Goal: Task Accomplishment & Management: Use online tool/utility

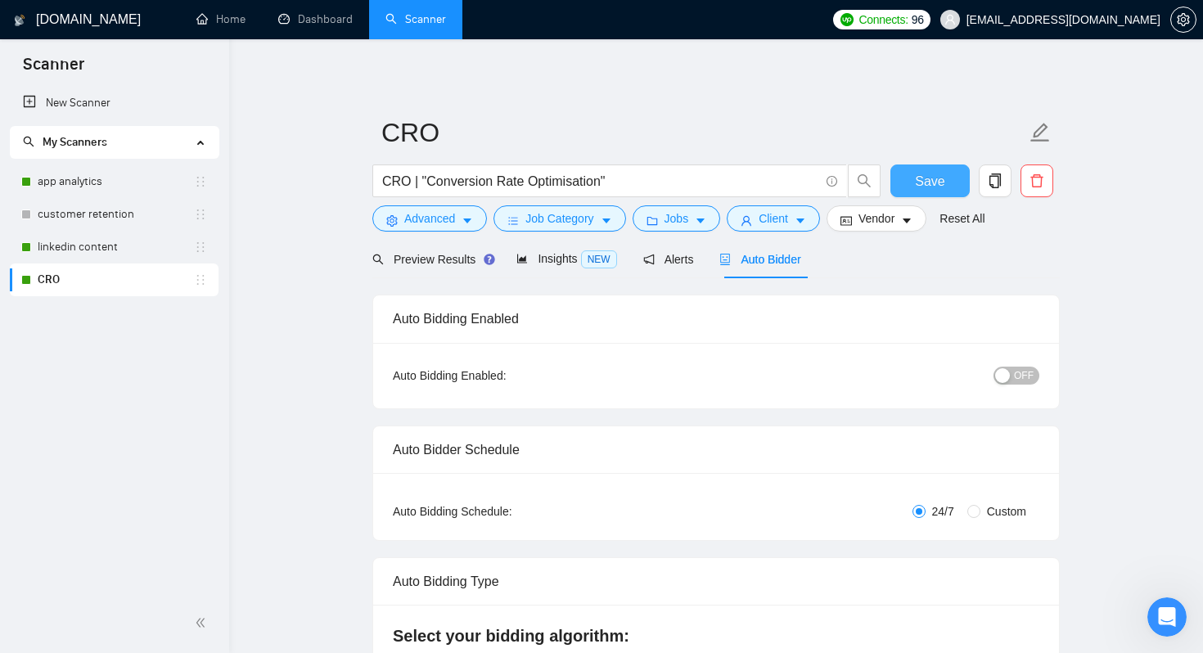
click at [949, 182] on button "Save" at bounding box center [929, 180] width 79 height 33
click at [128, 216] on link "customer retention" at bounding box center [116, 214] width 156 height 33
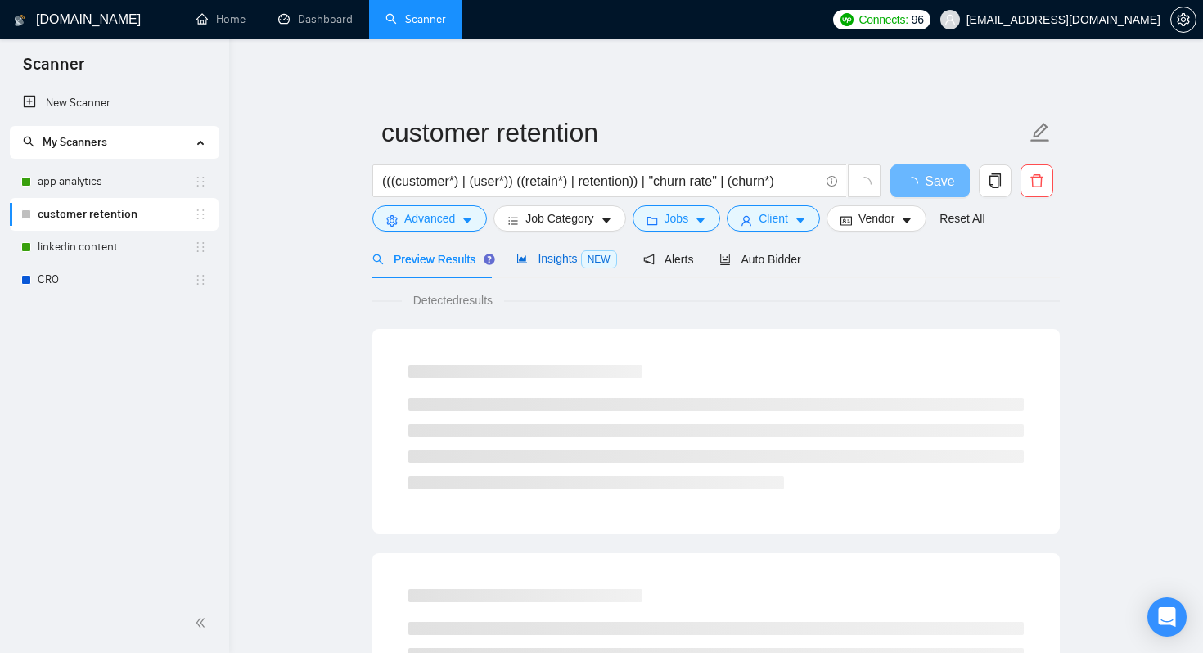
click at [560, 259] on span "Insights NEW" at bounding box center [566, 258] width 100 height 13
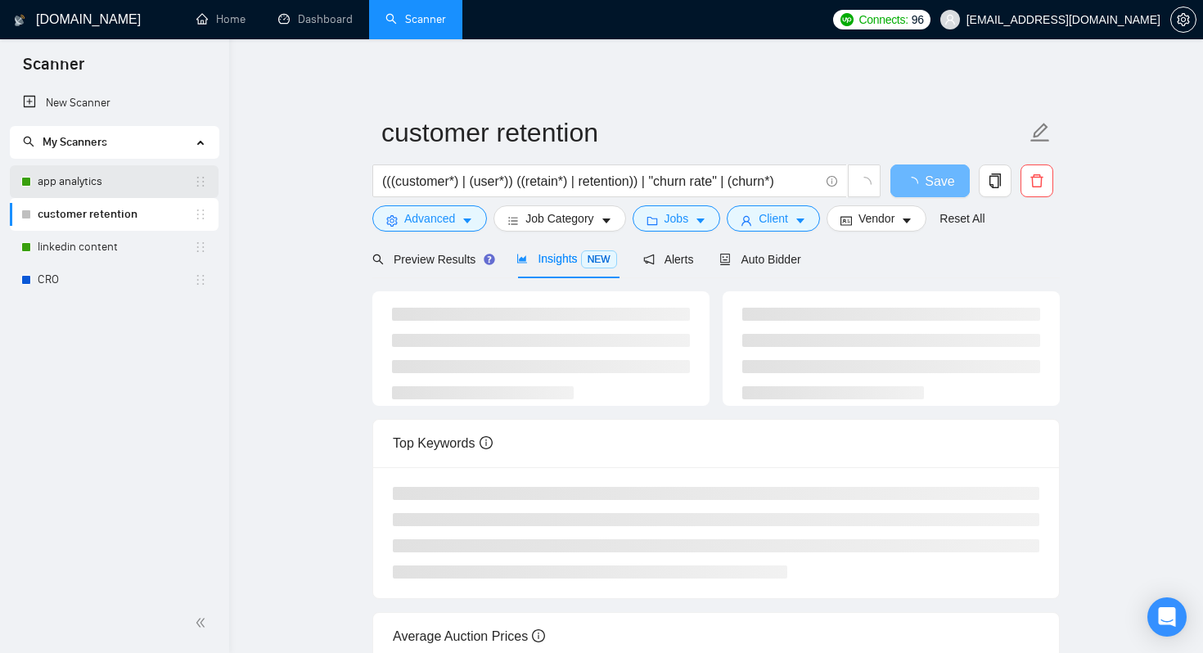
click at [123, 179] on link "app analytics" at bounding box center [116, 181] width 156 height 33
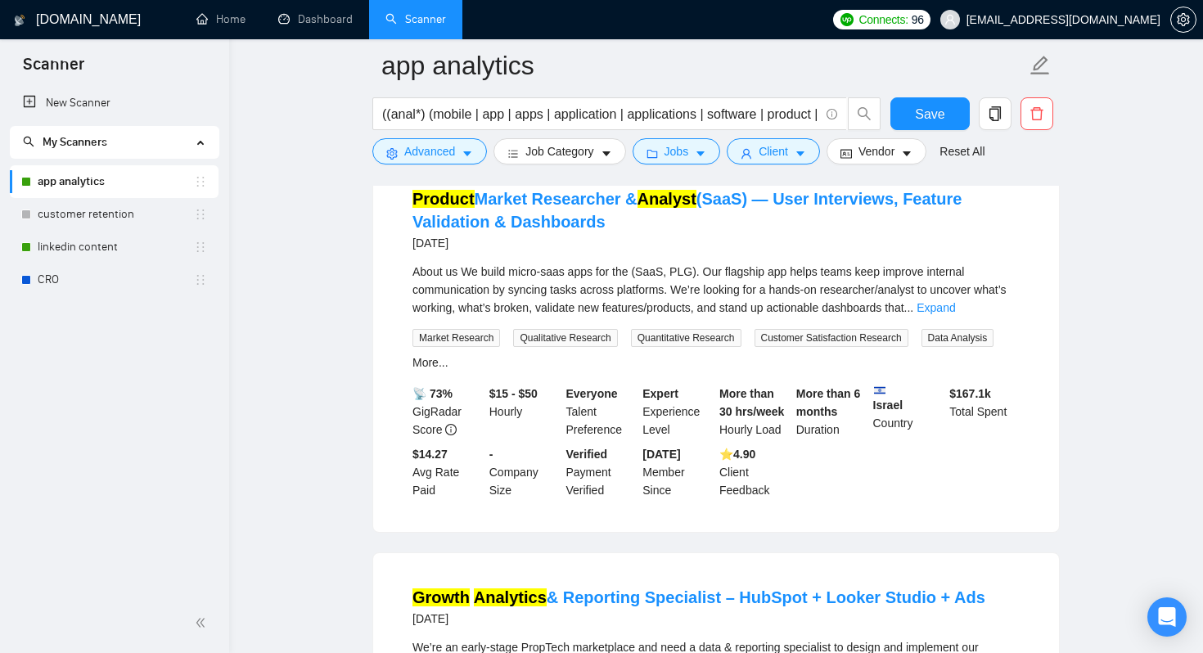
scroll to position [897, 0]
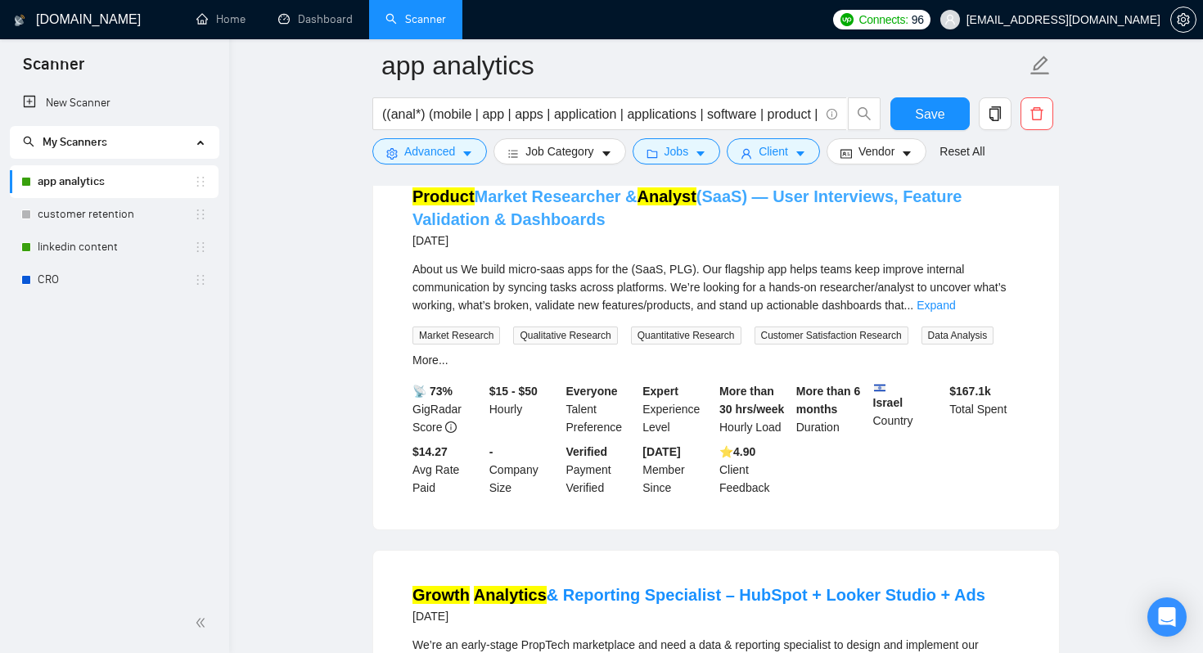
click at [510, 228] on link "Product Market Researcher & Analyst (SaaS) — User Interviews, Feature Validatio…" at bounding box center [686, 207] width 549 height 41
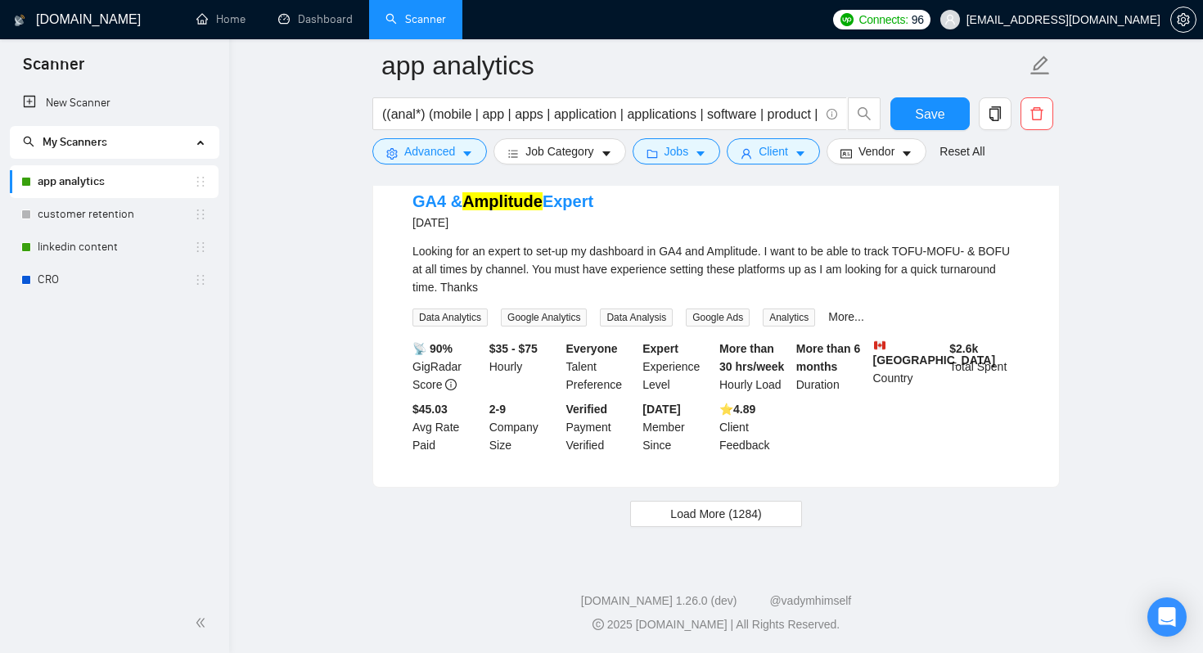
scroll to position [3507, 0]
click at [119, 223] on link "customer retention" at bounding box center [116, 214] width 156 height 33
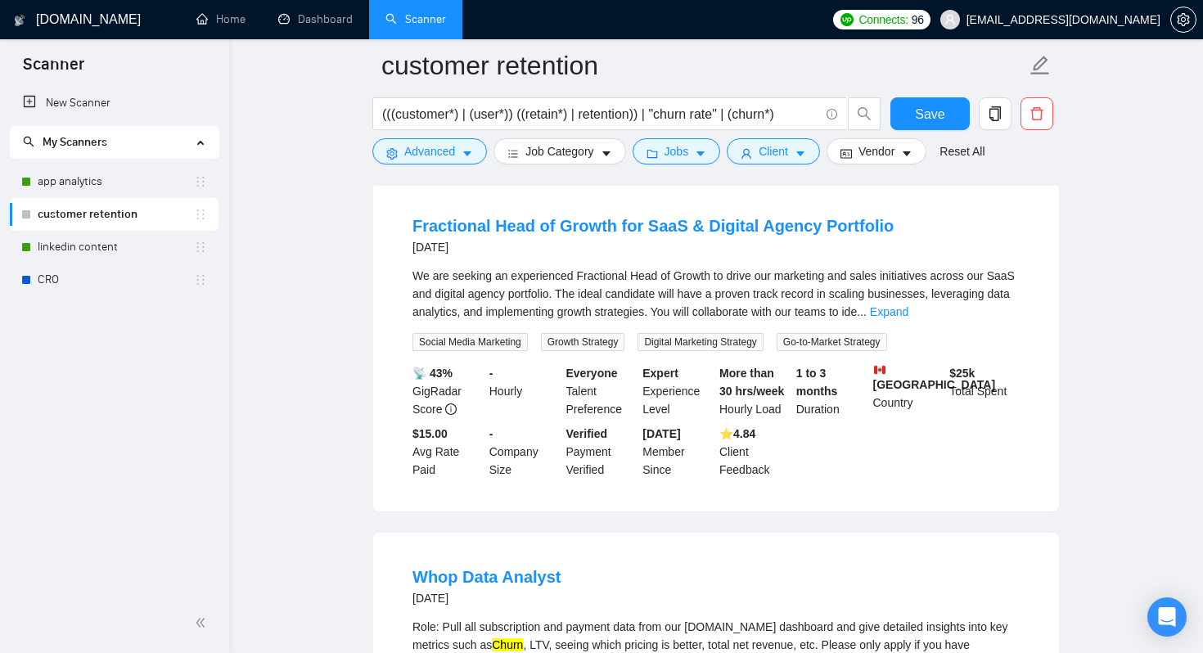
scroll to position [515, 0]
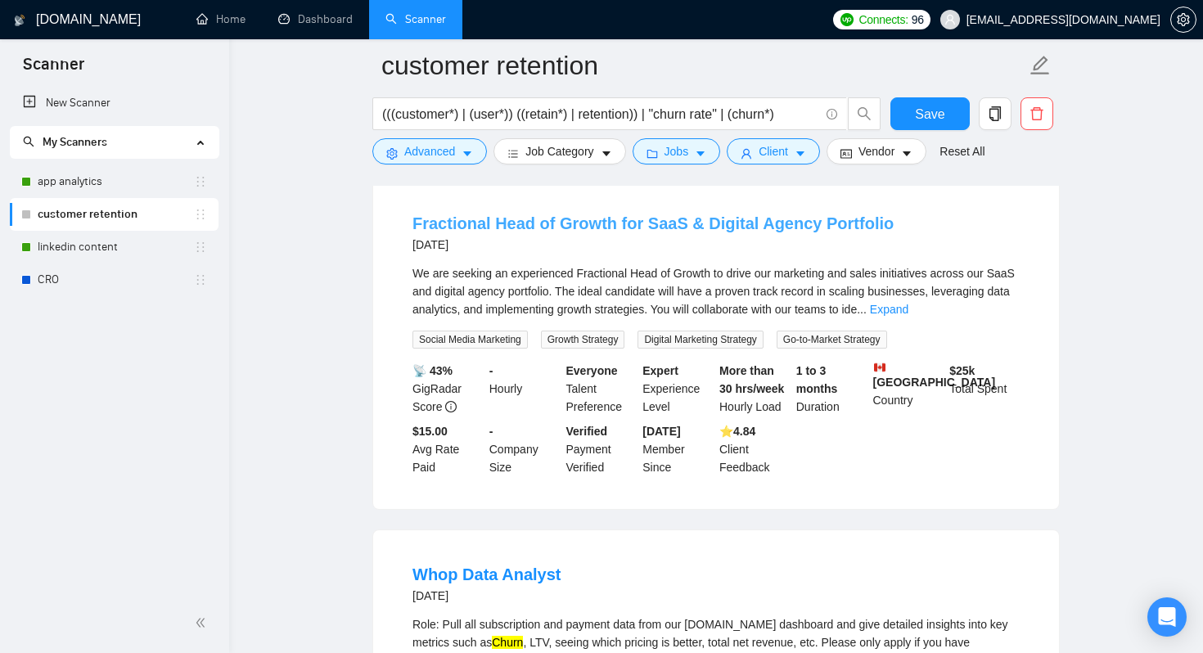
click at [478, 232] on link "Fractional Head of Growth for SaaS & Digital Agency Portfolio" at bounding box center [652, 223] width 481 height 18
click at [908, 316] on link "Expand" at bounding box center [889, 309] width 38 height 13
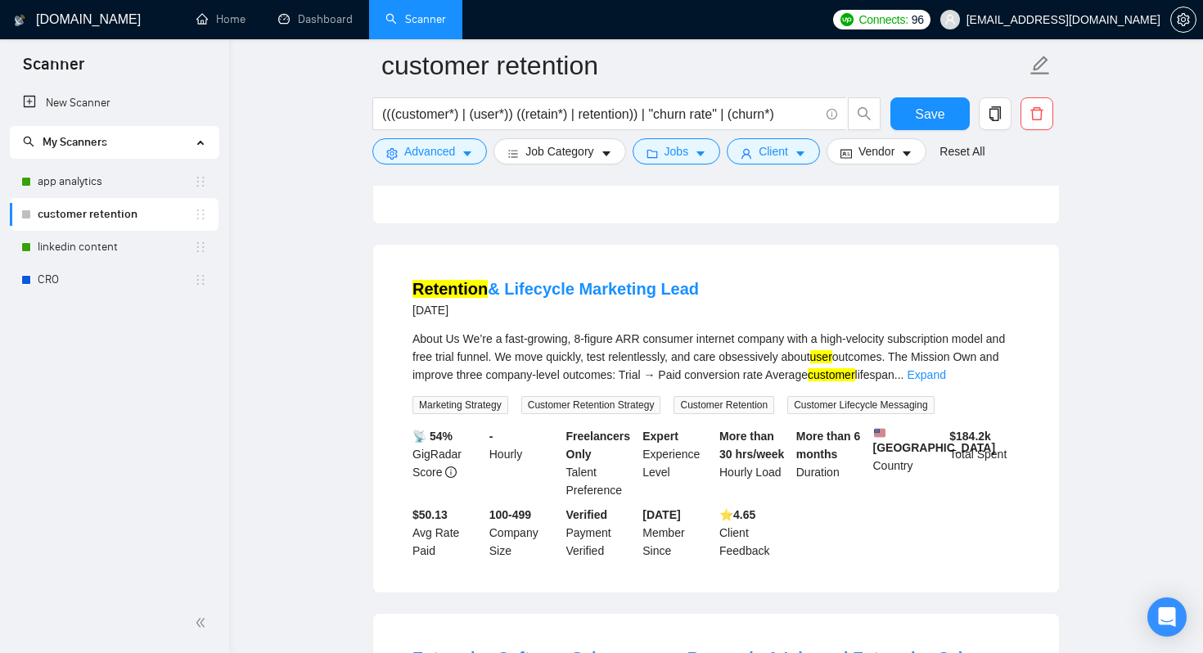
scroll to position [2356, 0]
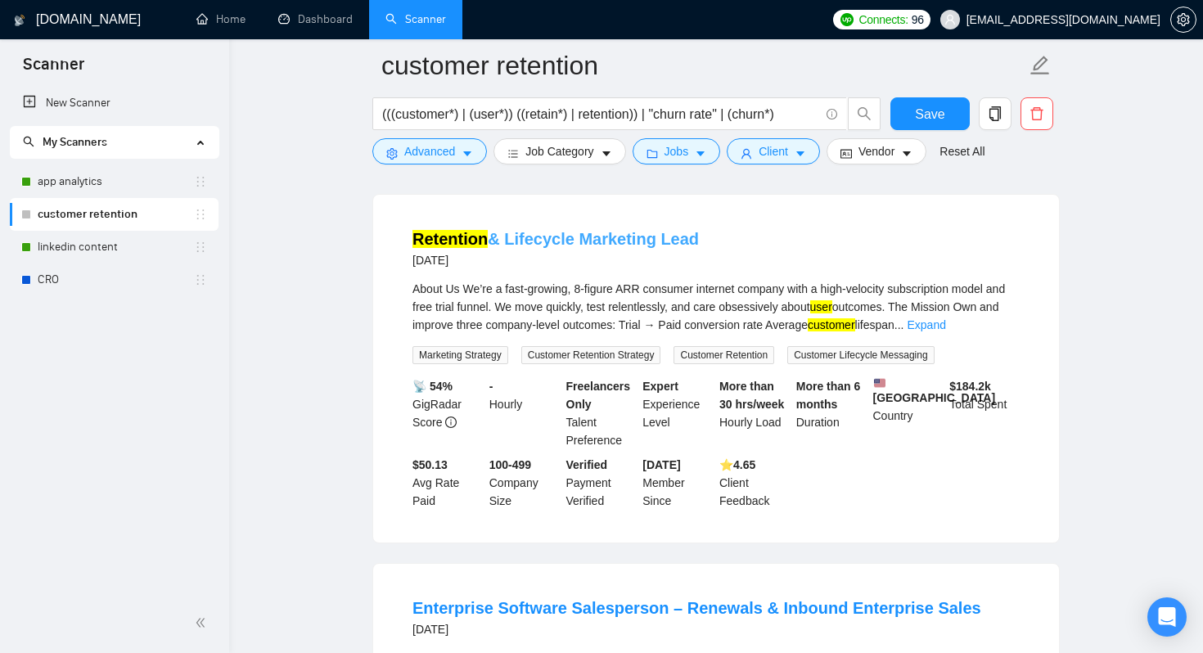
click at [522, 248] on link "Retention & Lifecycle Marketing Lead" at bounding box center [555, 239] width 286 height 18
click at [527, 248] on link "Retention & Lifecycle Marketing Lead" at bounding box center [555, 239] width 286 height 18
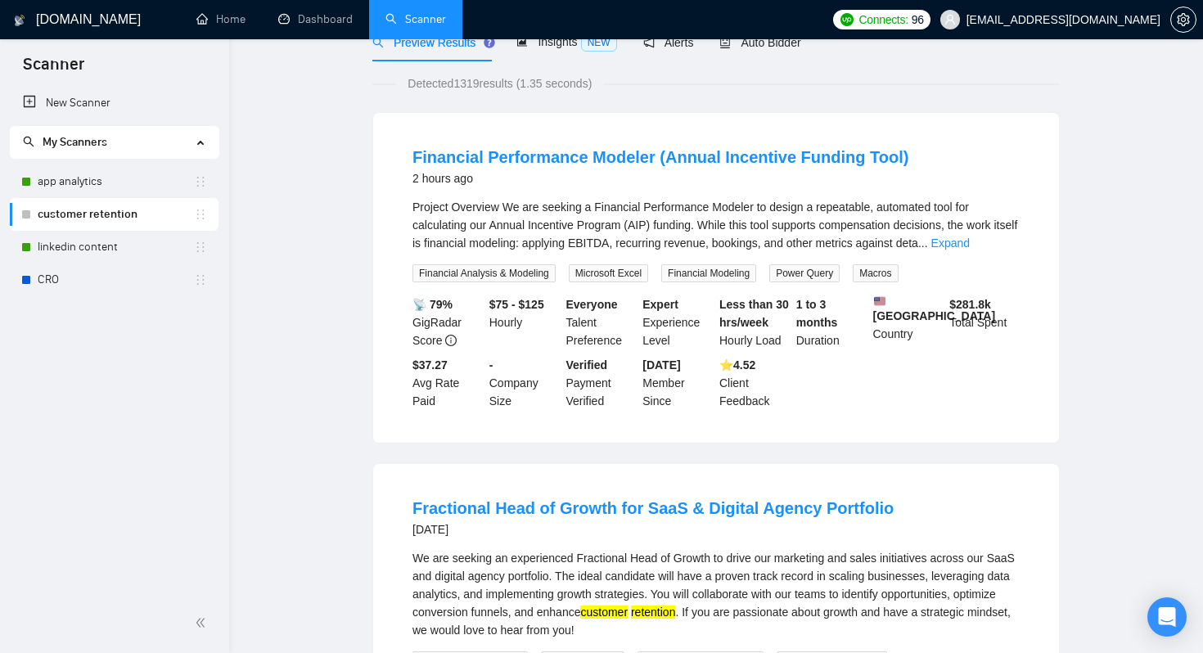
scroll to position [0, 0]
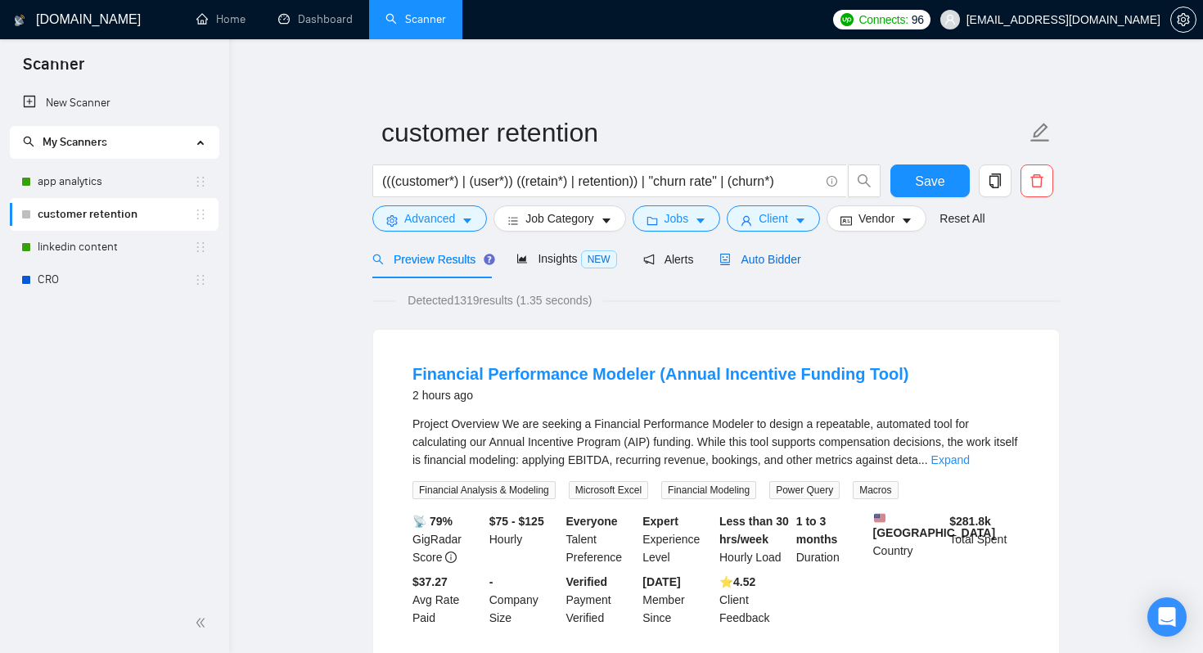
click at [777, 263] on span "Auto Bidder" at bounding box center [759, 259] width 81 height 13
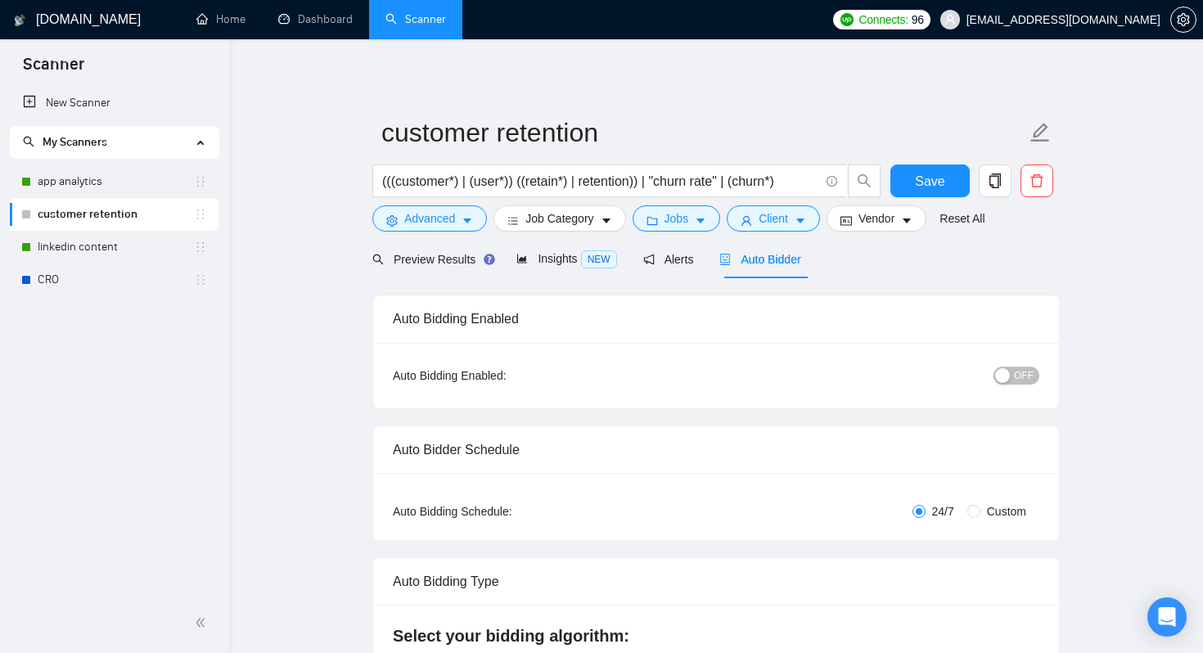
checkbox input "true"
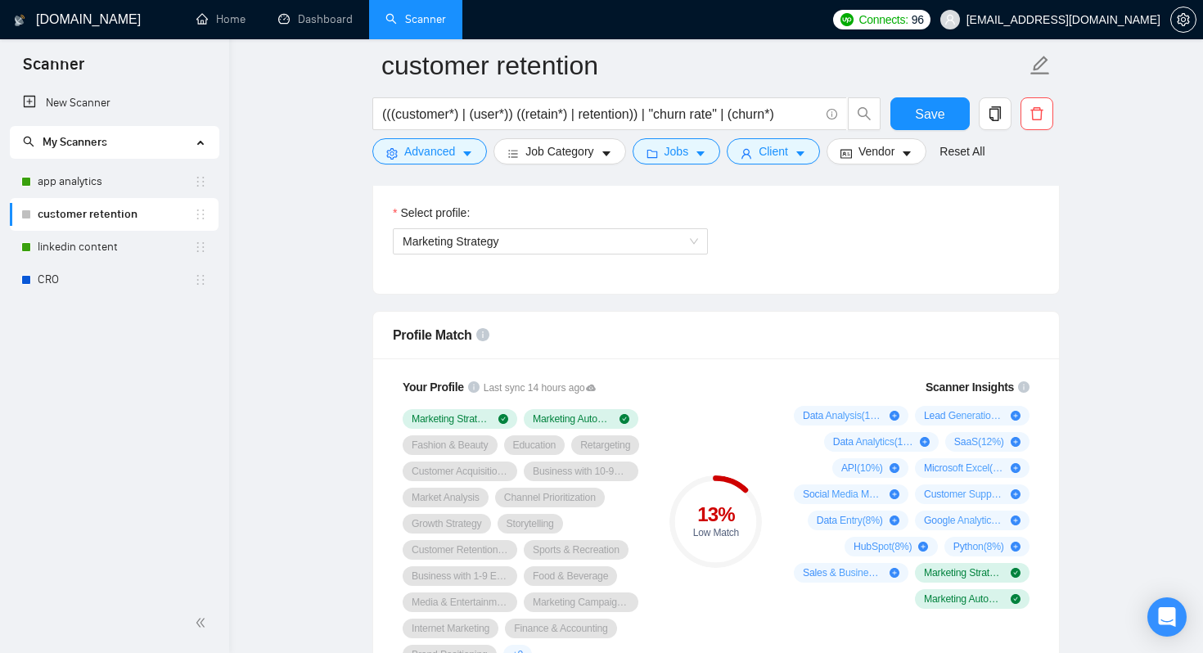
scroll to position [928, 0]
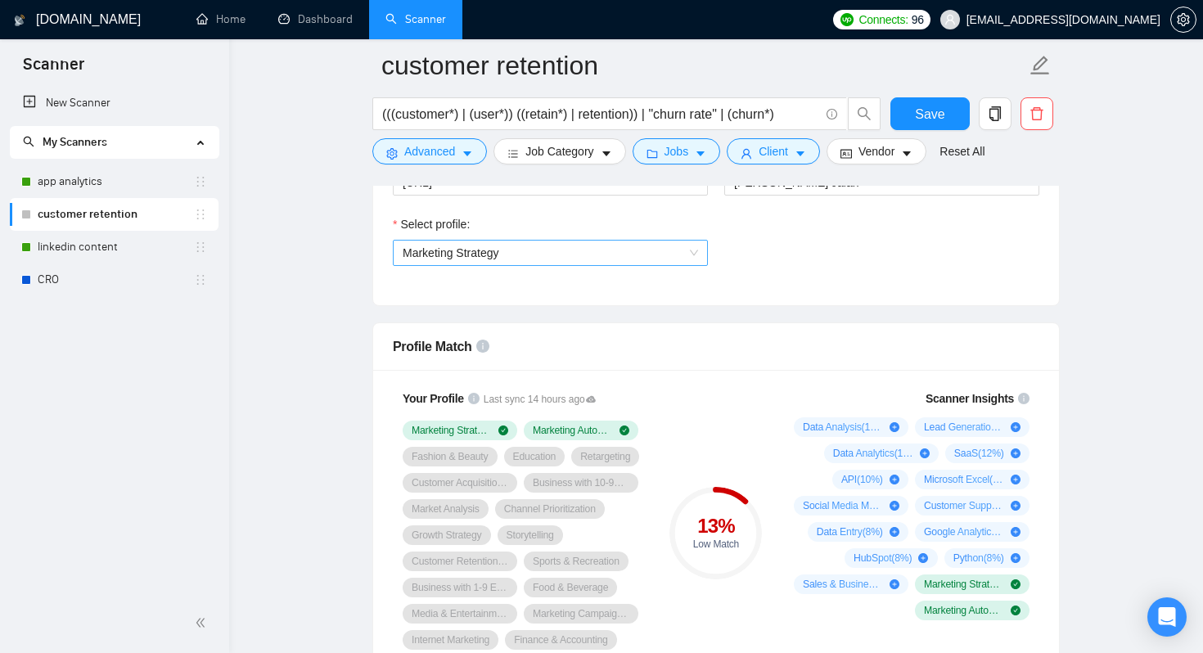
click at [510, 255] on span "Marketing Strategy" at bounding box center [549, 253] width 295 height 25
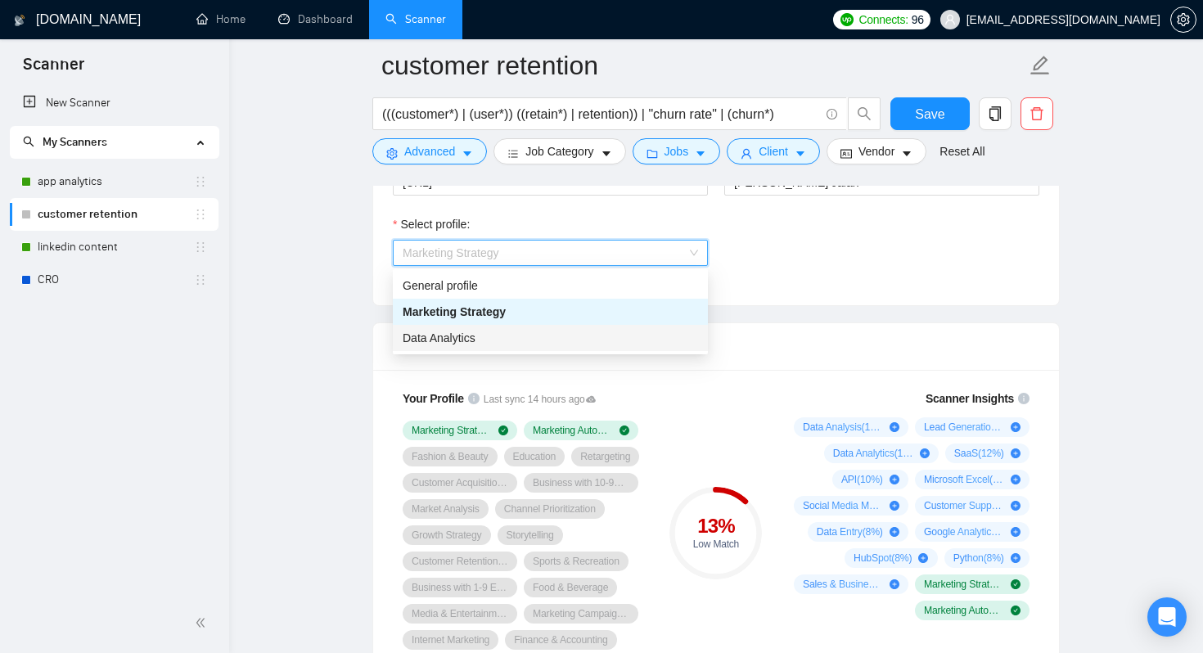
click at [481, 339] on div "Data Analytics" at bounding box center [549, 338] width 295 height 18
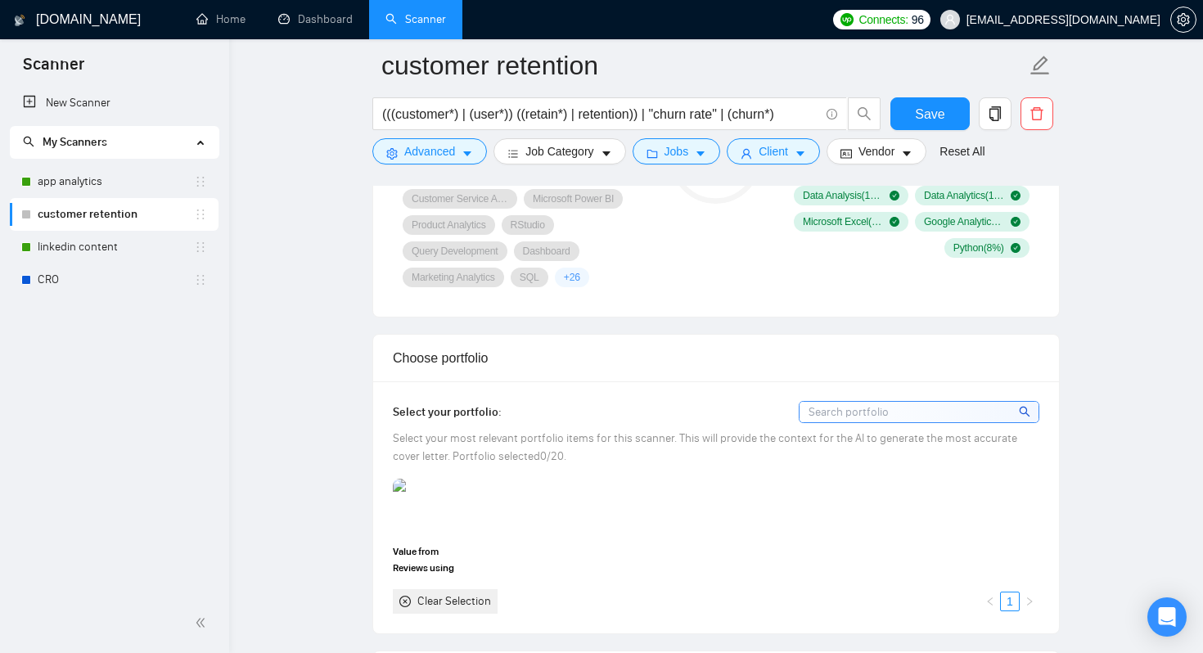
scroll to position [1415, 0]
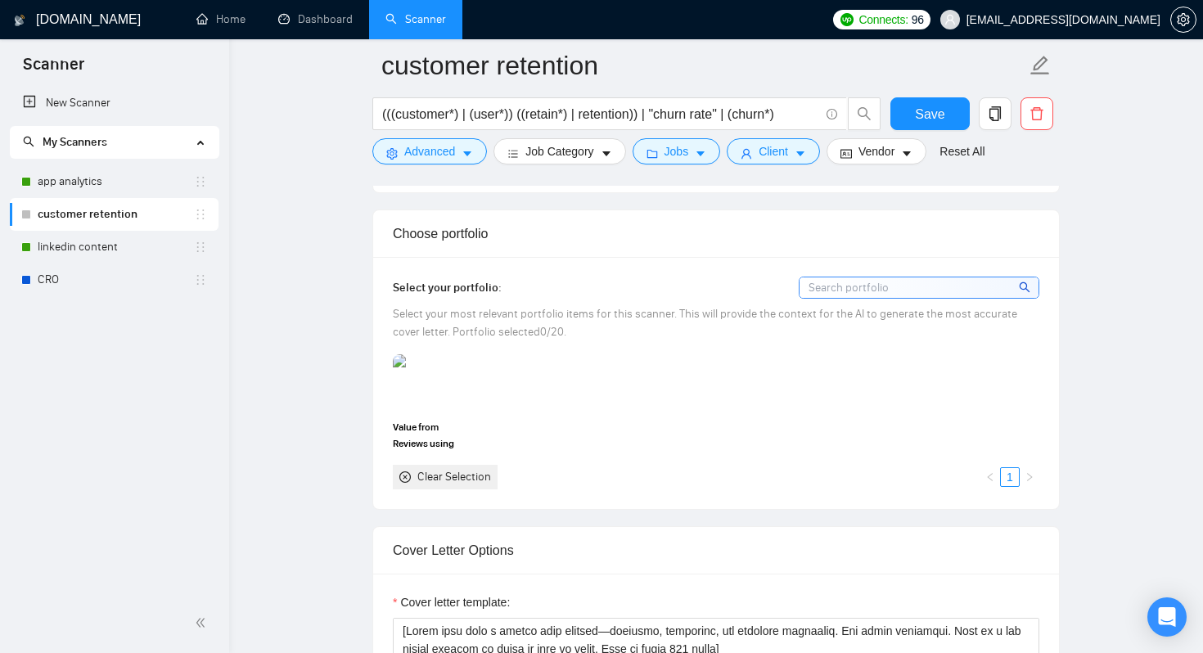
click at [856, 272] on div "Select your portfolio: Select your most relevant portfolio items for this scann…" at bounding box center [716, 382] width 686 height 251
click at [853, 281] on input at bounding box center [918, 287] width 239 height 20
click at [637, 403] on div "Value from Reviews using NLP Clear Selection 1" at bounding box center [716, 421] width 656 height 134
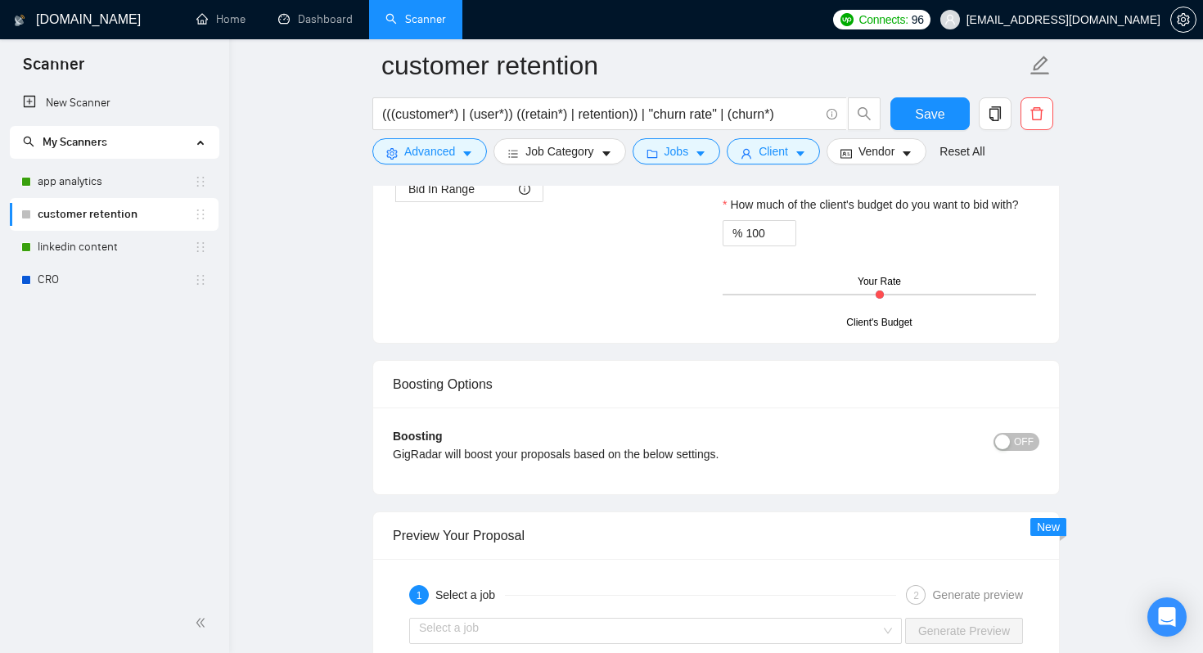
scroll to position [2977, 0]
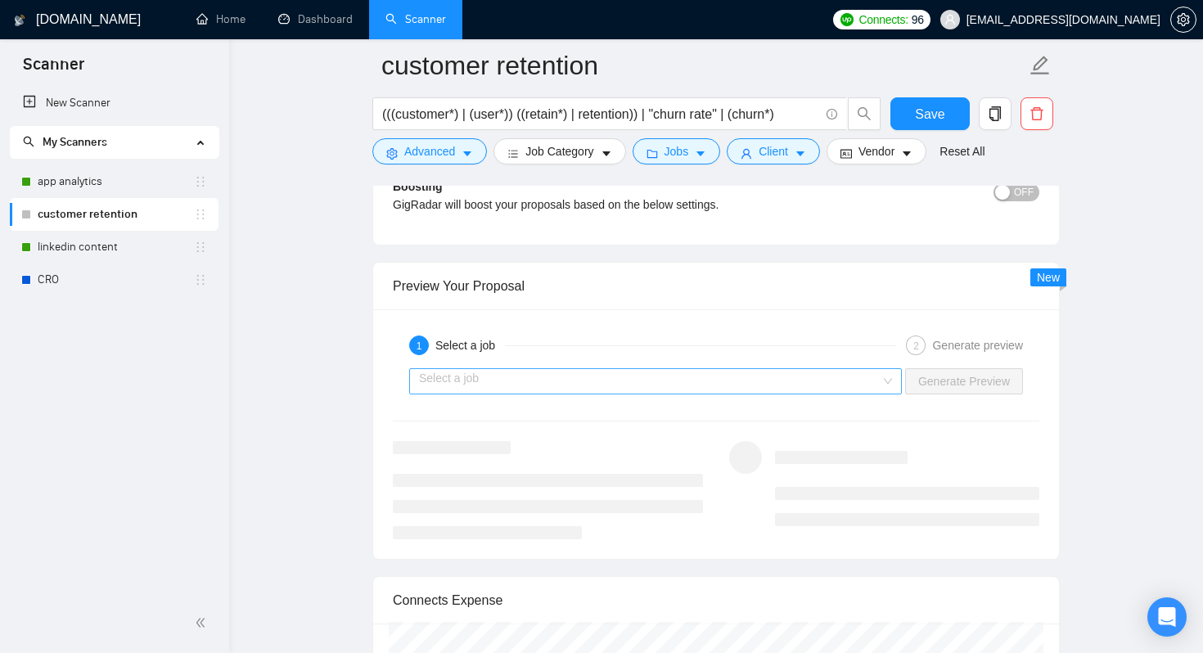
click at [491, 388] on input "search" at bounding box center [649, 381] width 461 height 25
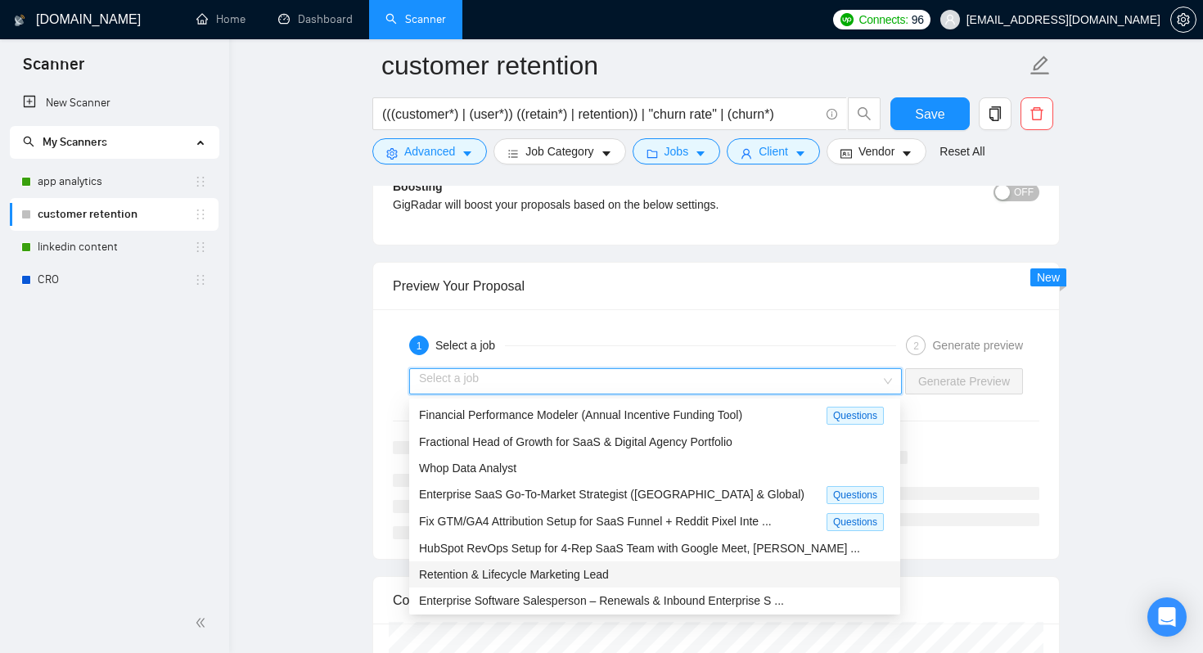
click at [535, 581] on div "Retention & Lifecycle Marketing Lead" at bounding box center [654, 574] width 491 height 26
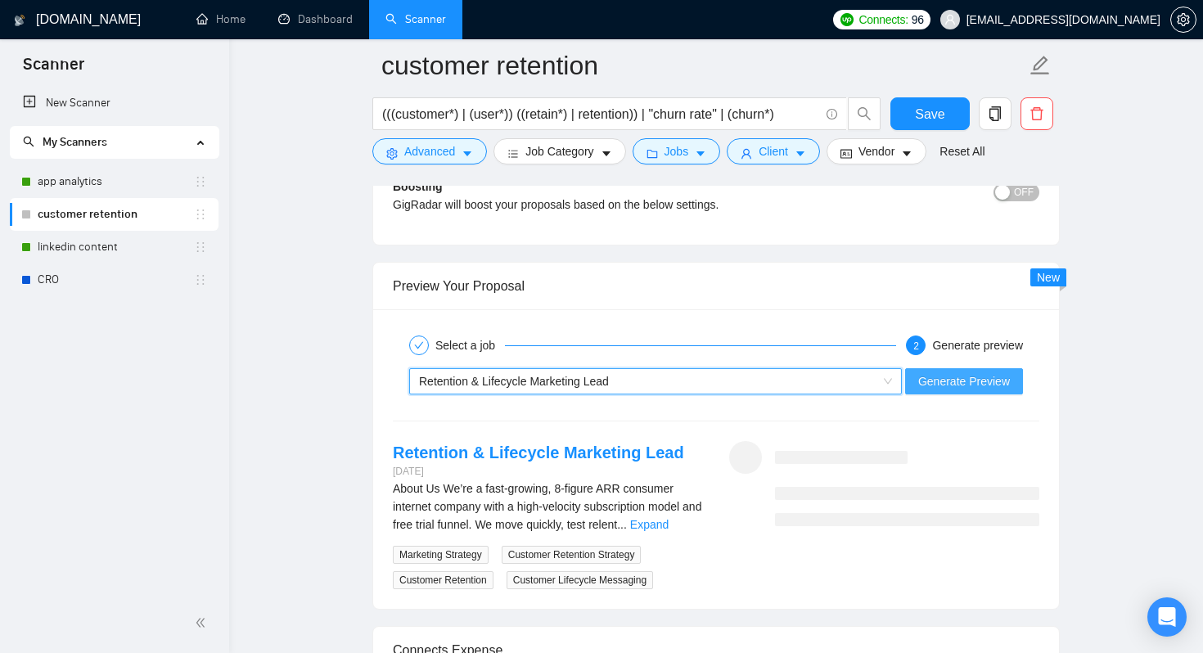
click at [973, 386] on span "Generate Preview" at bounding box center [964, 381] width 92 height 18
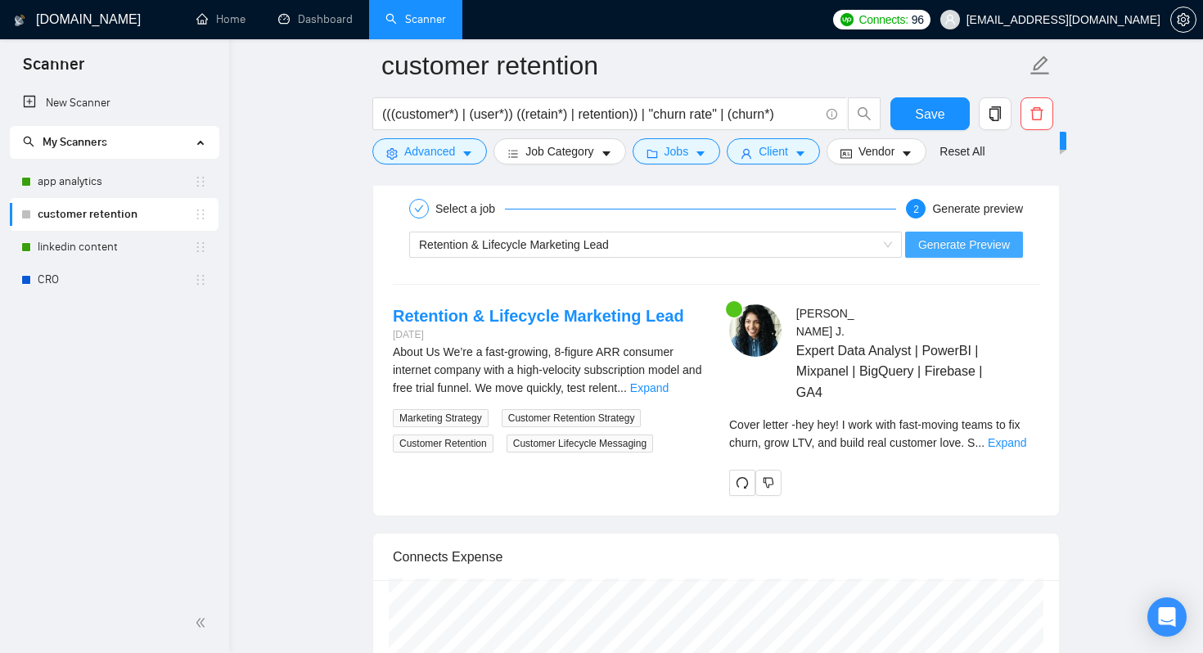
scroll to position [3147, 0]
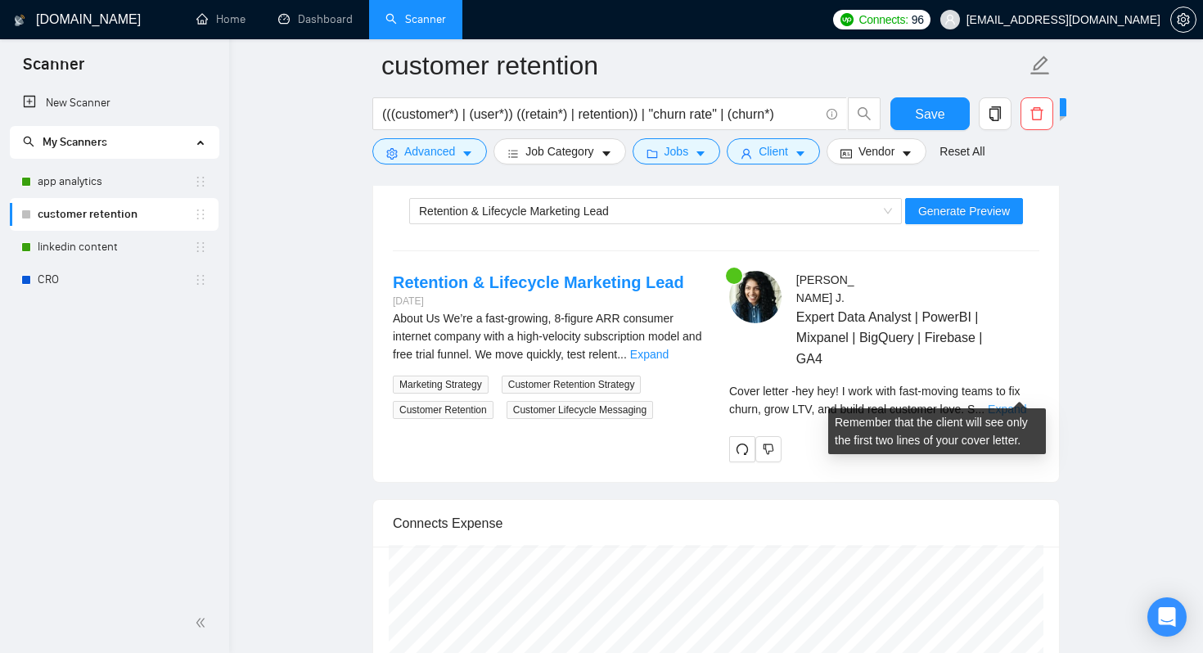
click at [996, 402] on link "Expand" at bounding box center [1006, 408] width 38 height 13
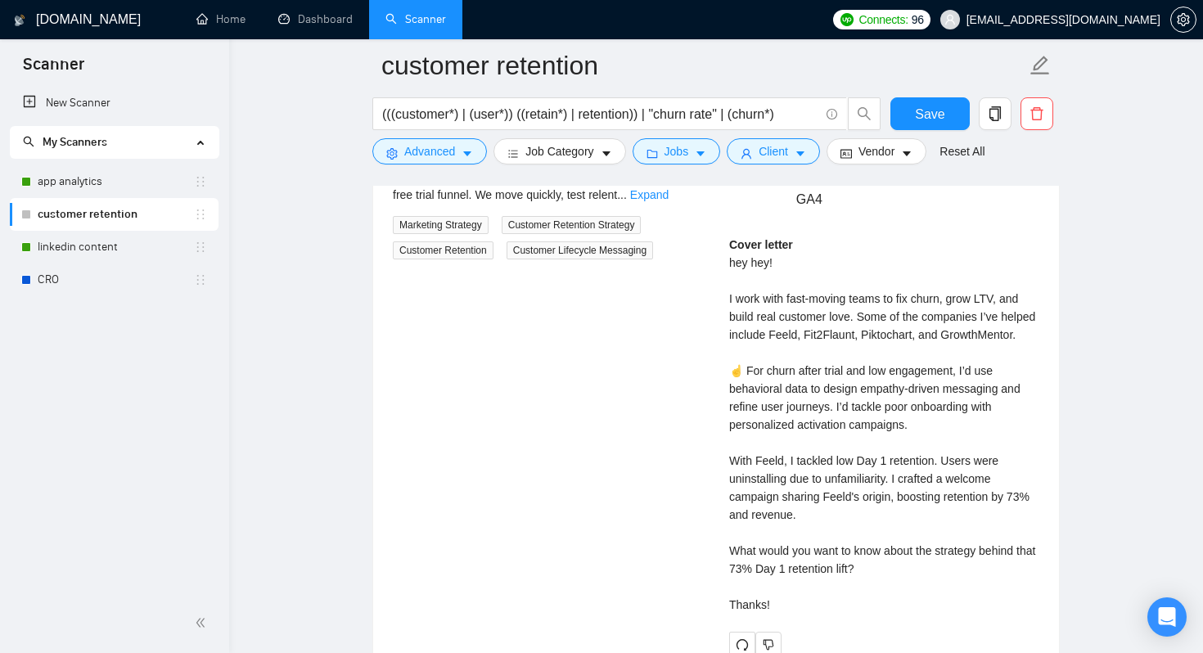
scroll to position [3324, 0]
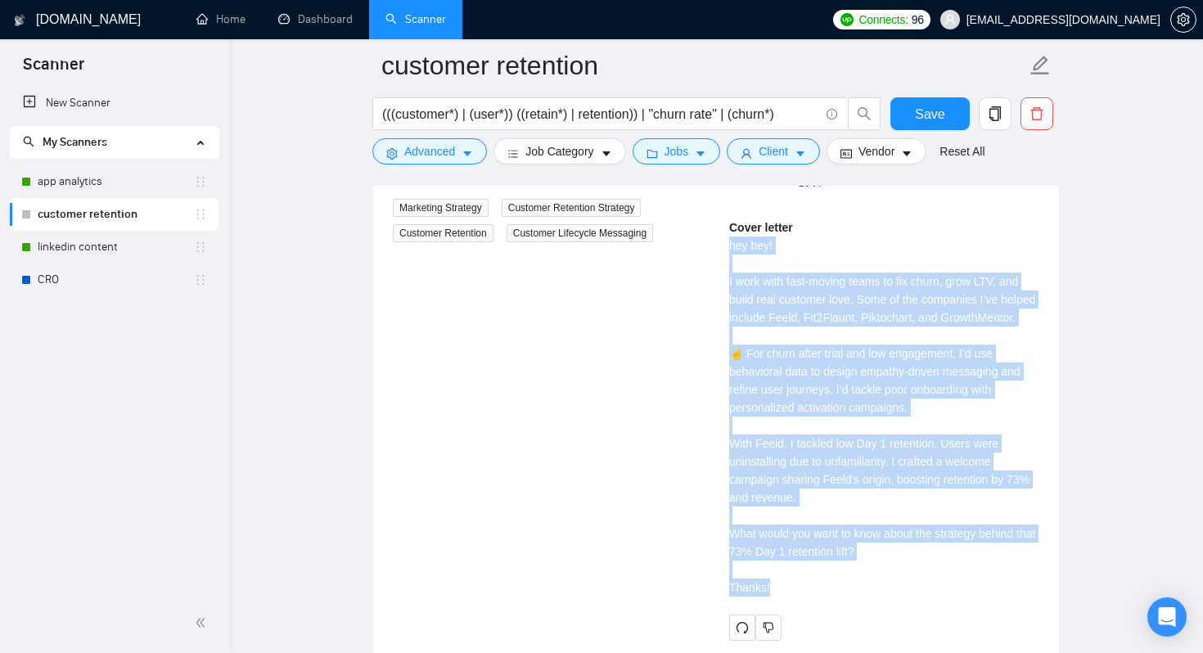
drag, startPoint x: 729, startPoint y: 225, endPoint x: 878, endPoint y: 596, distance: 399.4
click at [878, 596] on div "Cover letter hey hey! I work with fast-moving teams to fix churn, grow LTV, and…" at bounding box center [884, 412] width 310 height 389
copy div "hey hey! I work with fast-moving teams to fix churn, grow LTV, and build real c…"
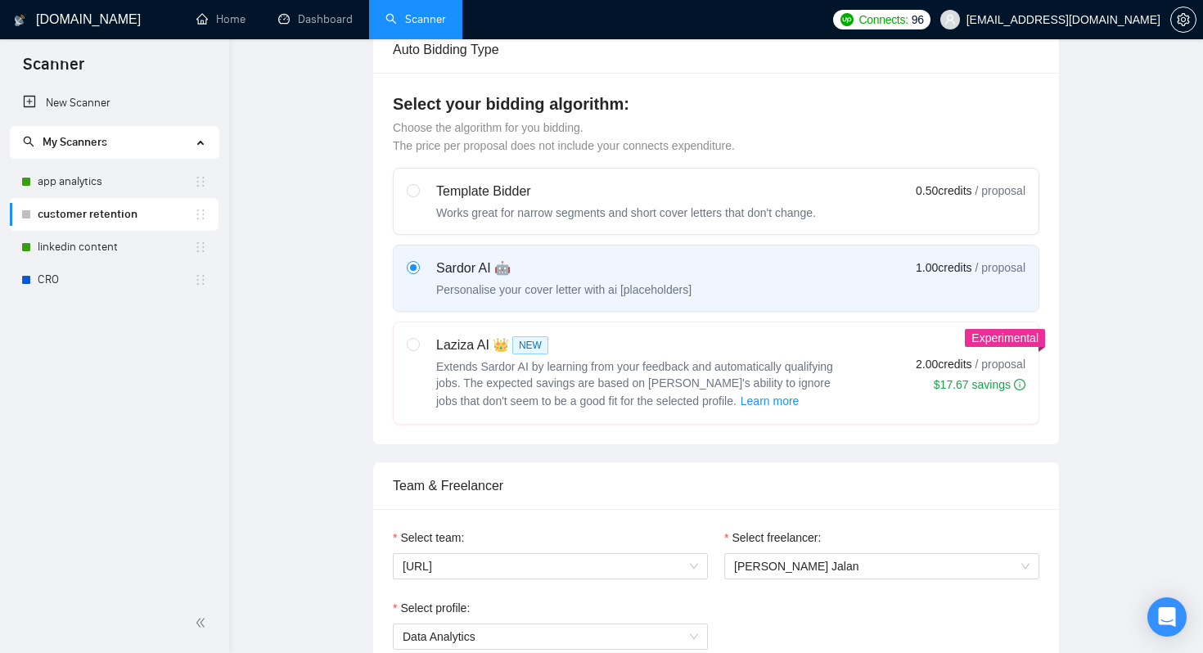
scroll to position [0, 0]
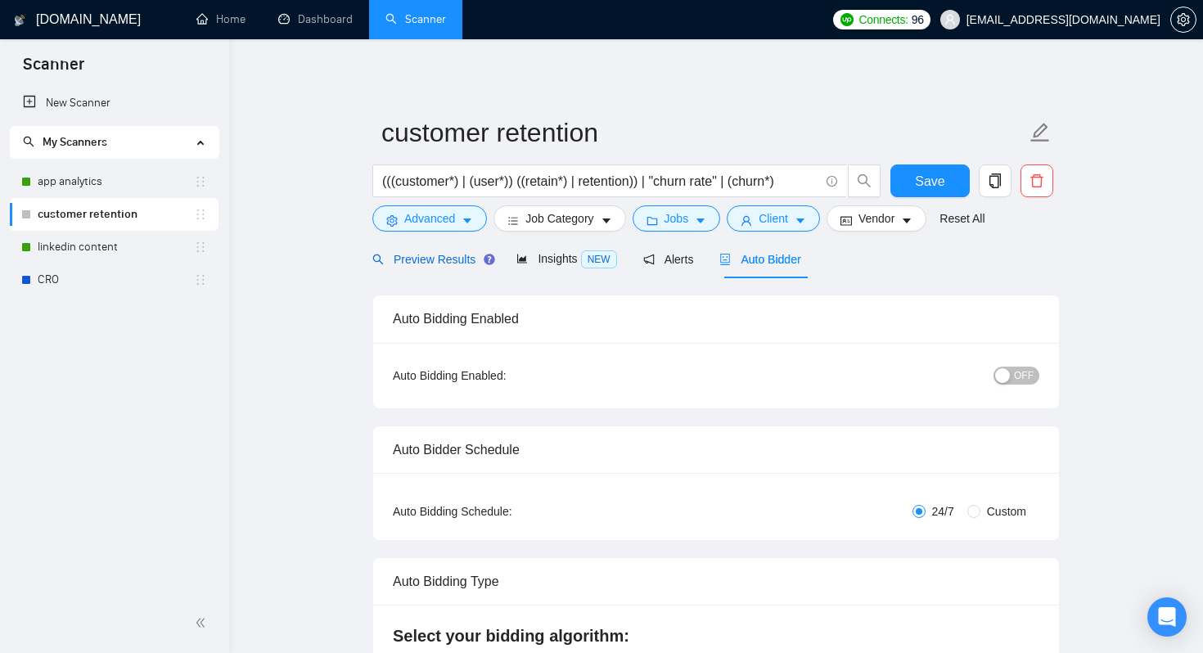
click at [461, 261] on span "Preview Results" at bounding box center [431, 259] width 118 height 13
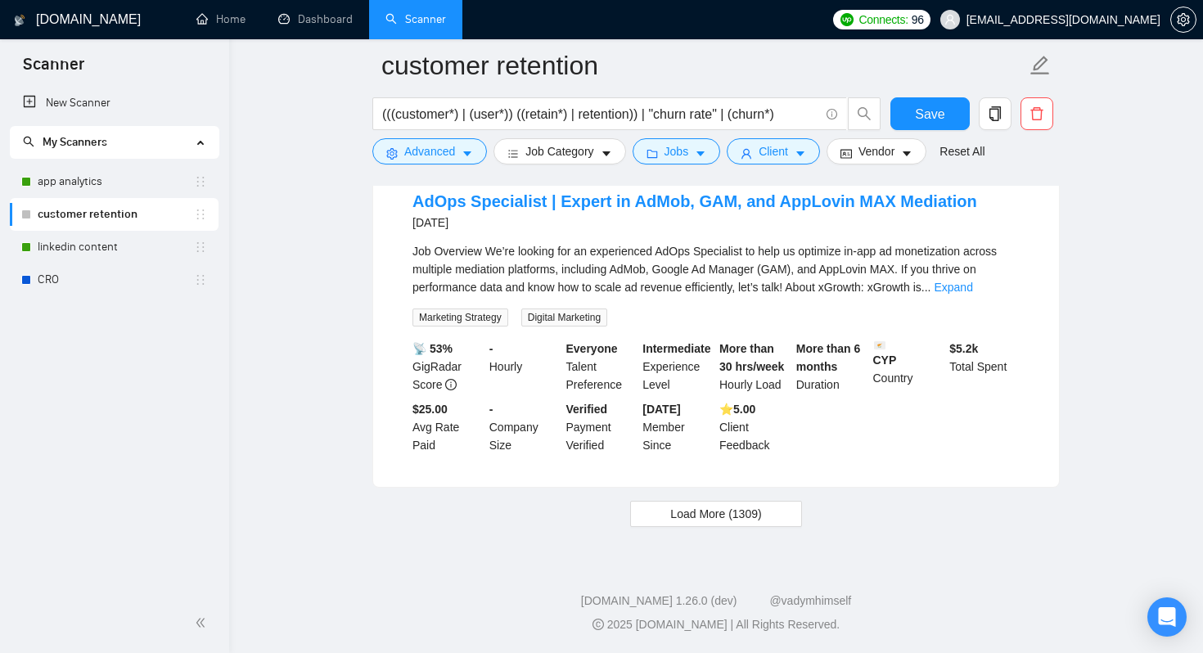
scroll to position [3514, 0]
click at [641, 519] on button "Load More (1309)" at bounding box center [715, 514] width 171 height 26
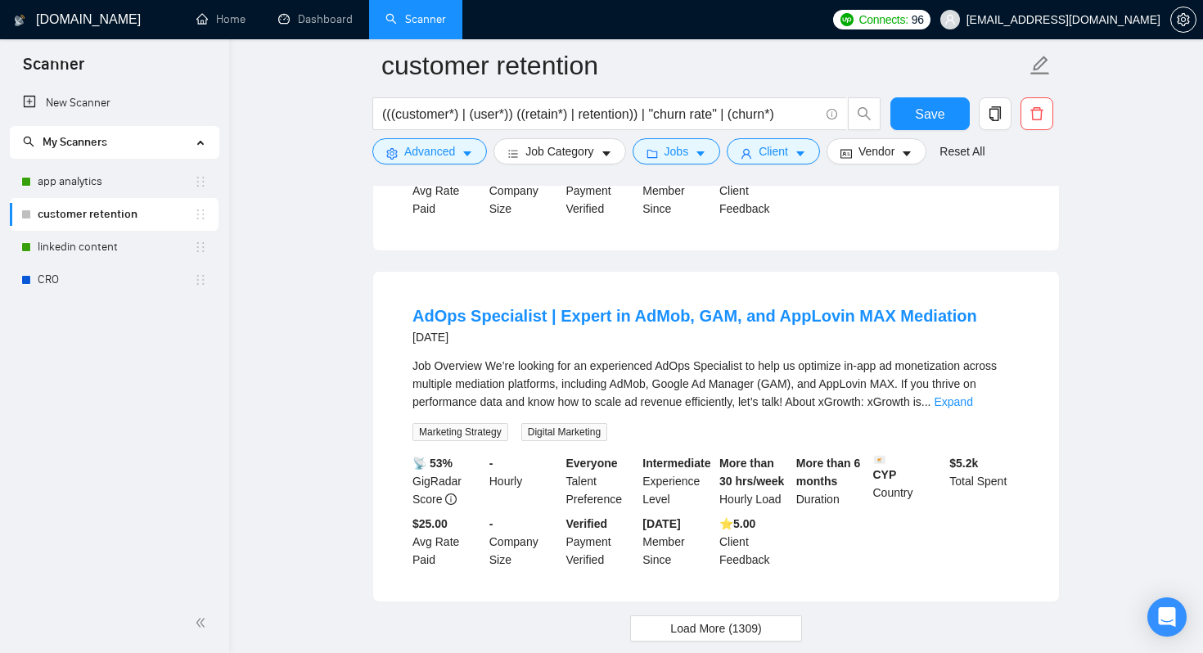
scroll to position [3524, 0]
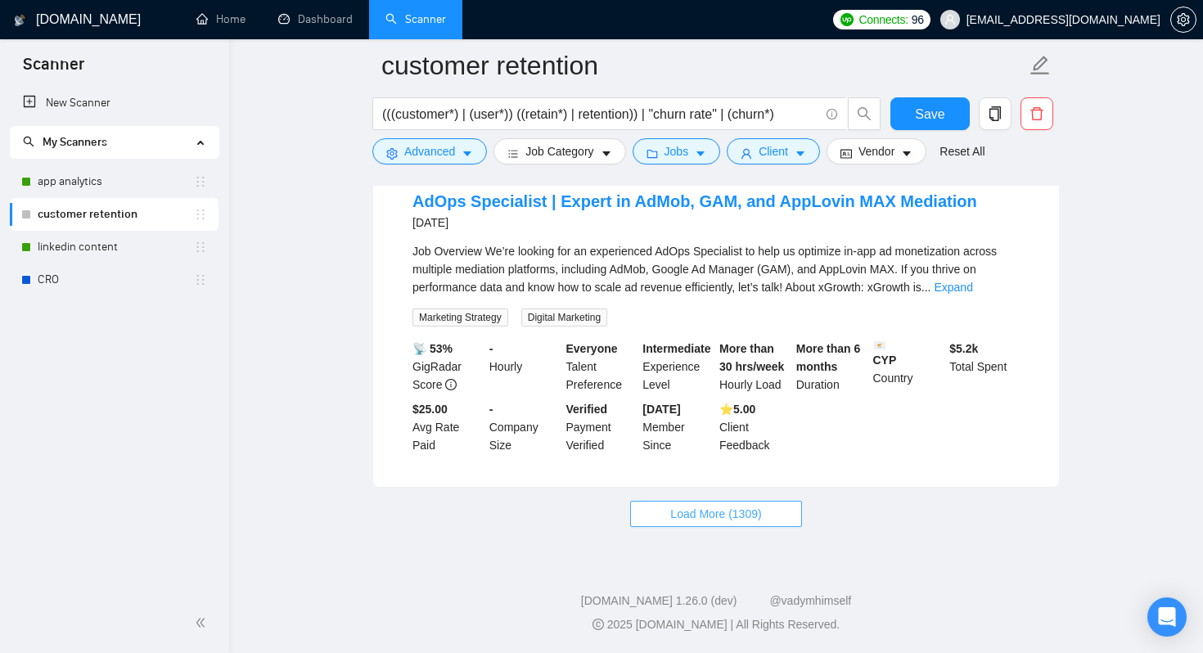
click at [780, 511] on button "Load More (1309)" at bounding box center [715, 514] width 171 height 26
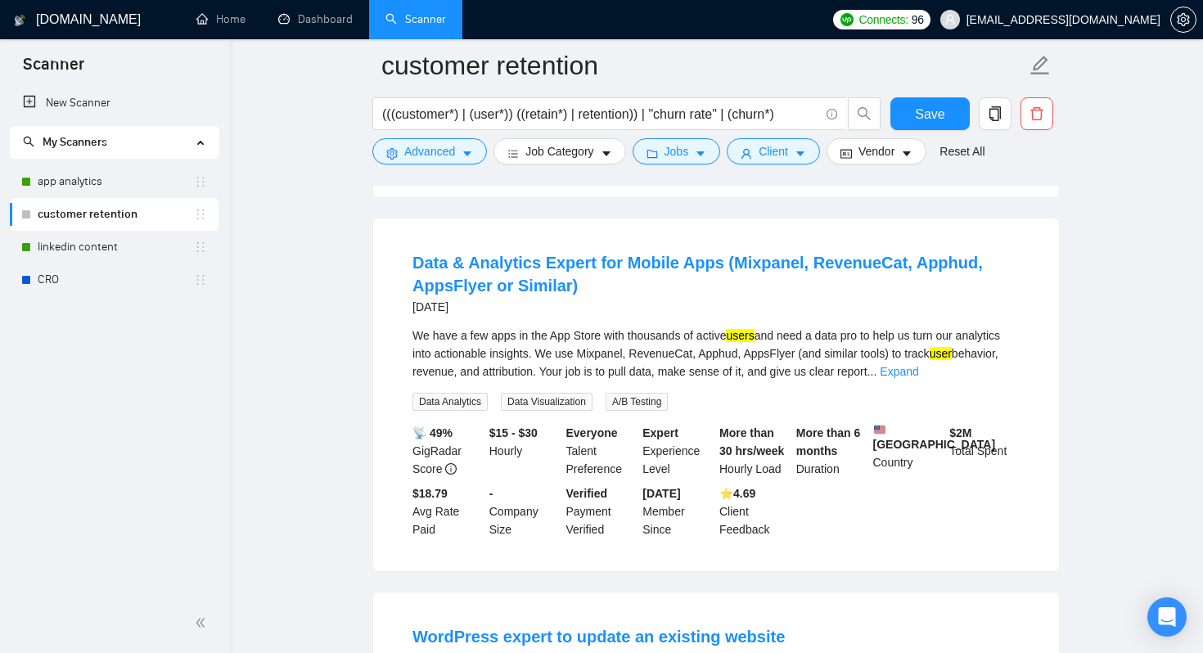
scroll to position [4917, 0]
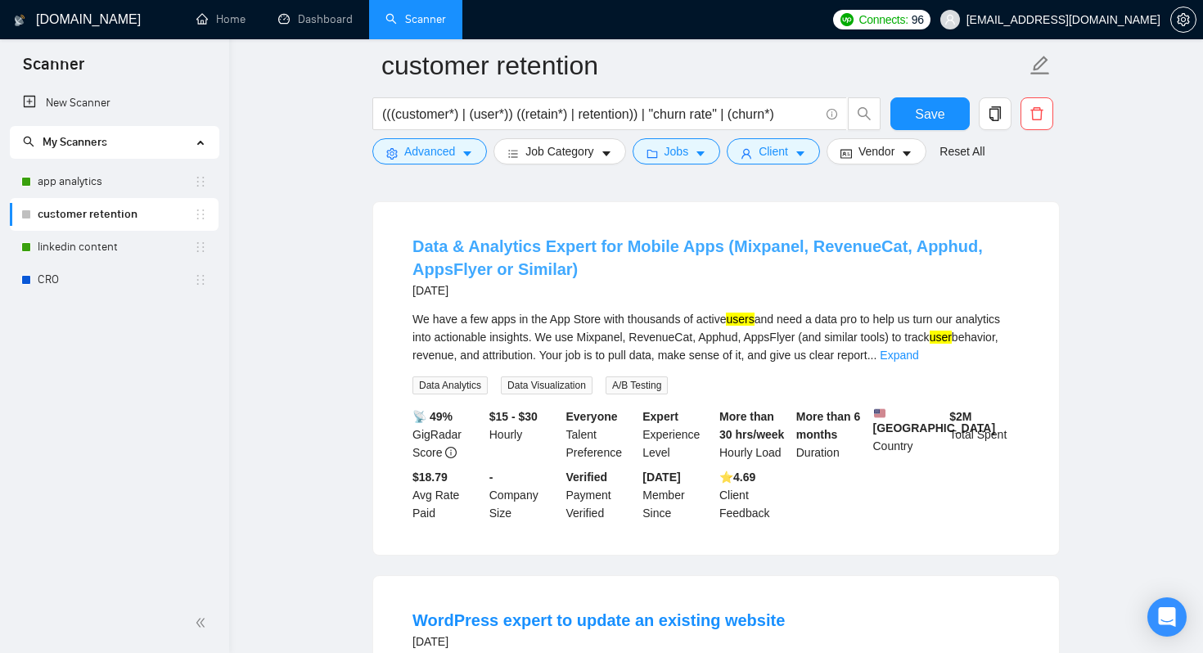
click at [764, 256] on link "Data & Analytics Expert for Mobile Apps (Mixpanel, RevenueCat, Apphud, AppsFlye…" at bounding box center [697, 257] width 570 height 41
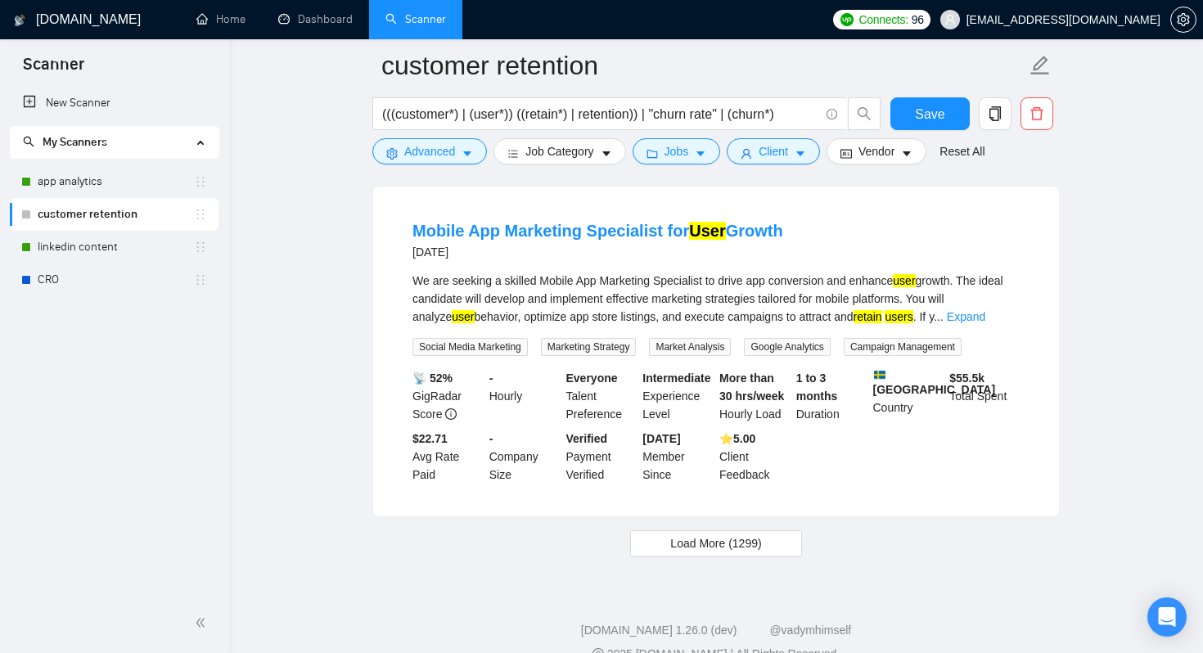
scroll to position [7111, 0]
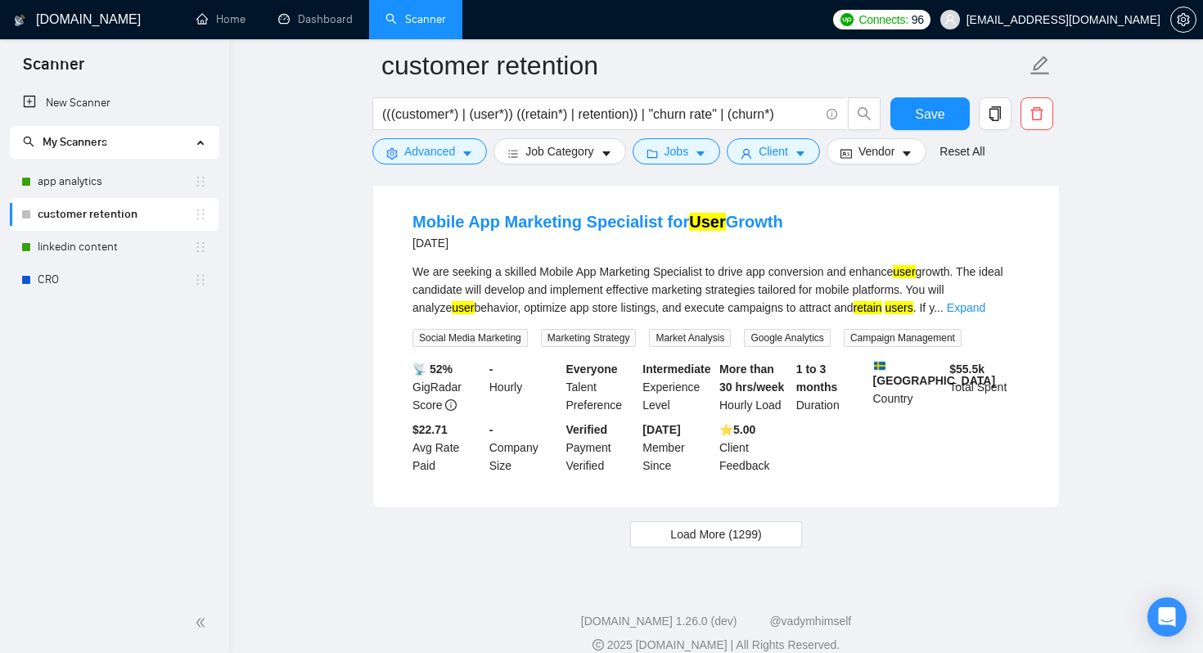
click at [999, 347] on div "We are seeking a skilled Mobile App Marketing Specialist to drive app conversio…" at bounding box center [715, 305] width 607 height 84
click at [985, 314] on link "Expand" at bounding box center [965, 307] width 38 height 13
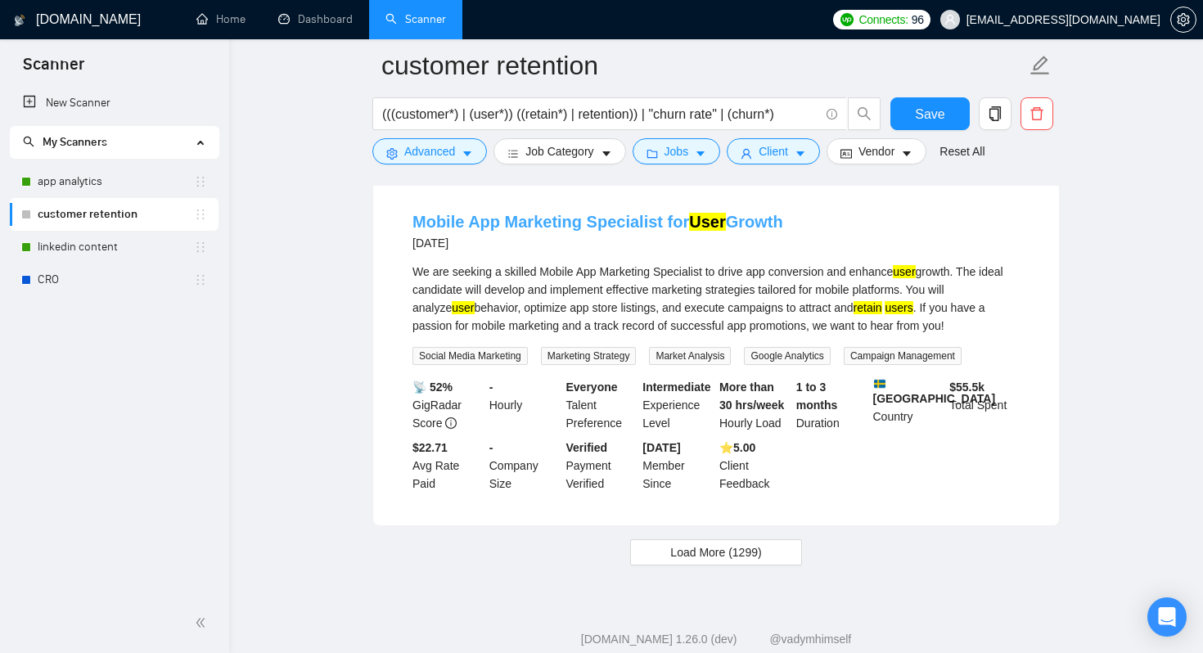
click at [635, 231] on link "Mobile App Marketing Specialist for User Growth" at bounding box center [597, 222] width 371 height 18
click at [499, 109] on input "(((customer*) | (user*)) ((retain*) | retention)) | "churn rate" | (churn*)" at bounding box center [600, 114] width 437 height 20
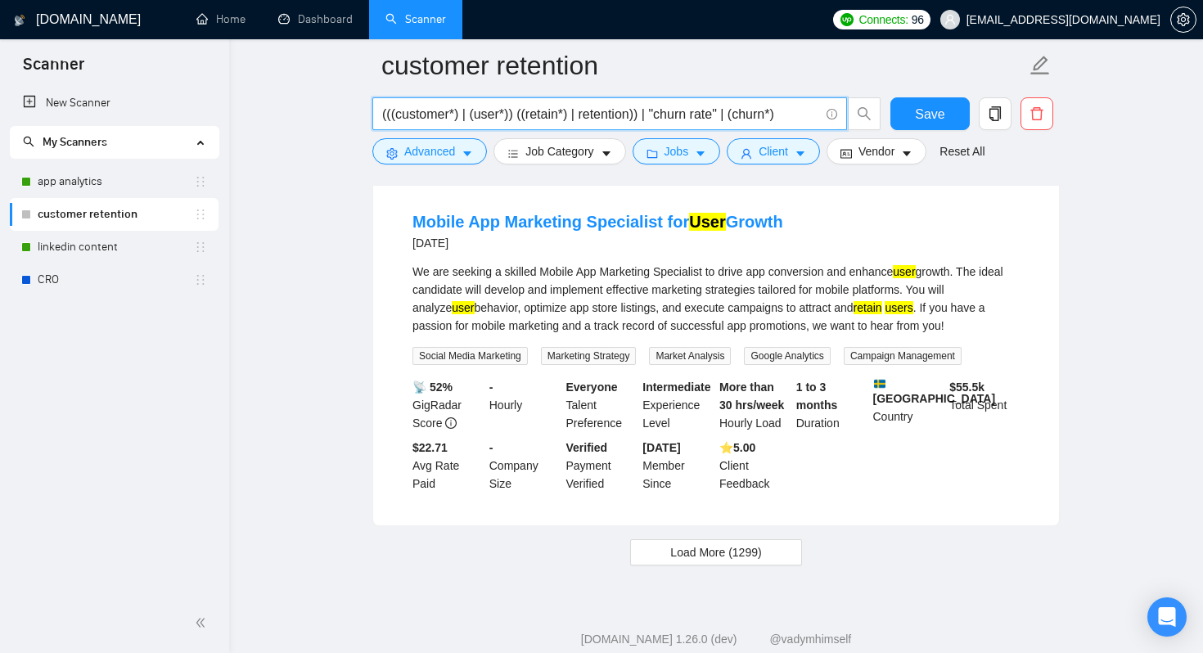
click at [499, 109] on input "(((customer*) | (user*)) ((retain*) | retention)) | "churn rate" | (churn*)" at bounding box center [600, 114] width 437 height 20
click at [624, 113] on input "(((customer*) | (user*)) ((retain*) | retention)) | "churn rate" | (churn*)" at bounding box center [600, 114] width 437 height 20
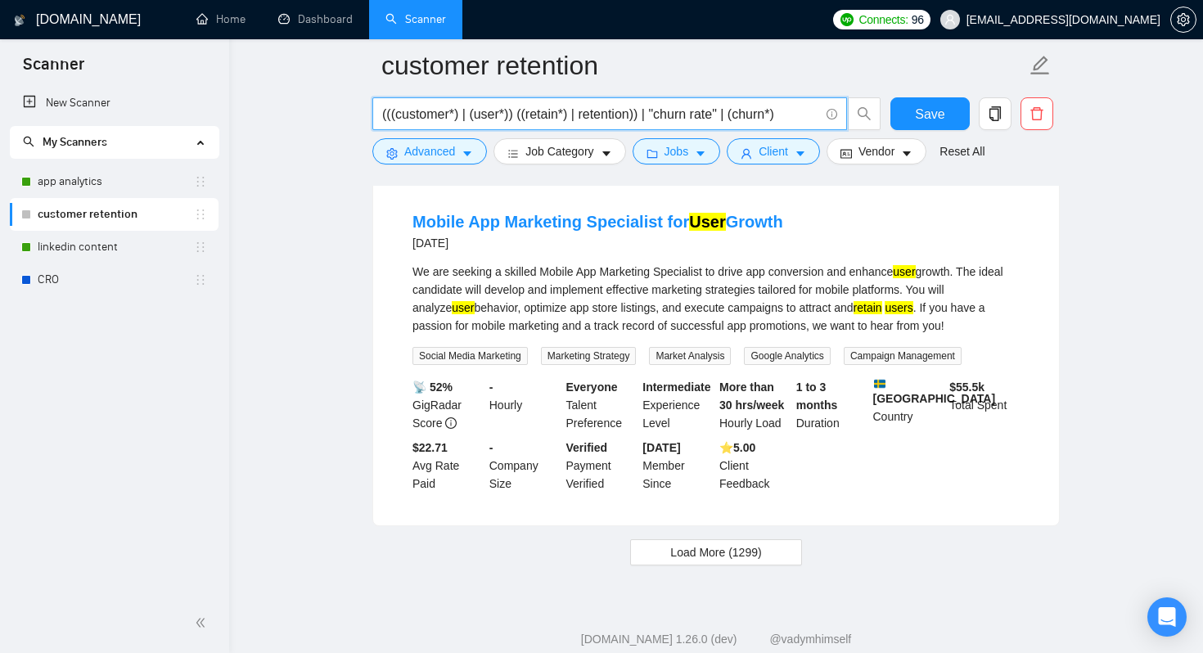
click at [624, 113] on input "(((customer*) | (user*)) ((retain*) | retention)) | "churn rate" | (churn*)" at bounding box center [600, 114] width 437 height 20
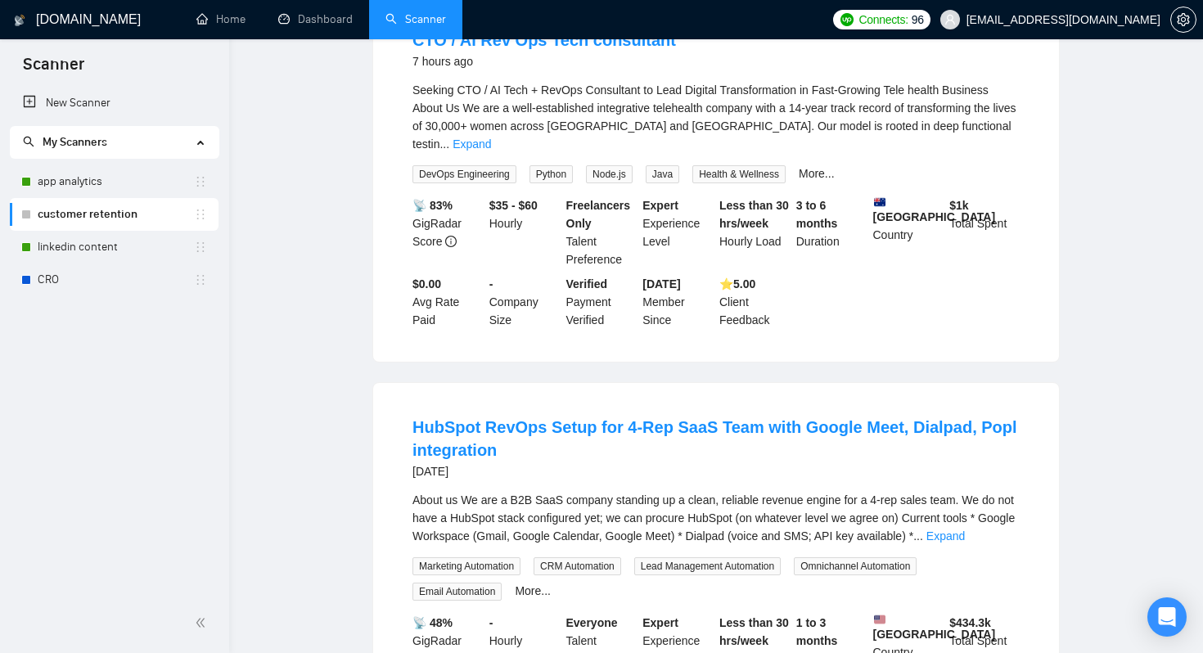
scroll to position [0, 0]
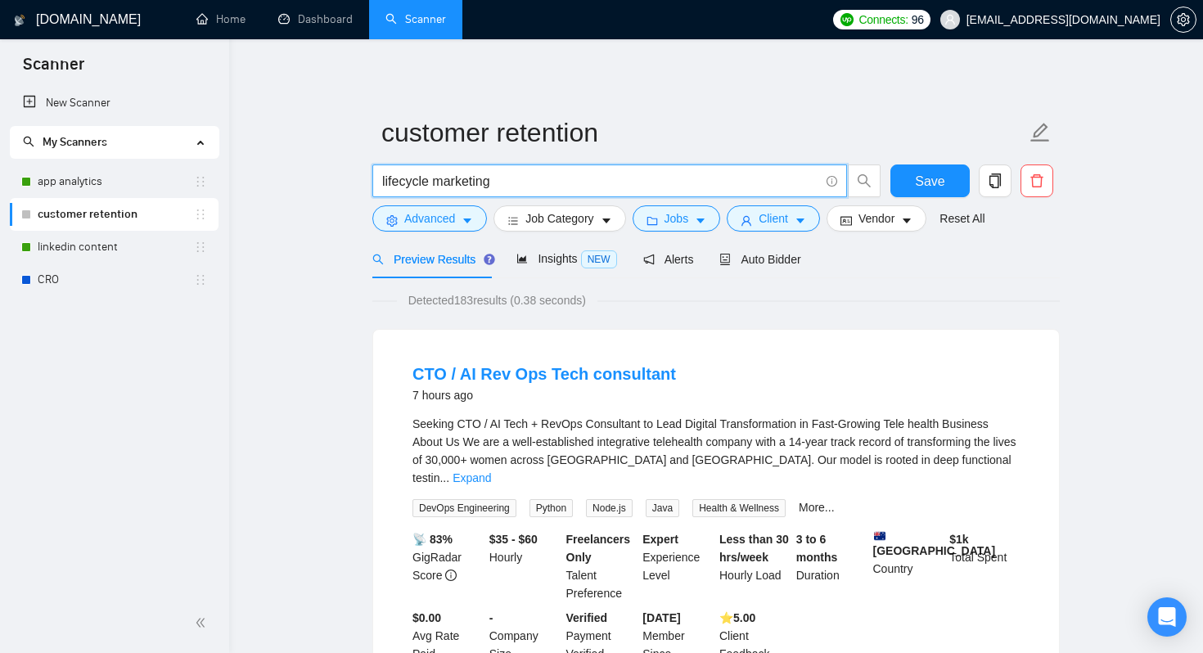
click at [524, 182] on input "lifecycle marketing" at bounding box center [600, 181] width 437 height 20
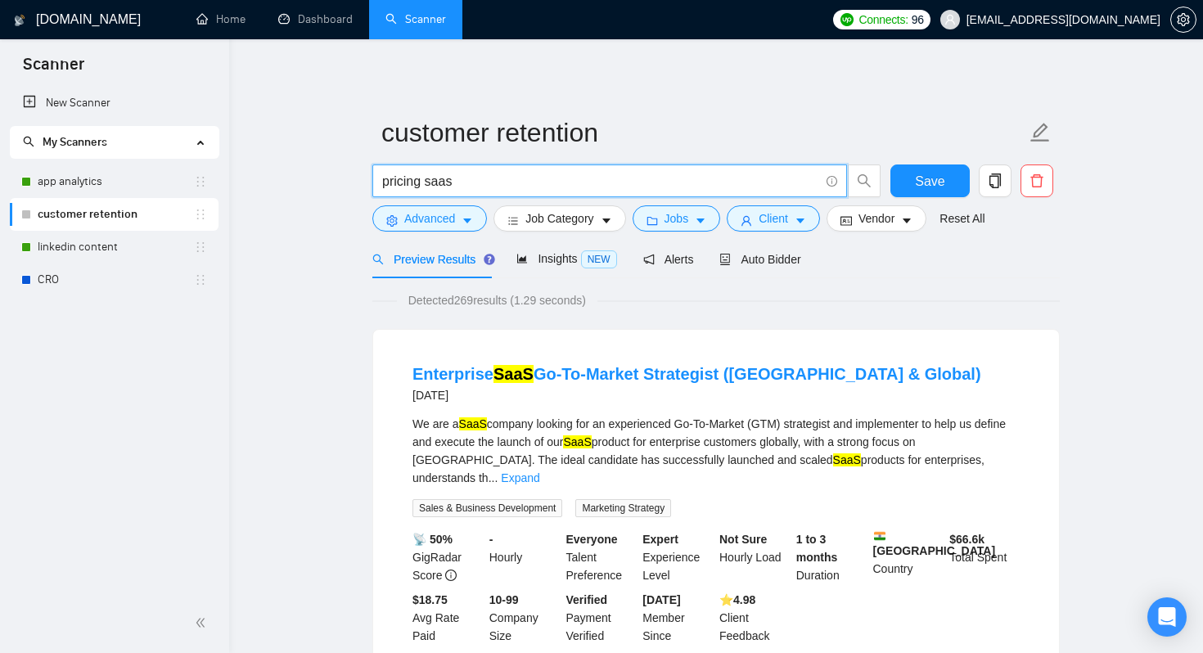
click at [492, 180] on input "pricing saas" at bounding box center [600, 181] width 437 height 20
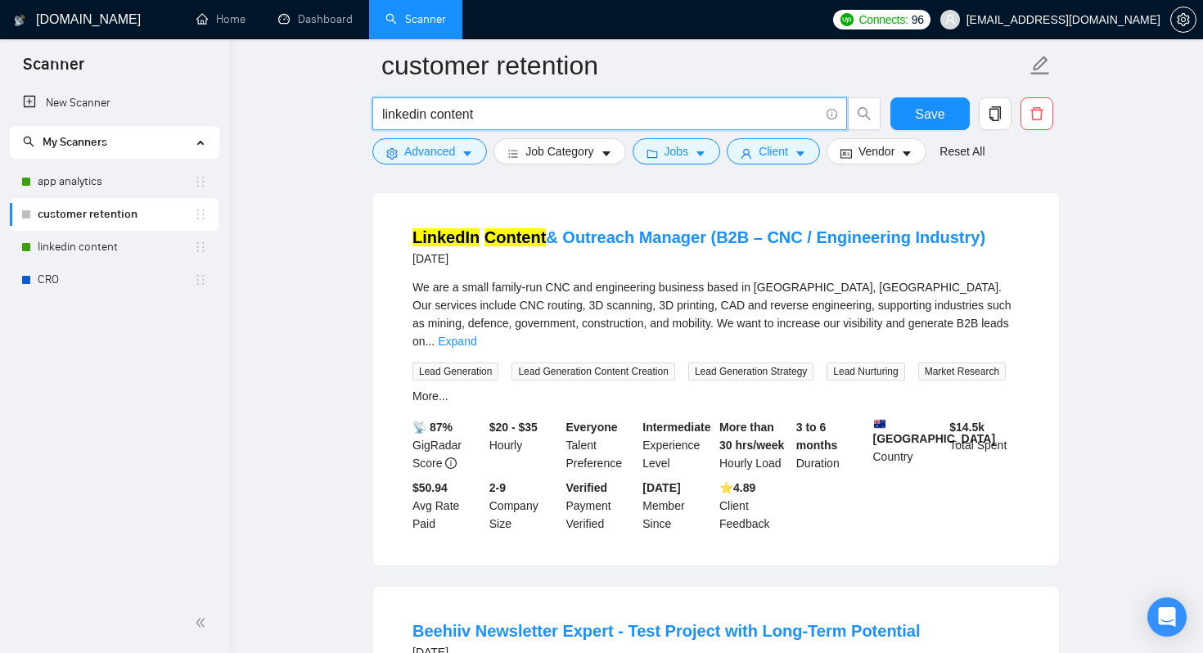
scroll to position [501, 0]
type input "linkedin content"
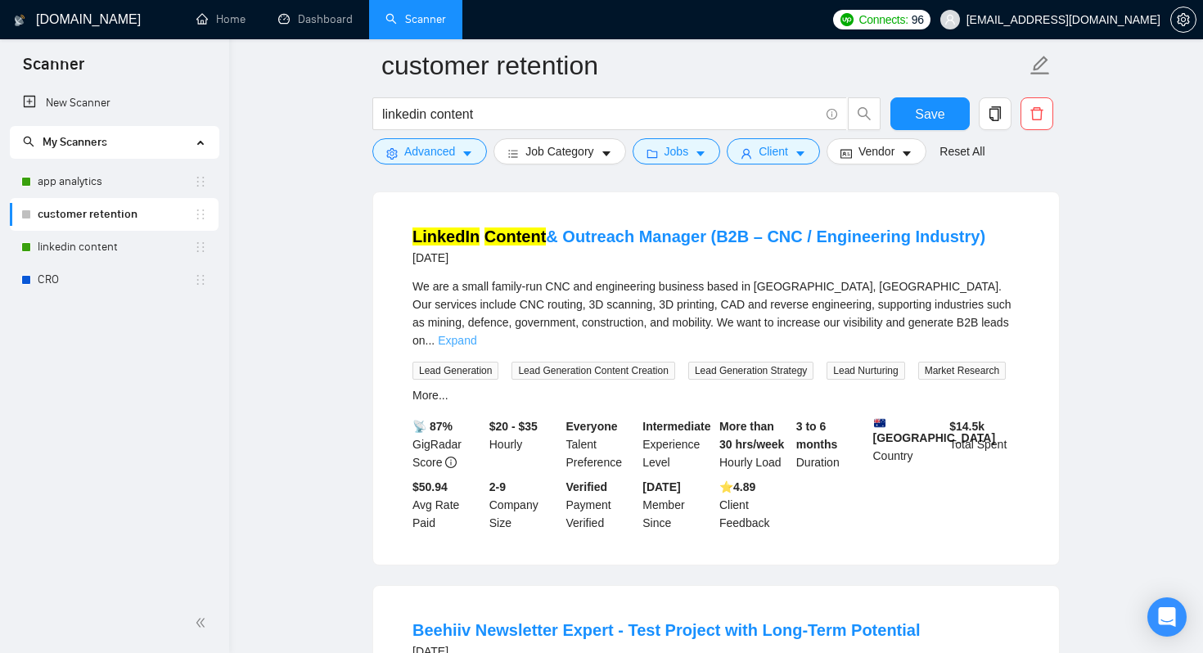
click at [476, 336] on link "Expand" at bounding box center [457, 340] width 38 height 13
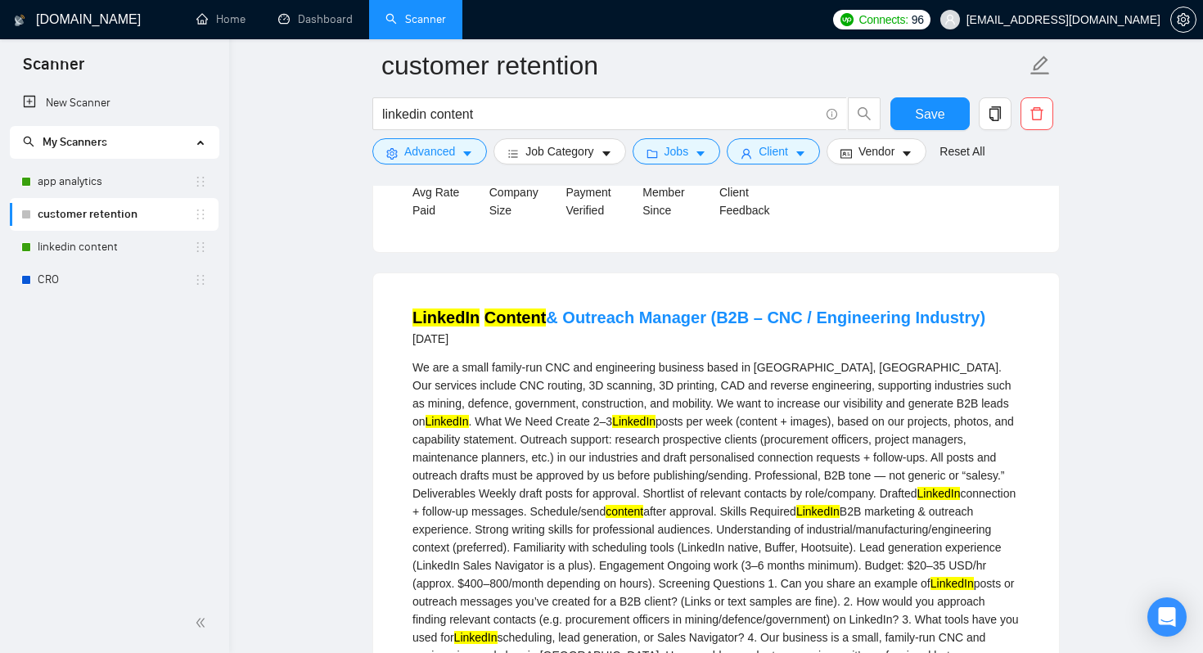
scroll to position [411, 0]
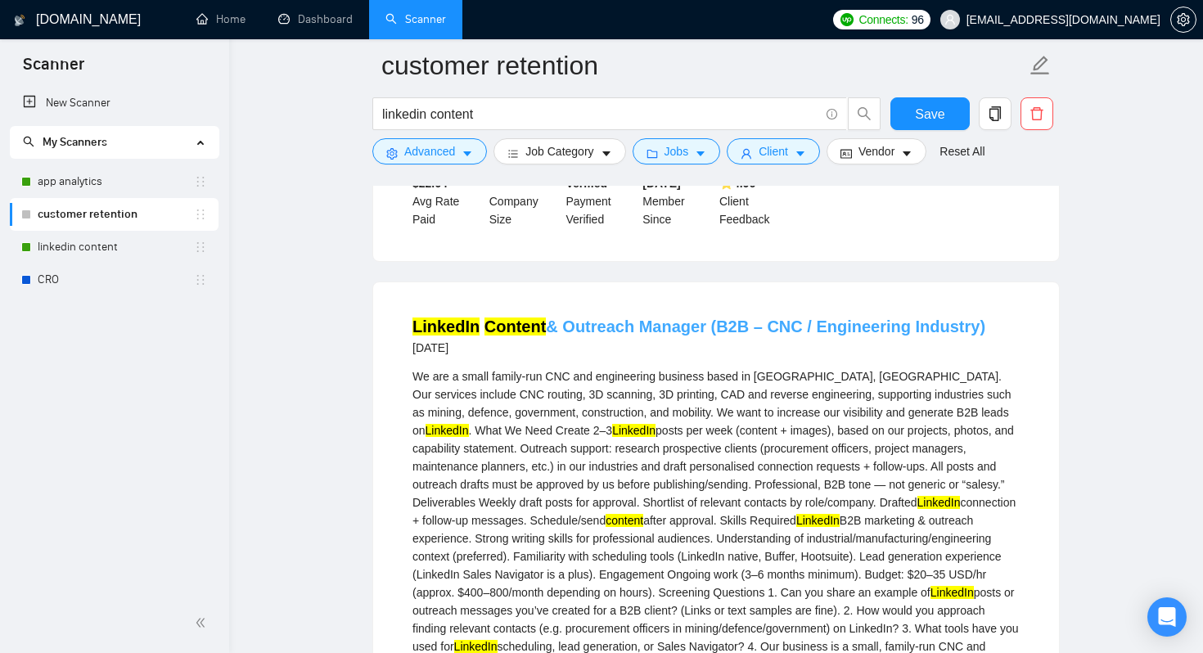
click at [631, 335] on link "LinkedIn Content & Outreach Manager (B2B – CNC / Engineering Industry)" at bounding box center [698, 326] width 573 height 18
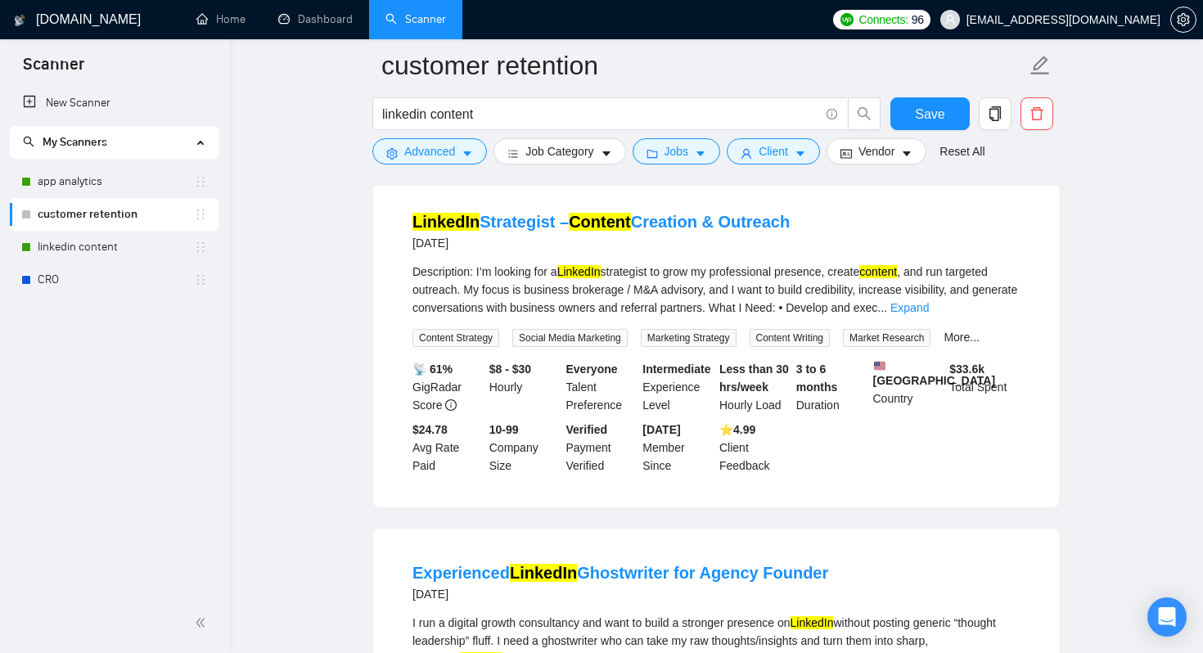
scroll to position [1537, 0]
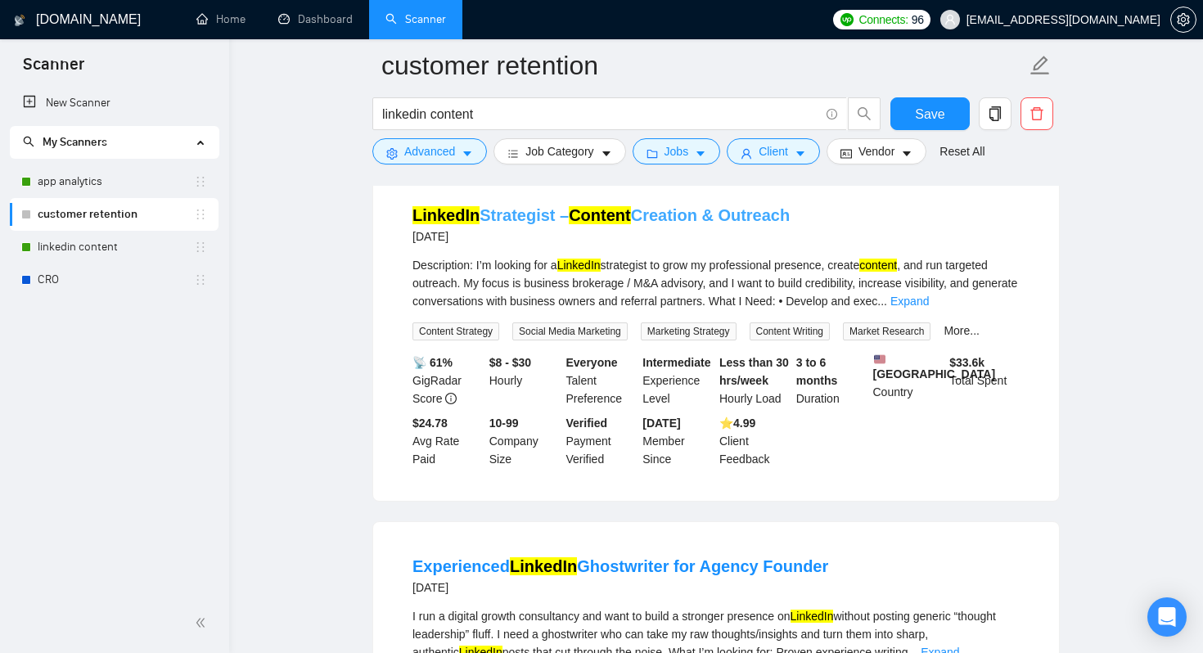
click at [497, 224] on link "LinkedIn Strategist – Content Creation & Outreach" at bounding box center [600, 215] width 377 height 18
click at [147, 246] on link "linkedin content" at bounding box center [116, 247] width 156 height 33
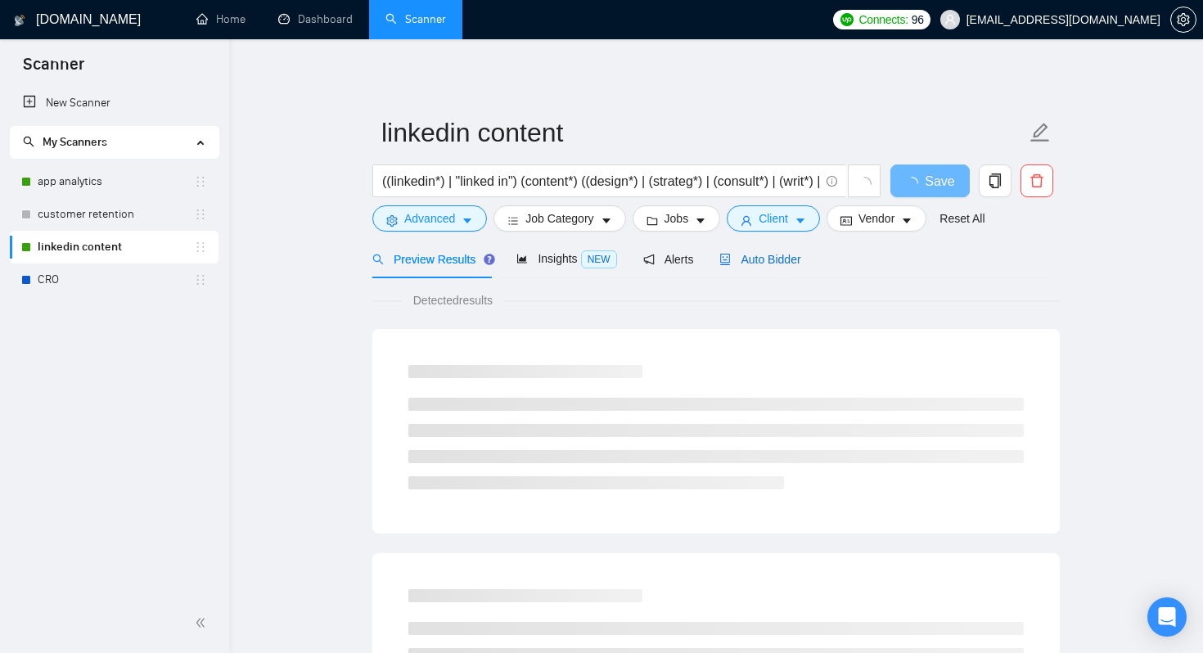
click at [779, 256] on span "Auto Bidder" at bounding box center [759, 259] width 81 height 13
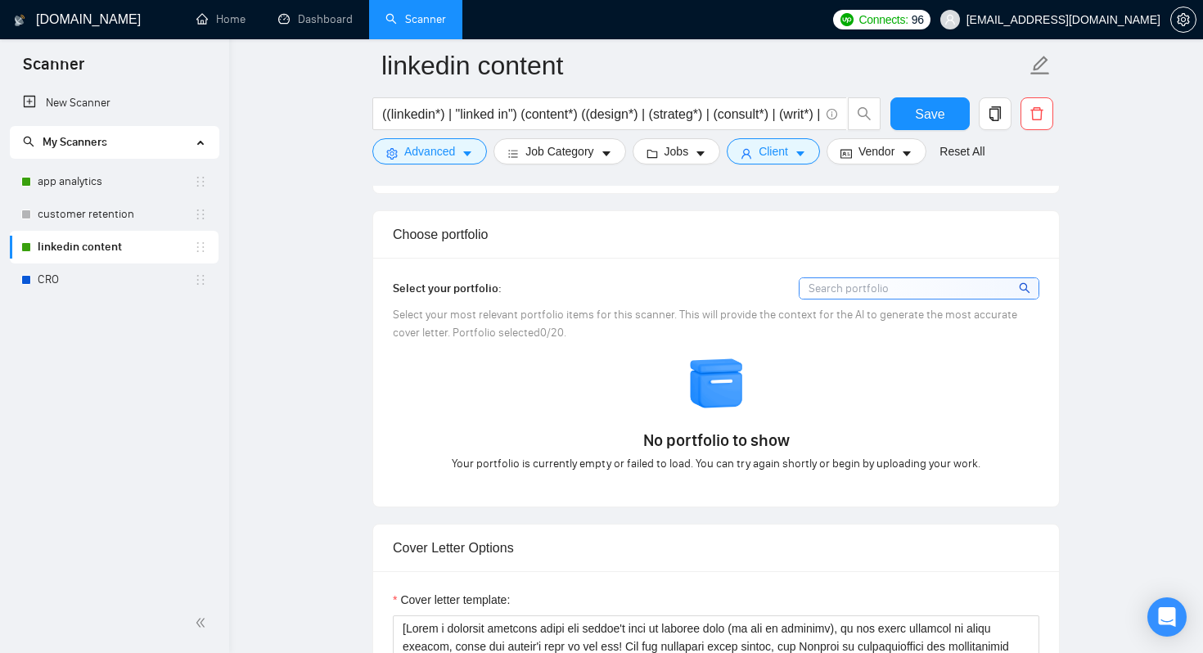
scroll to position [1460, 0]
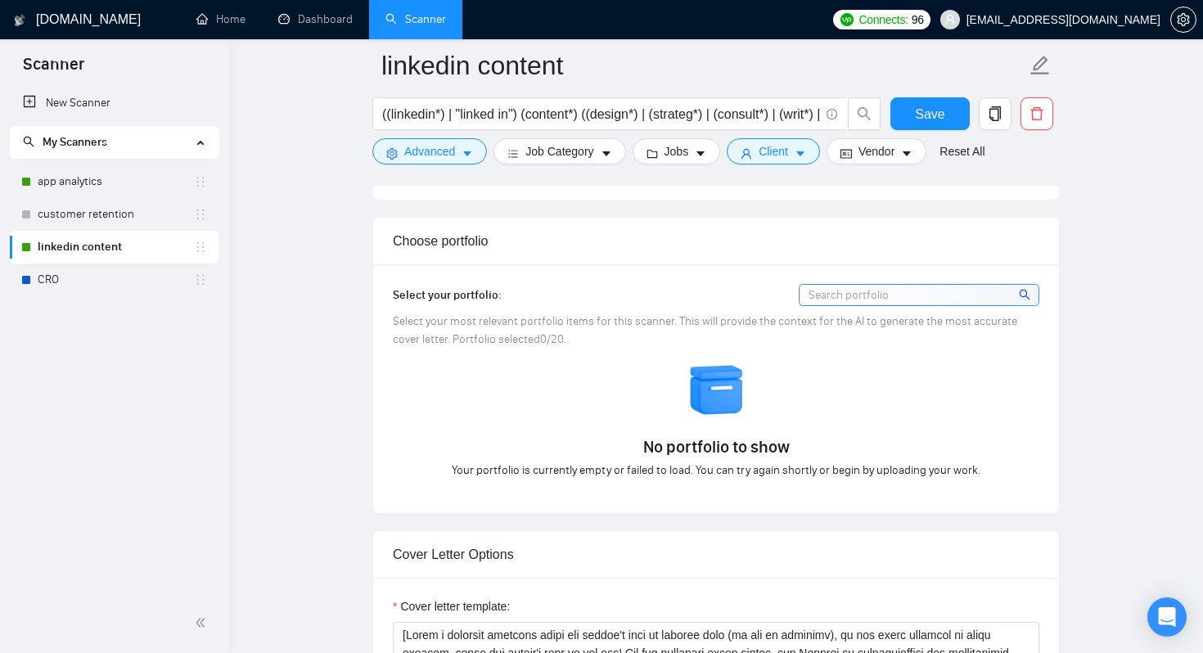
click at [887, 285] on input at bounding box center [918, 295] width 239 height 20
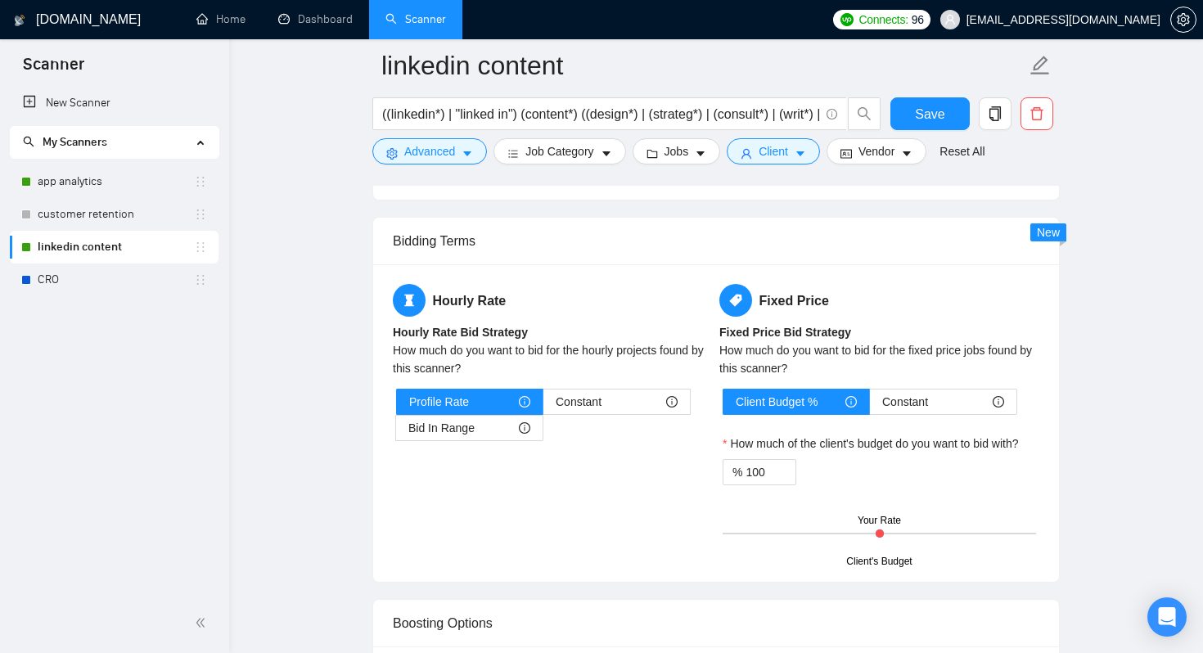
scroll to position [2555, 0]
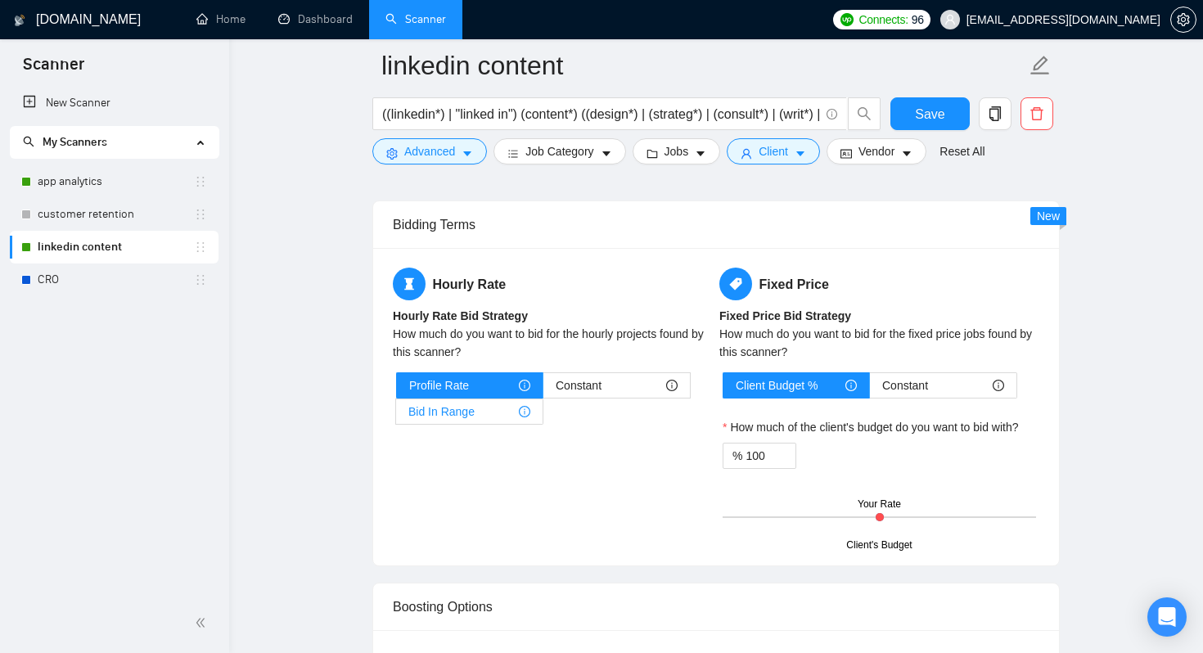
click at [474, 410] on div "Bid In Range" at bounding box center [469, 411] width 122 height 25
click at [396, 416] on input "Bid In Range" at bounding box center [396, 416] width 0 height 0
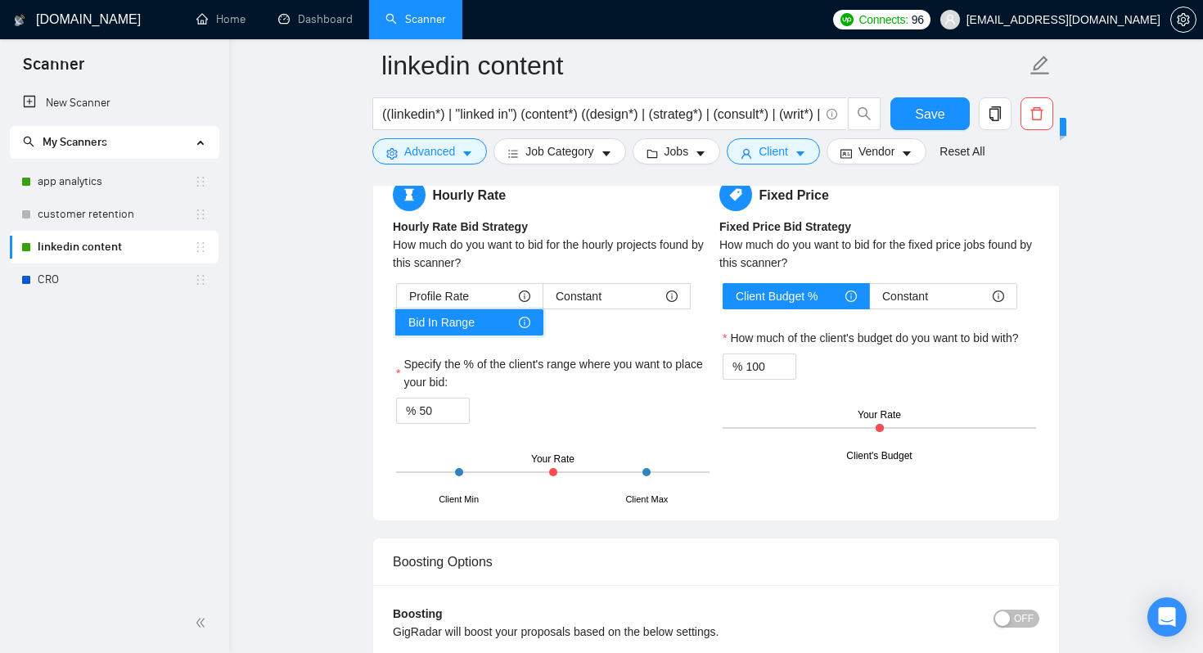
scroll to position [2648, 0]
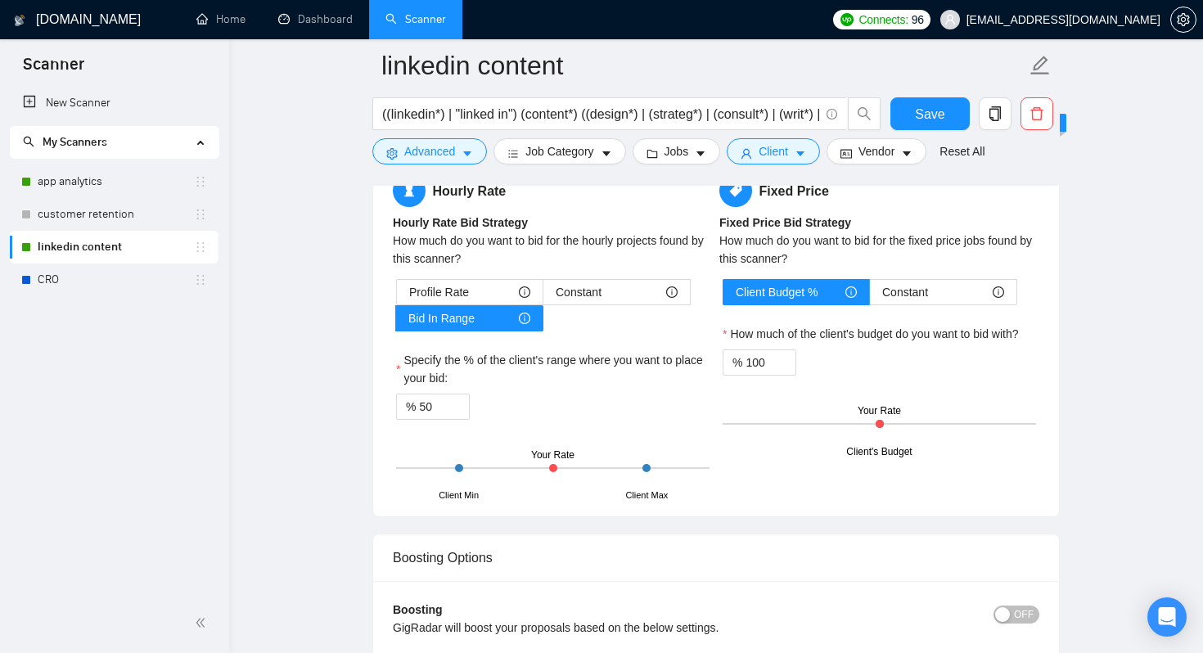
drag, startPoint x: 553, startPoint y: 465, endPoint x: 617, endPoint y: 465, distance: 63.8
click at [617, 465] on div "Client Min Client Max Your Rate" at bounding box center [552, 467] width 313 height 57
click at [623, 465] on div "Client Min Client Max Your Rate" at bounding box center [552, 467] width 313 height 57
click at [647, 465] on div at bounding box center [646, 468] width 8 height 8
click at [443, 410] on input "50" at bounding box center [444, 406] width 50 height 25
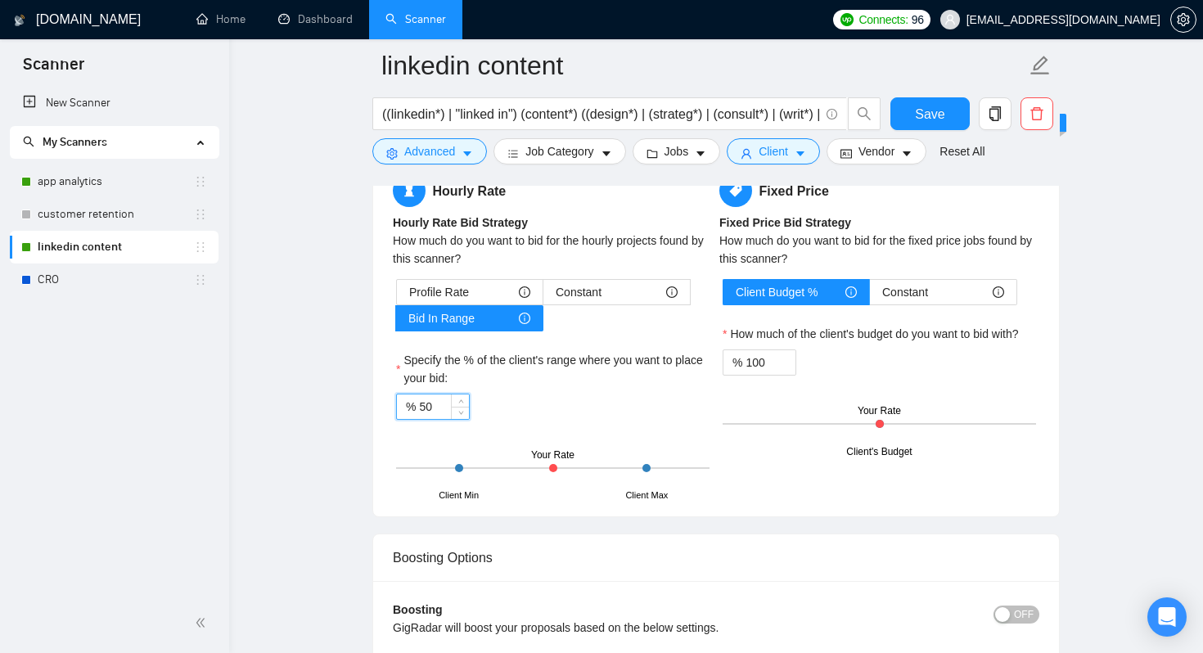
type input "5"
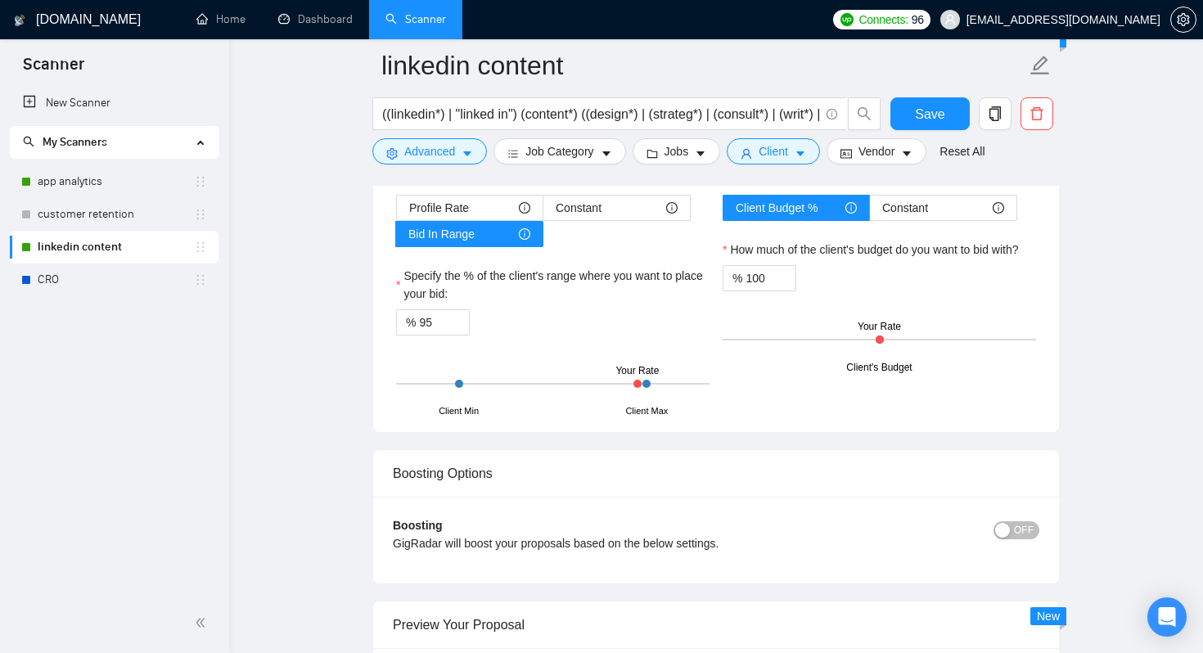
scroll to position [2725, 0]
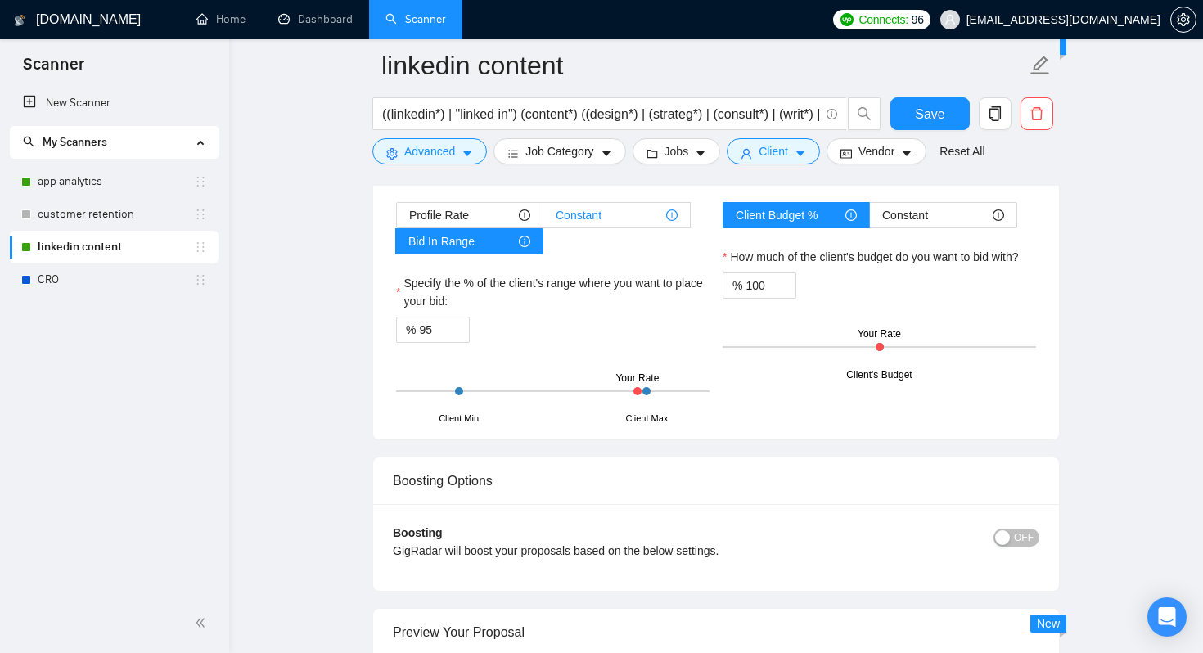
click at [589, 214] on span "Constant" at bounding box center [578, 215] width 46 height 25
click at [543, 219] on input "Constant" at bounding box center [543, 219] width 0 height 0
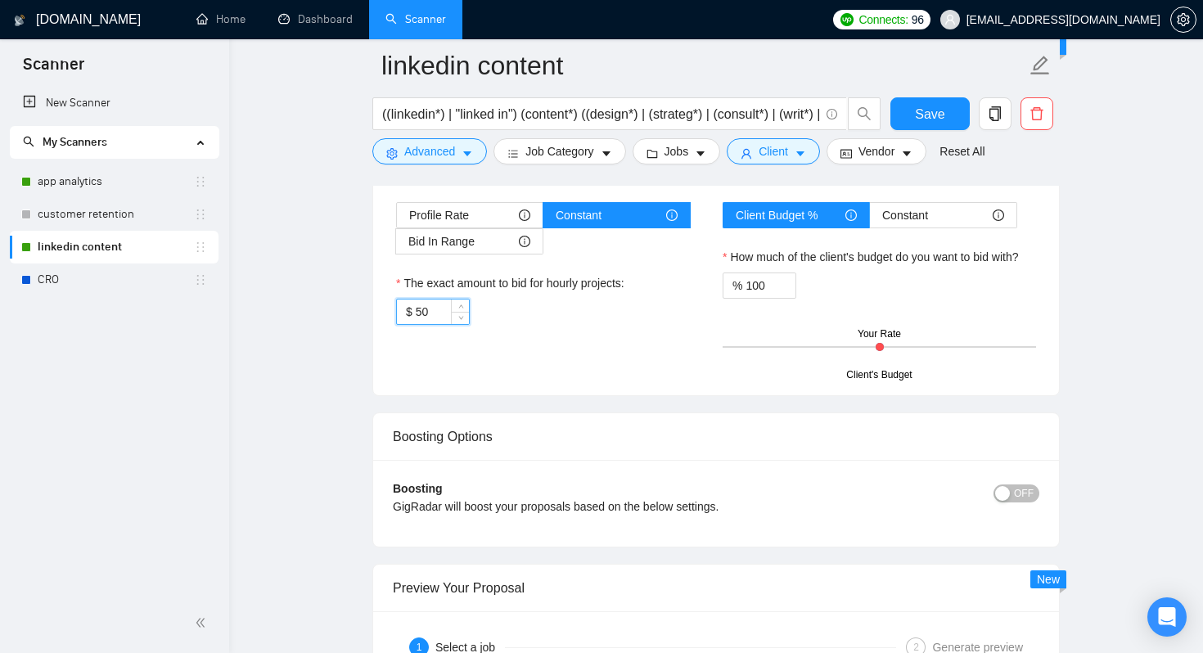
click at [444, 312] on input "50" at bounding box center [442, 311] width 53 height 25
type input "30"
click at [924, 120] on span "Save" at bounding box center [929, 114] width 29 height 20
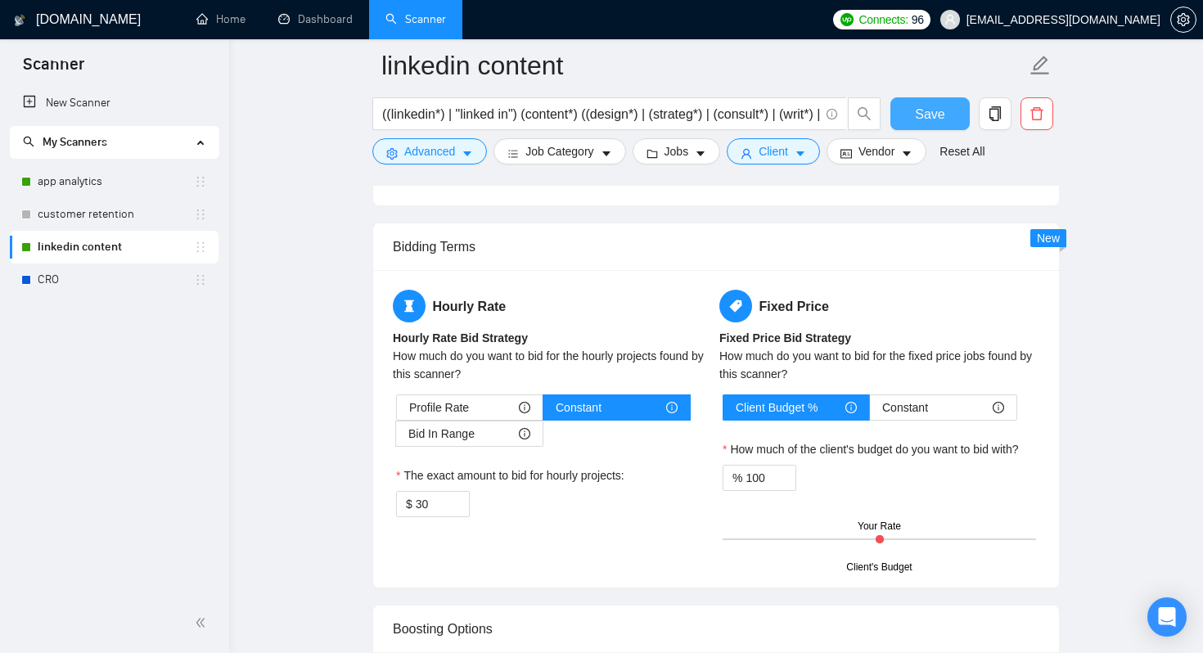
scroll to position [2611, 0]
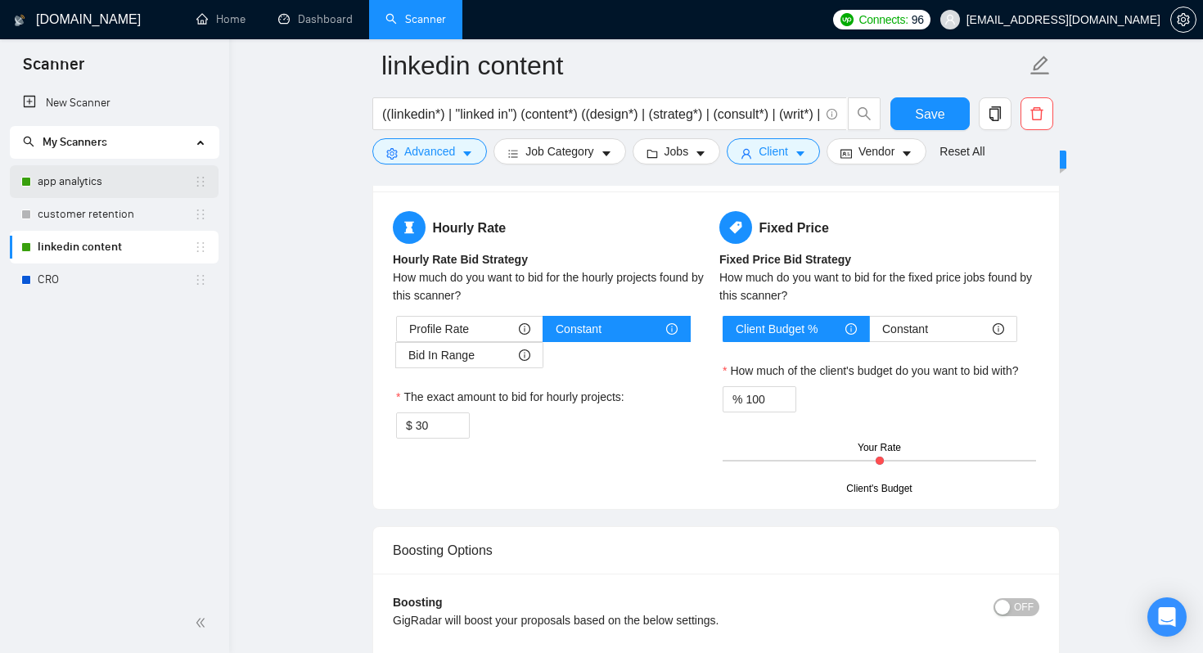
click at [115, 183] on link "app analytics" at bounding box center [116, 181] width 156 height 33
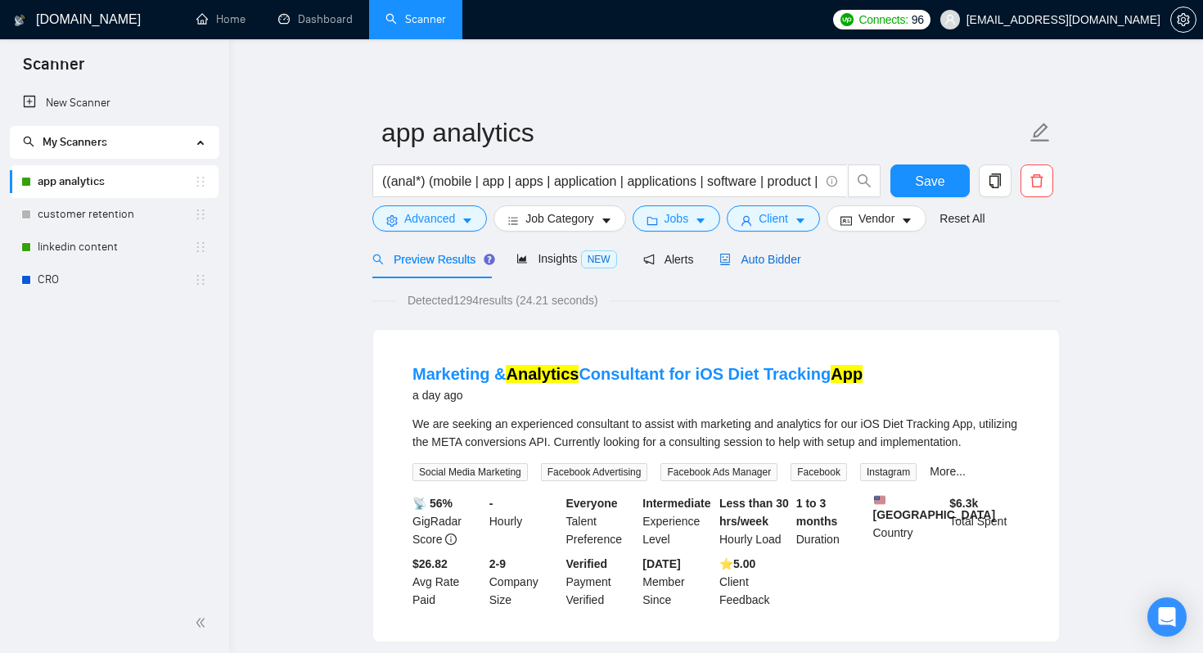
click at [774, 258] on span "Auto Bidder" at bounding box center [759, 259] width 81 height 13
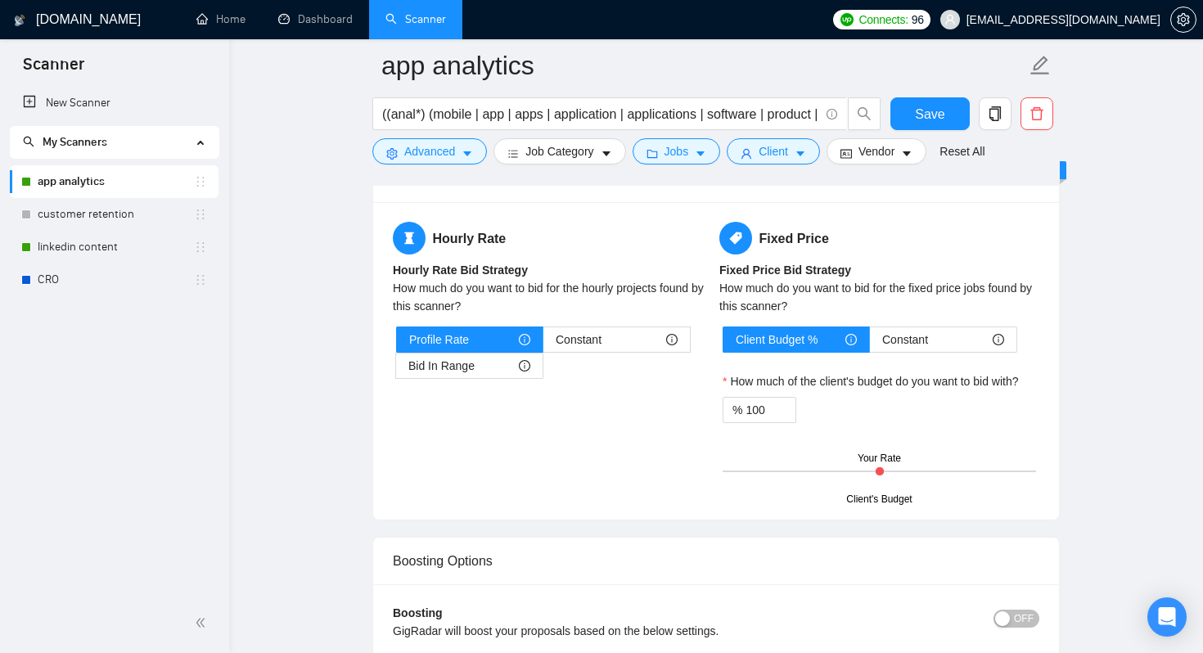
scroll to position [2578, 0]
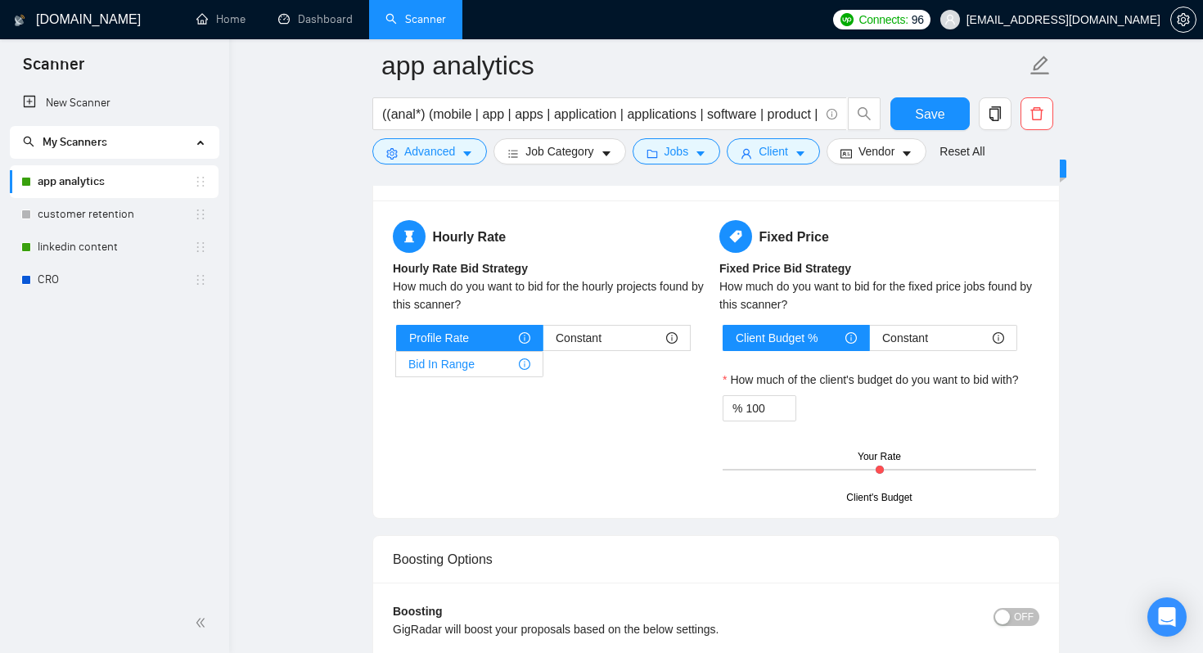
click at [473, 366] on span "Bid In Range" at bounding box center [441, 364] width 66 height 25
click at [396, 368] on input "Bid In Range" at bounding box center [396, 368] width 0 height 0
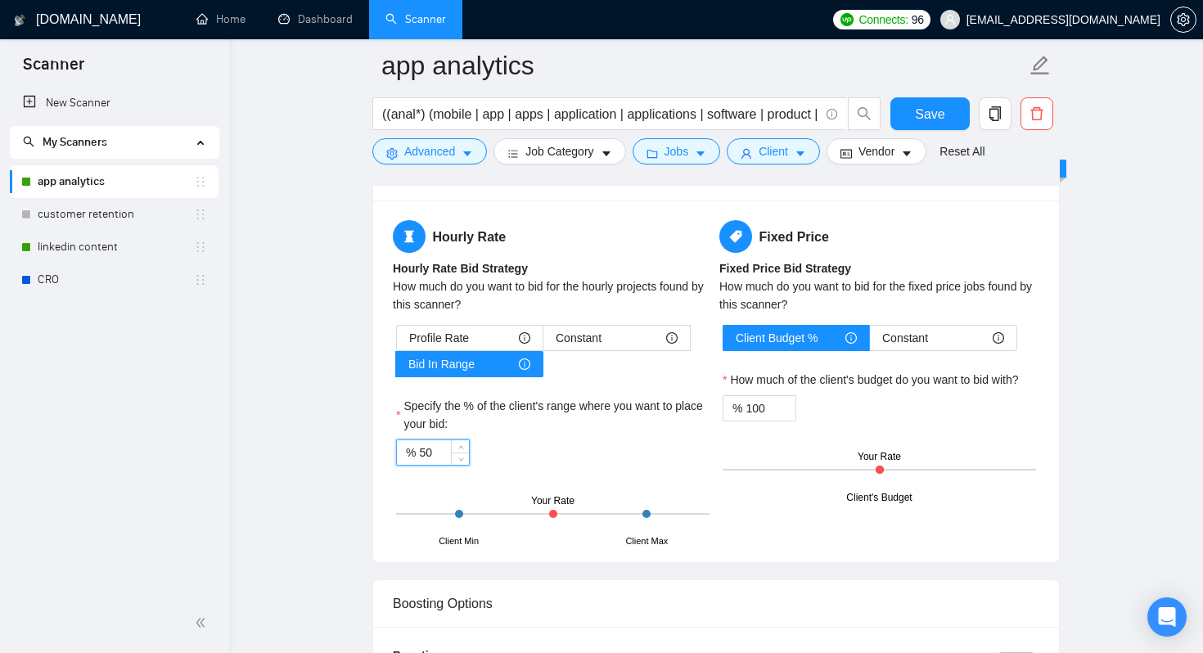
click at [439, 451] on input "50" at bounding box center [444, 452] width 50 height 25
click at [428, 453] on input "90" at bounding box center [444, 452] width 50 height 25
type input "95"
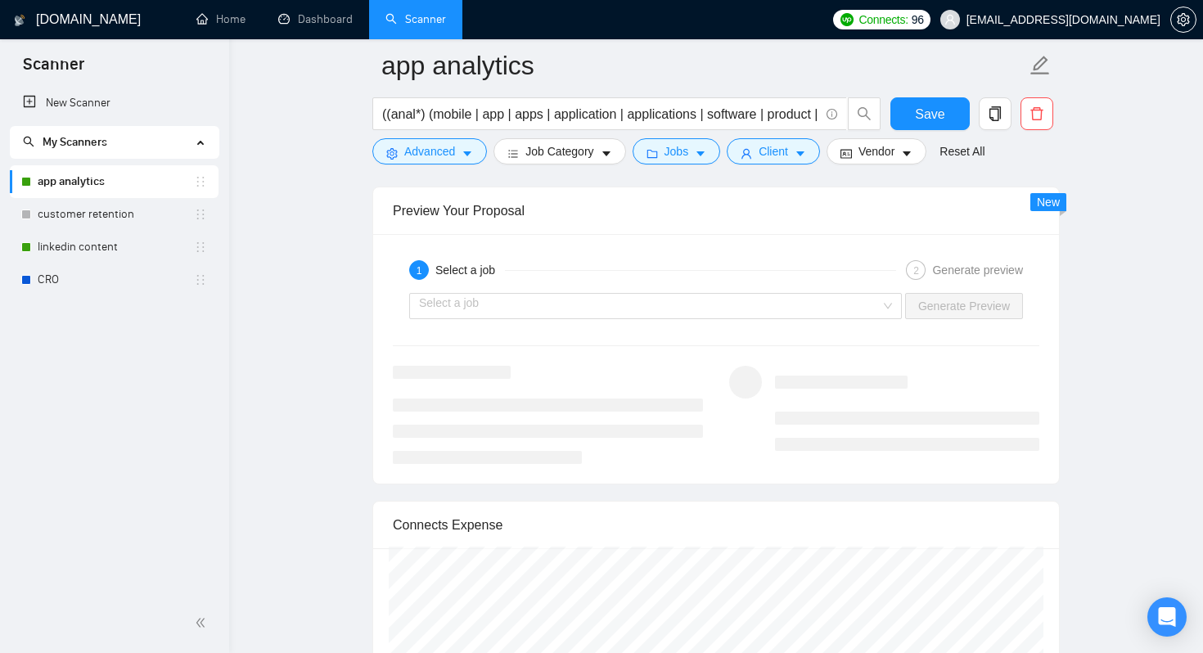
scroll to position [3123, 0]
click at [933, 118] on span "Save" at bounding box center [929, 114] width 29 height 20
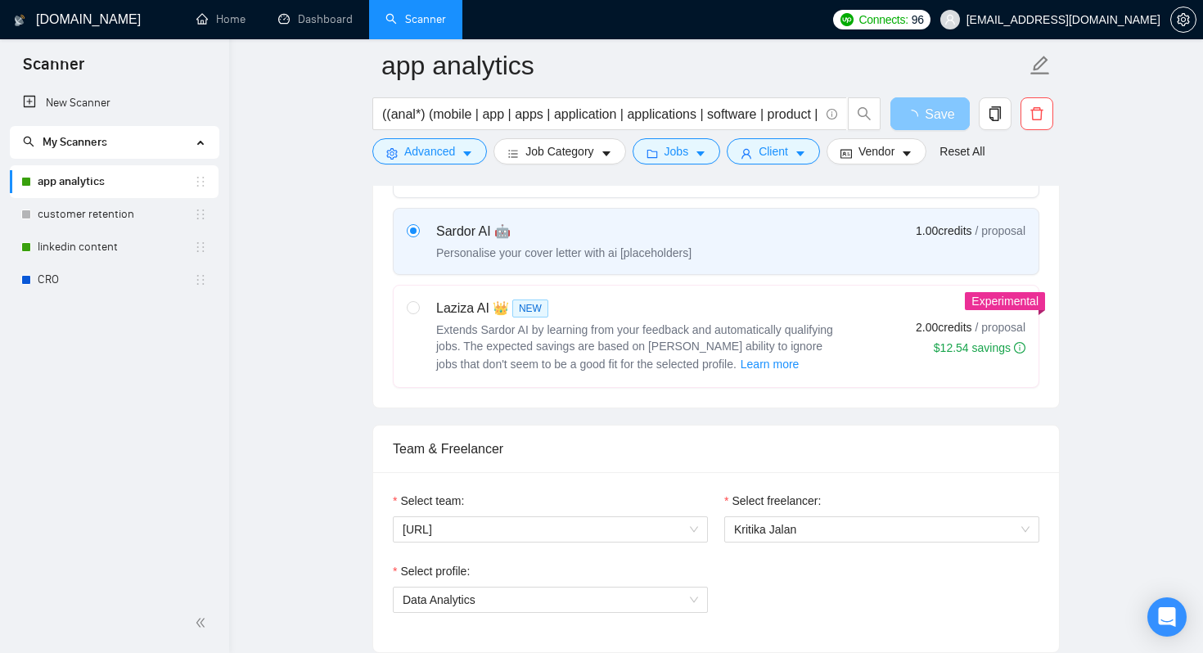
scroll to position [0, 0]
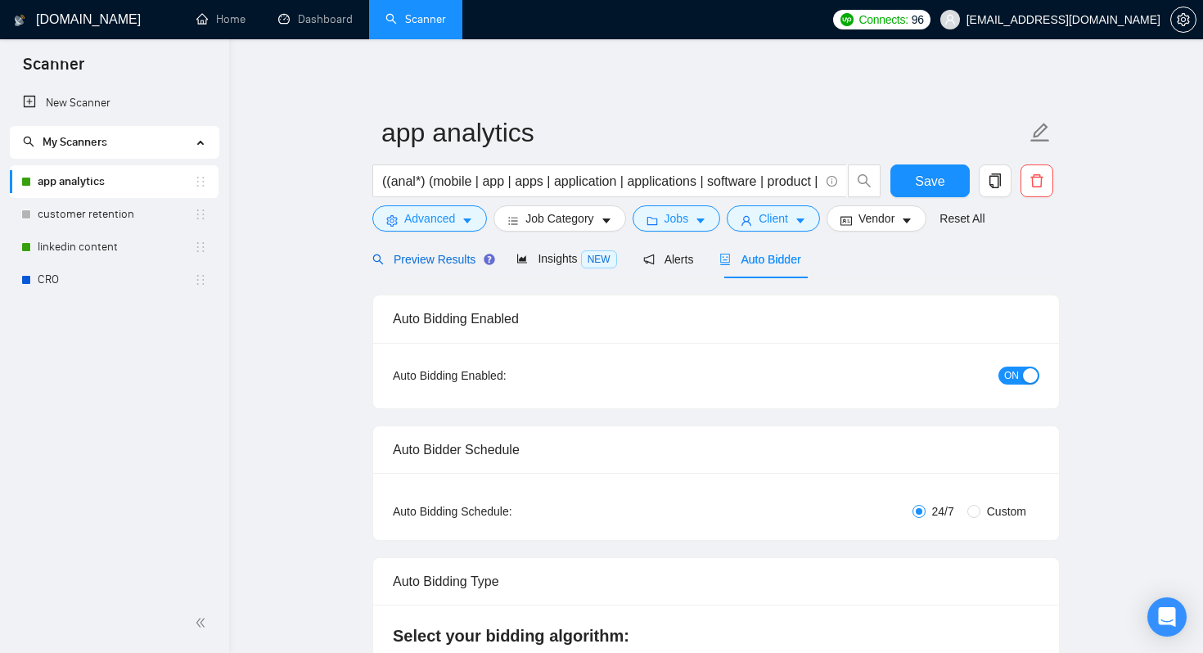
click at [444, 258] on span "Preview Results" at bounding box center [431, 259] width 118 height 13
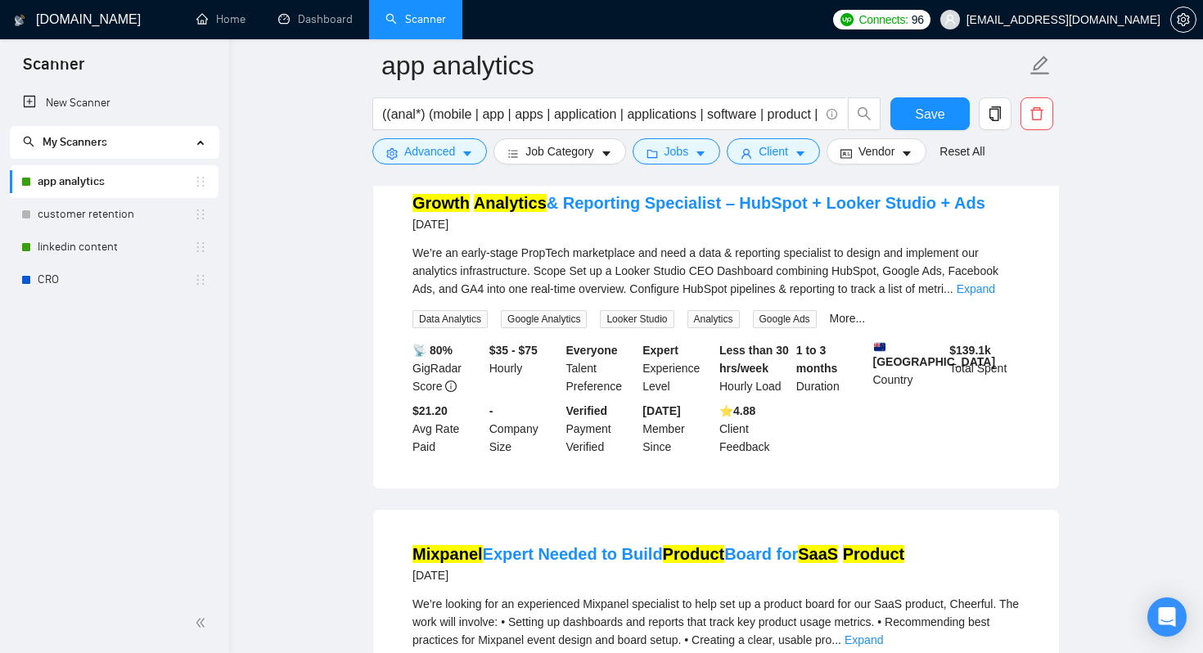
scroll to position [1295, 0]
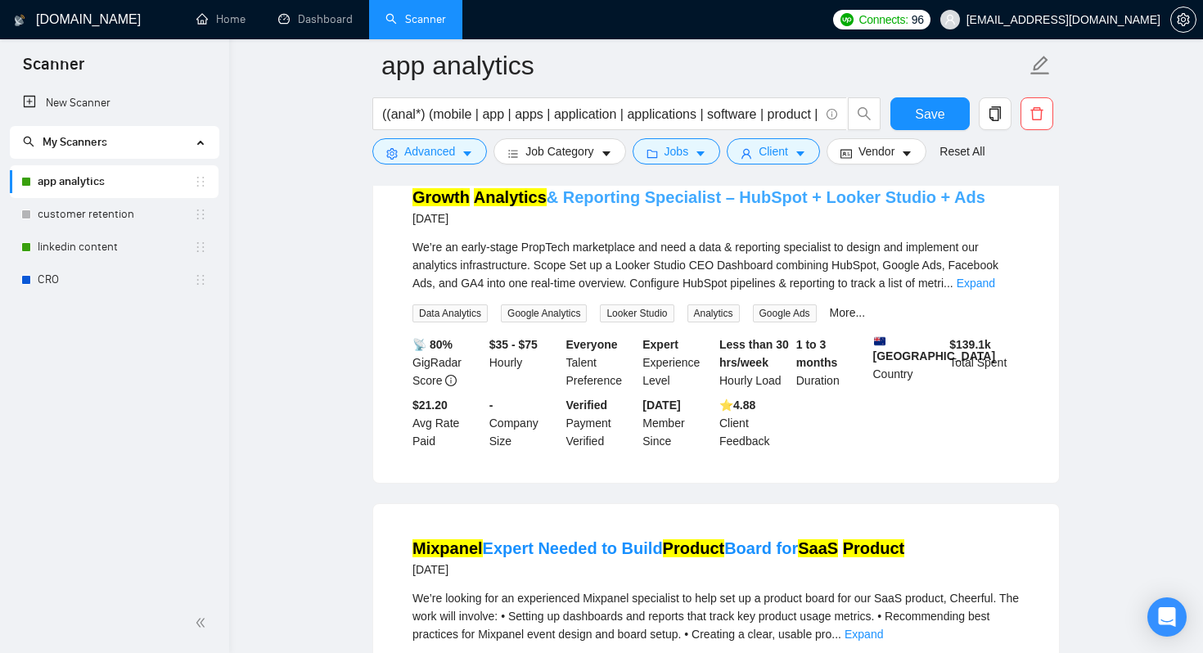
click at [573, 206] on link "Growth Analytics & Reporting Specialist – HubSpot + Looker Studio + Ads" at bounding box center [698, 197] width 573 height 18
click at [142, 218] on link "customer retention" at bounding box center [116, 214] width 156 height 33
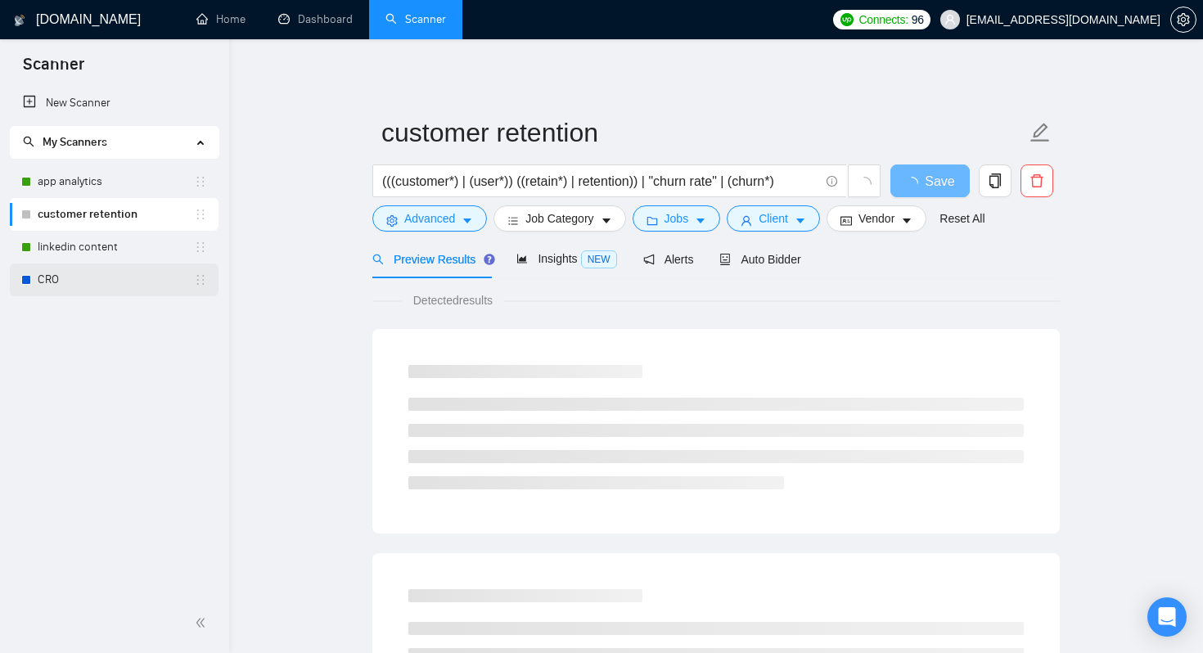
click at [124, 276] on link "CRO" at bounding box center [116, 279] width 156 height 33
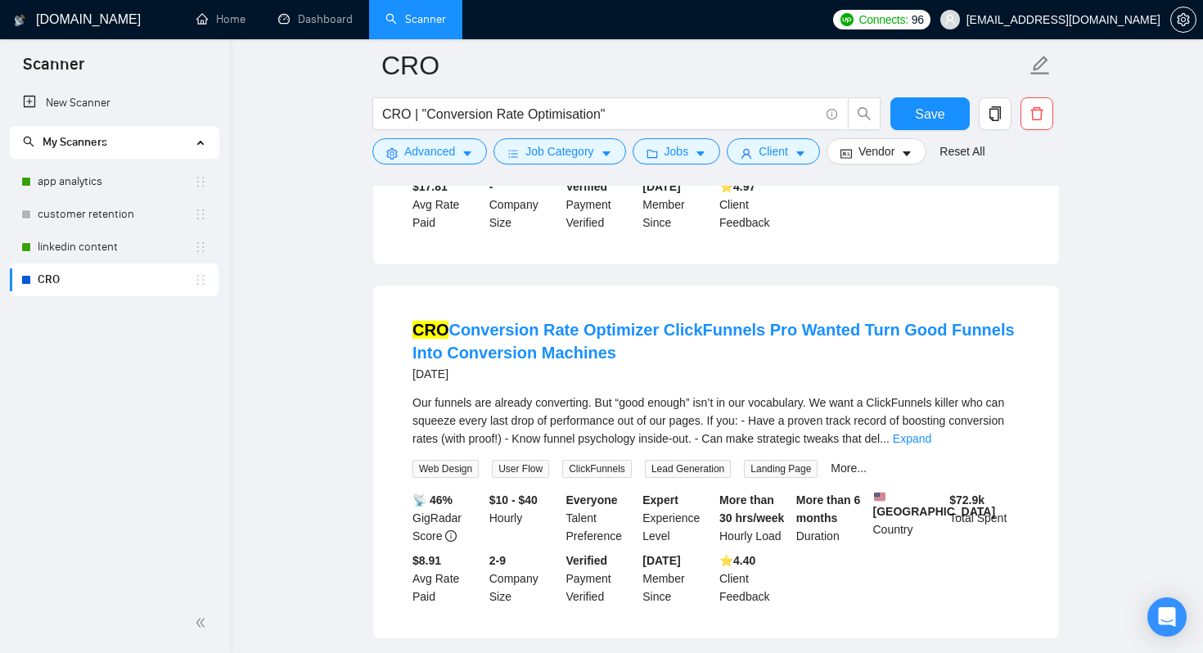
scroll to position [785, 0]
click at [205, 289] on div "CRO" at bounding box center [114, 279] width 186 height 33
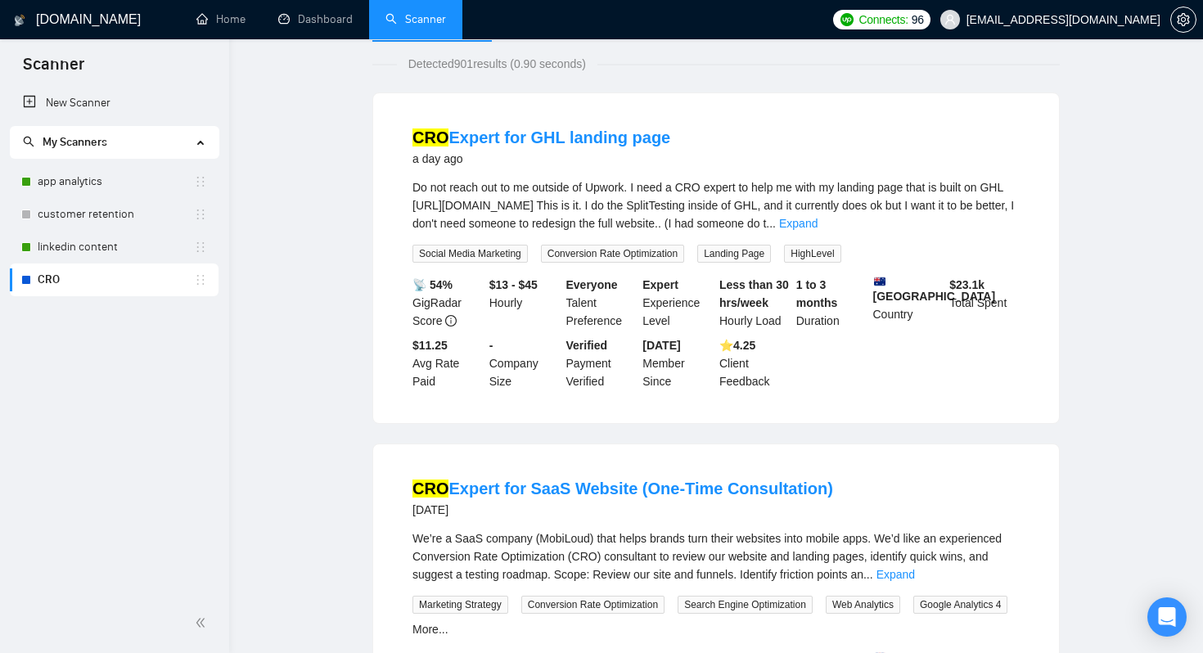
scroll to position [0, 0]
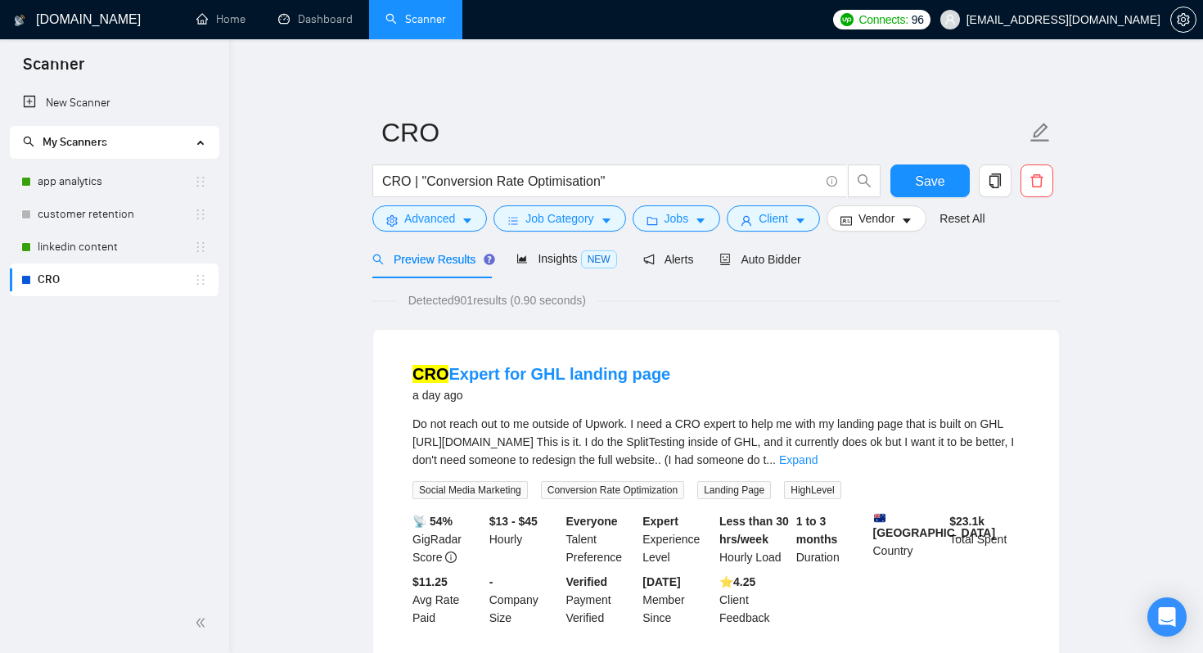
click at [834, 249] on div "Preview Results Insights NEW Alerts Auto Bidder" at bounding box center [715, 259] width 687 height 38
click at [784, 260] on span "Auto Bidder" at bounding box center [759, 259] width 81 height 13
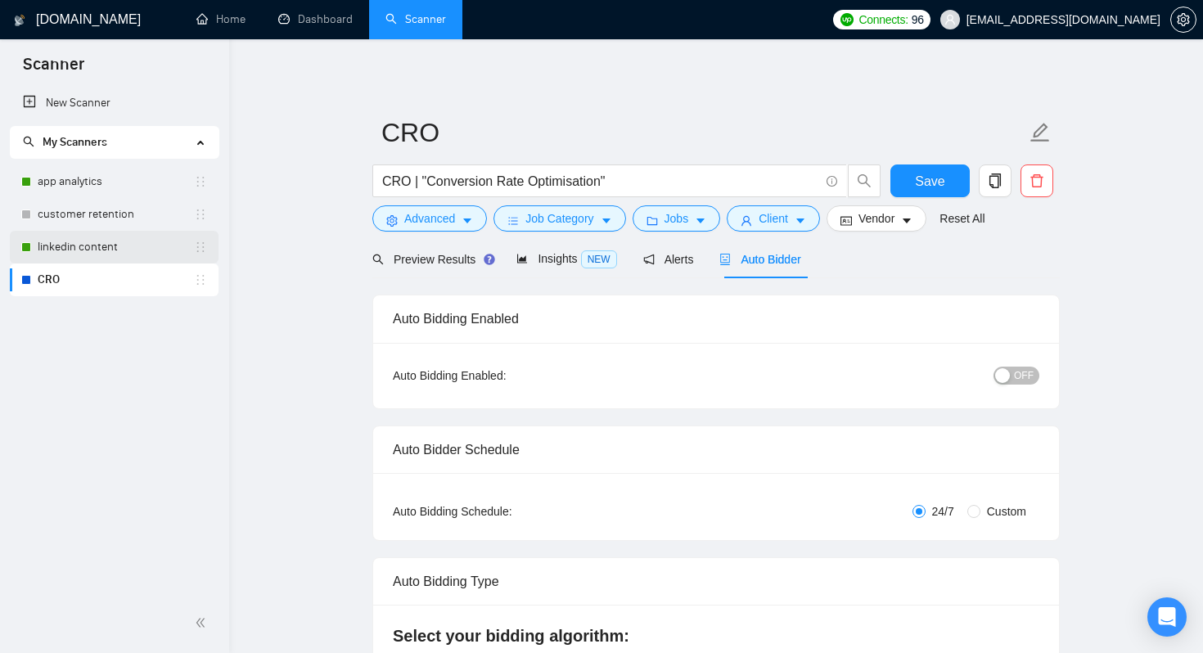
click at [70, 245] on link "linkedin content" at bounding box center [116, 247] width 156 height 33
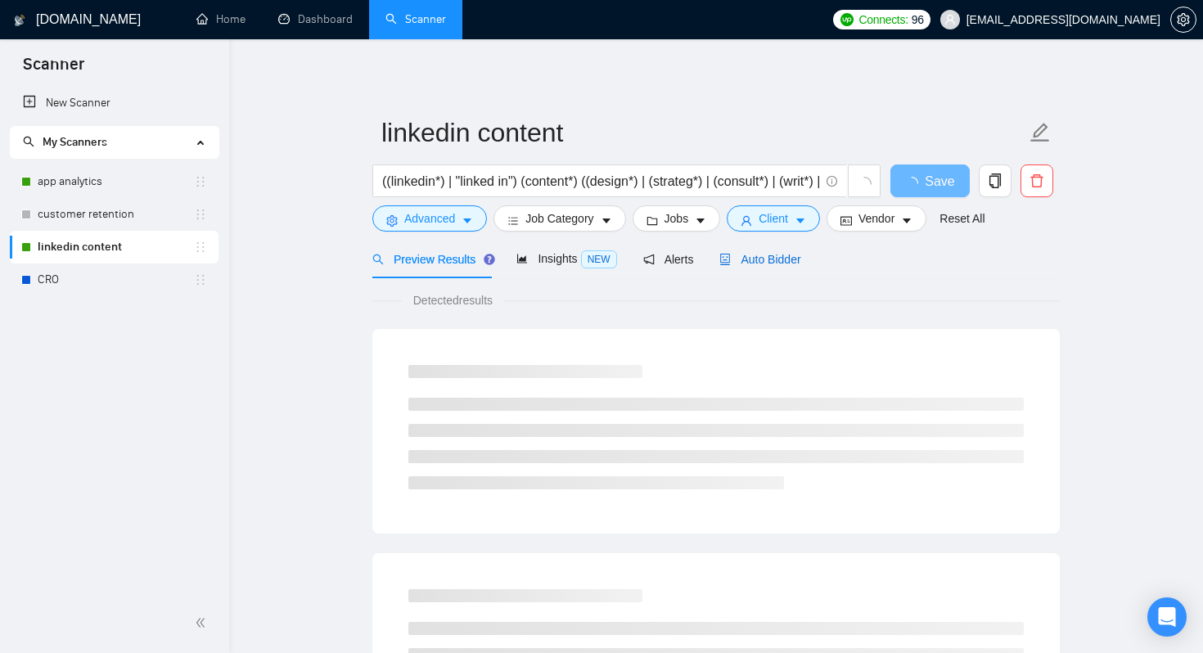
click at [780, 263] on span "Auto Bidder" at bounding box center [759, 259] width 81 height 13
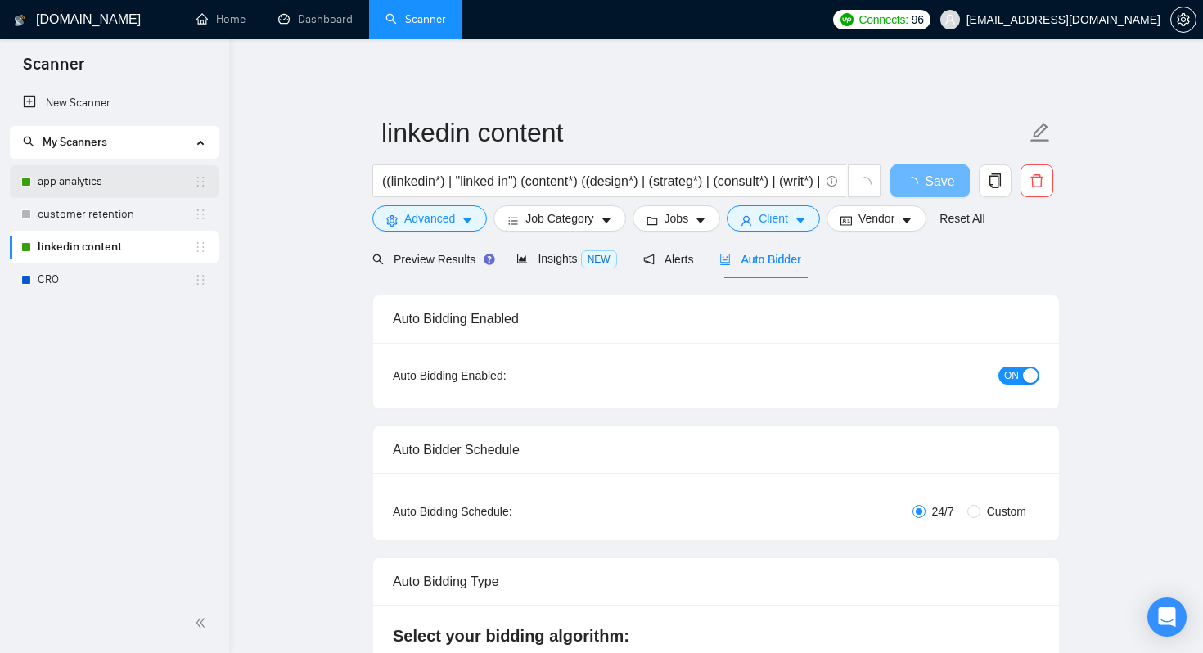
click at [117, 189] on link "app analytics" at bounding box center [116, 181] width 156 height 33
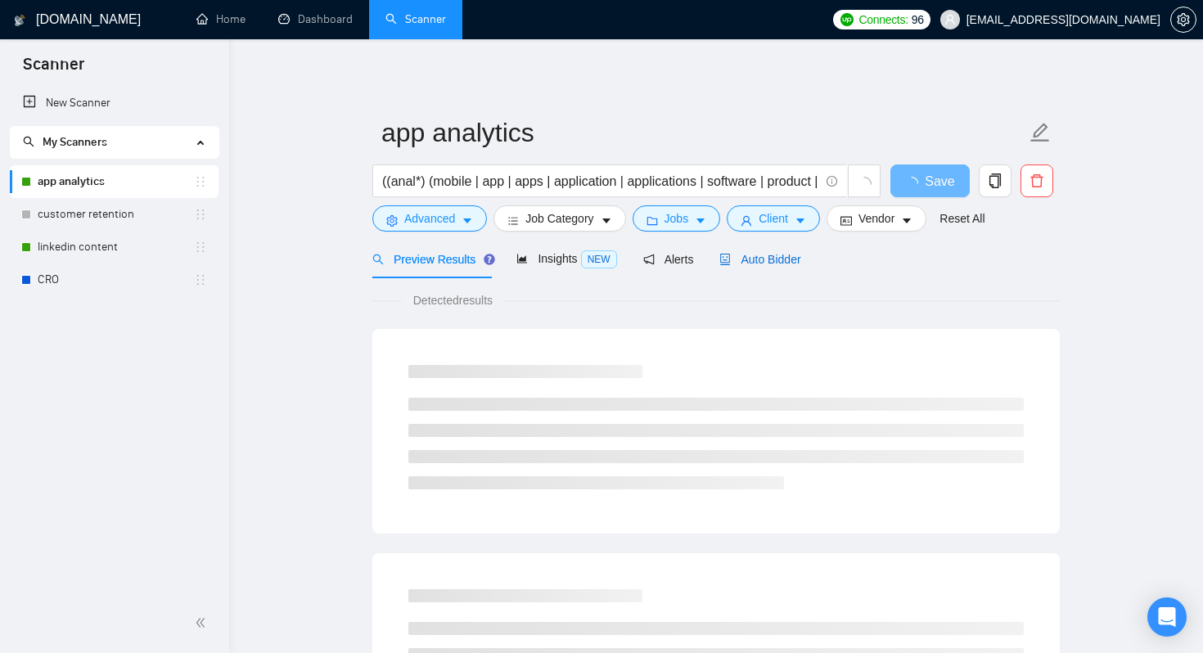
click at [788, 251] on div "Auto Bidder" at bounding box center [759, 259] width 81 height 18
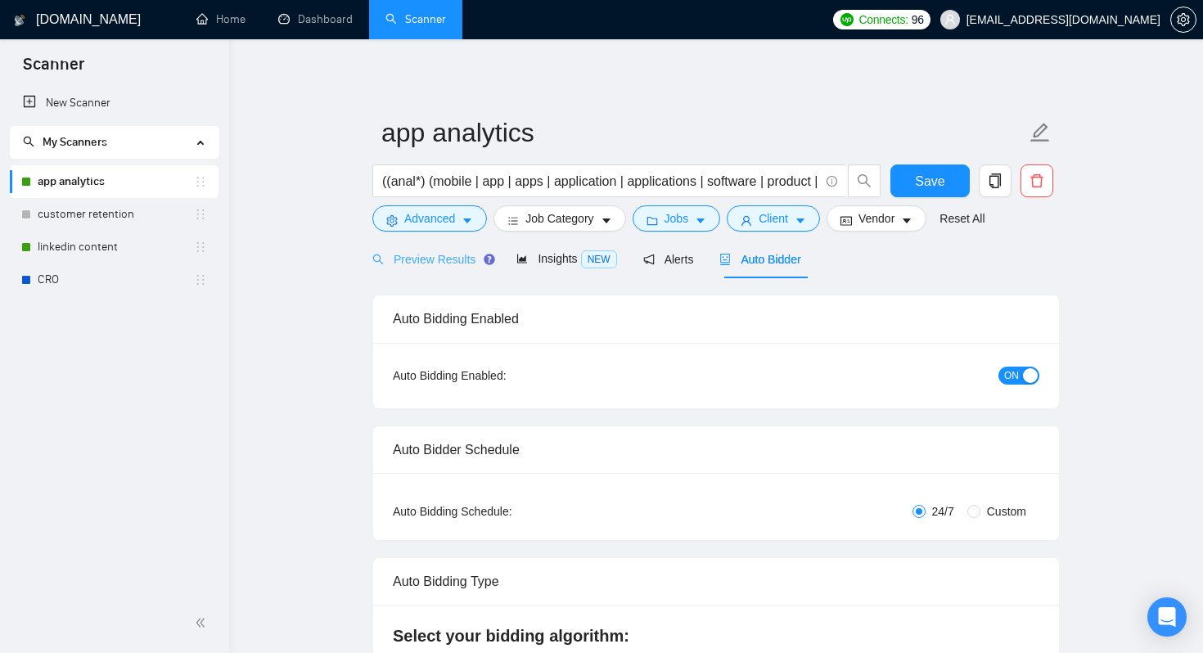
click at [443, 248] on div "Preview Results" at bounding box center [431, 259] width 118 height 38
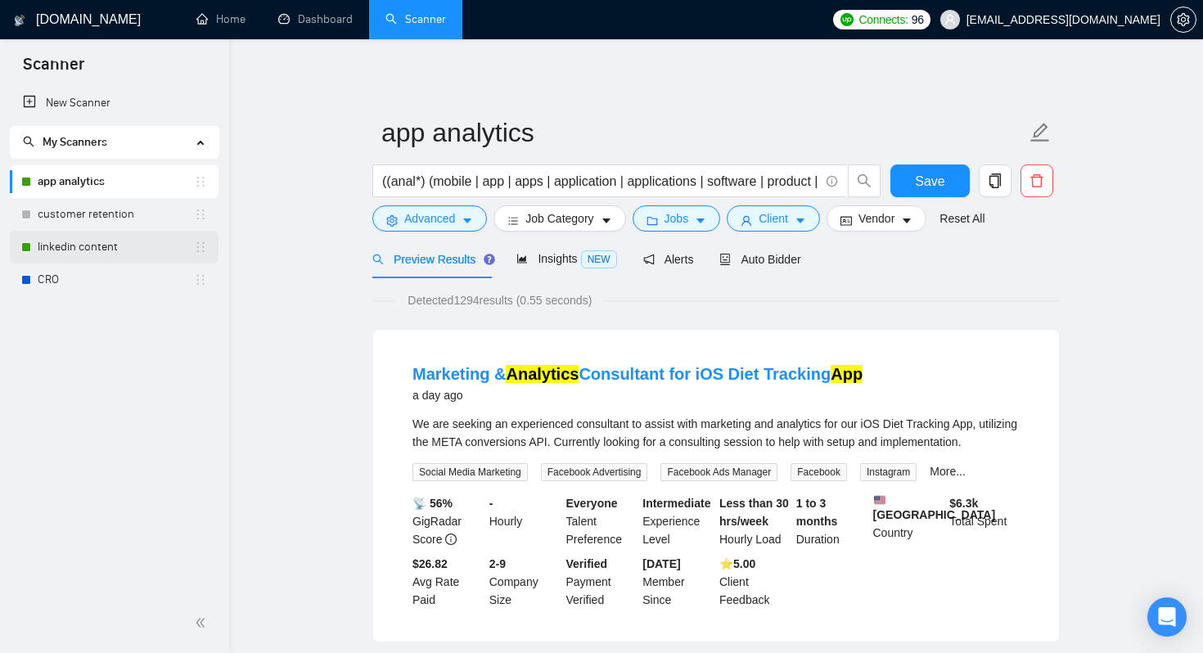
click at [128, 237] on link "linkedin content" at bounding box center [116, 247] width 156 height 33
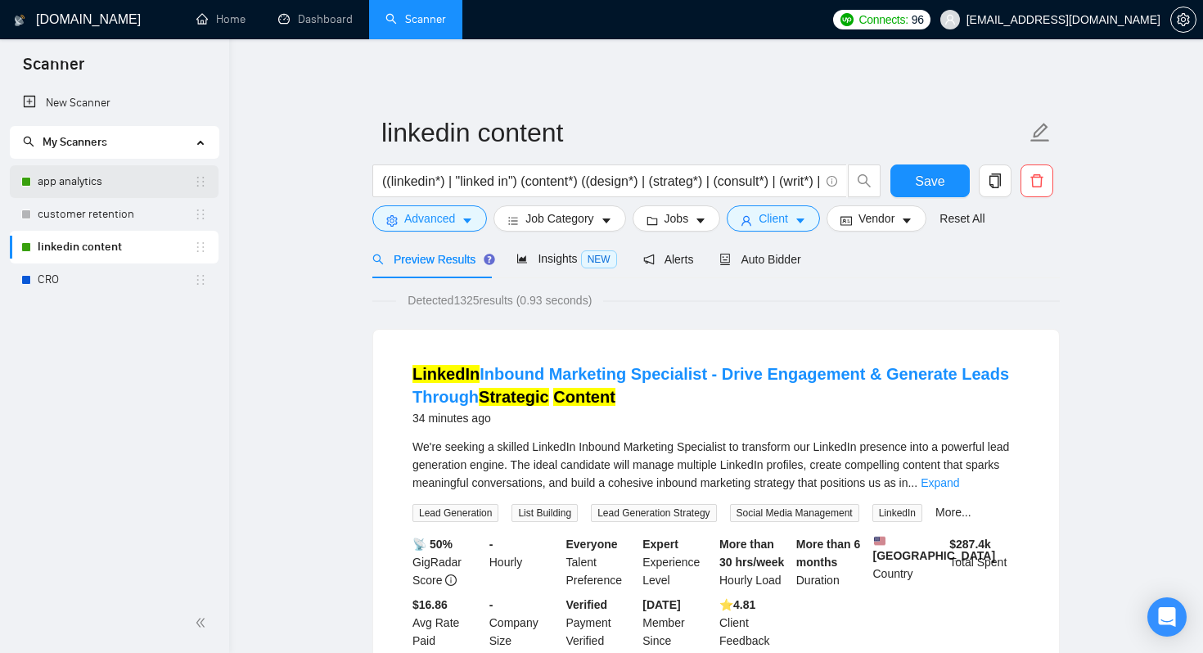
click at [88, 182] on link "app analytics" at bounding box center [116, 181] width 156 height 33
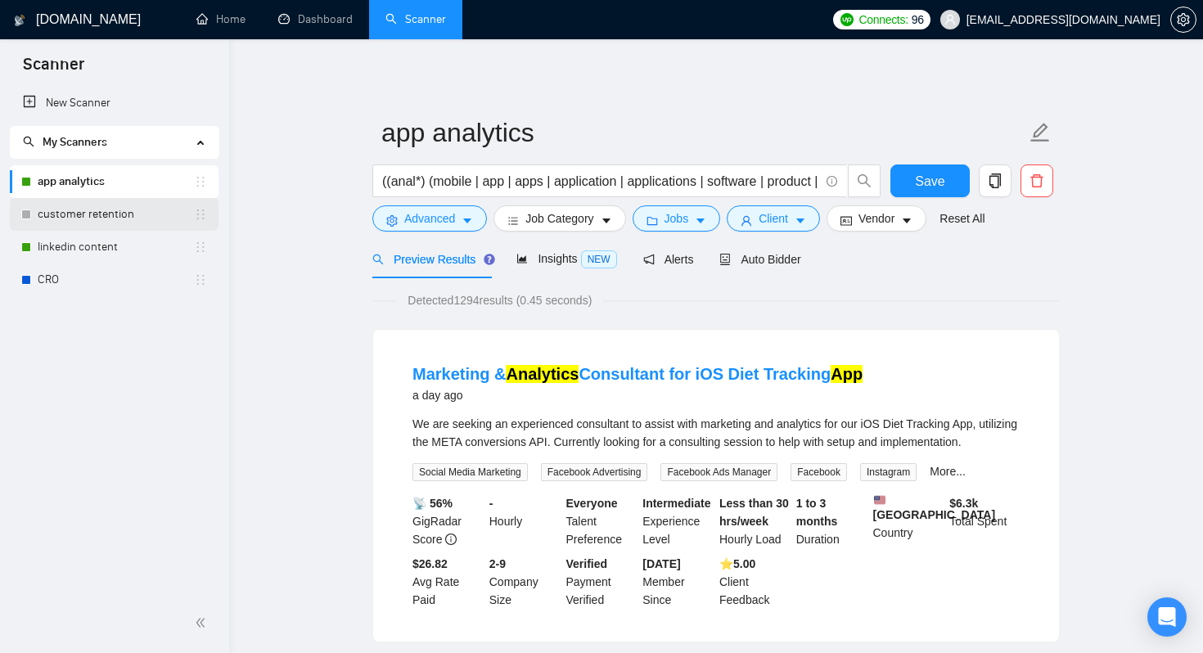
click at [88, 206] on link "customer retention" at bounding box center [116, 214] width 156 height 33
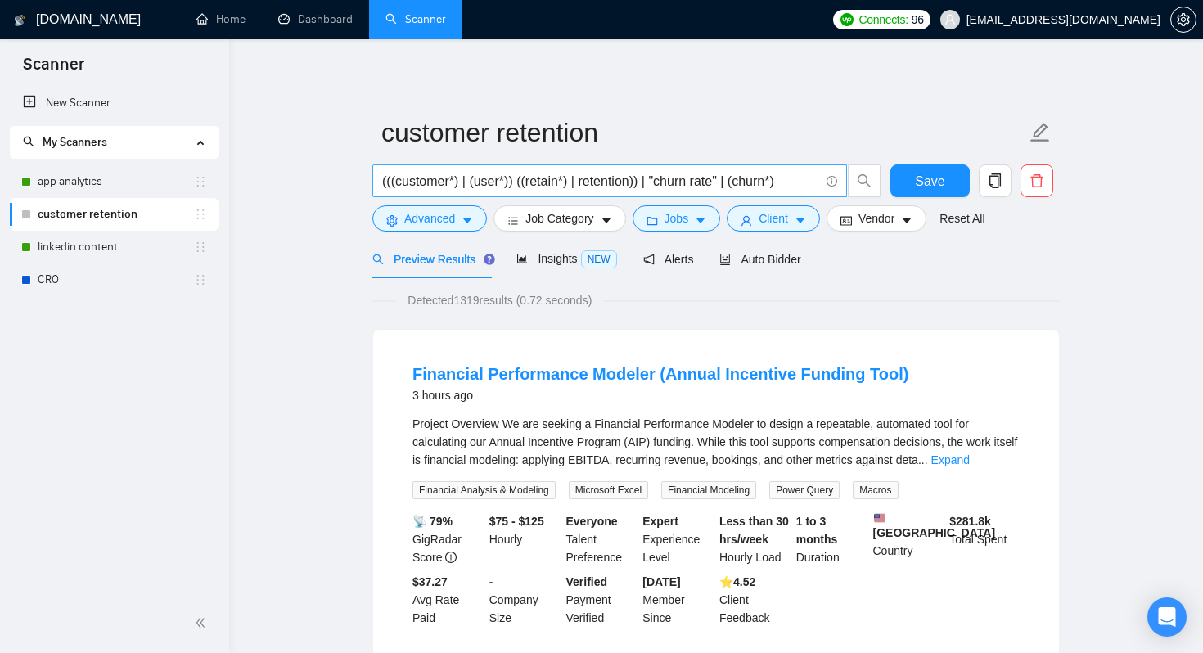
click at [444, 184] on input "(((customer*) | (user*)) ((retain*) | retention)) | "churn rate" | (churn*)" at bounding box center [600, 181] width 437 height 20
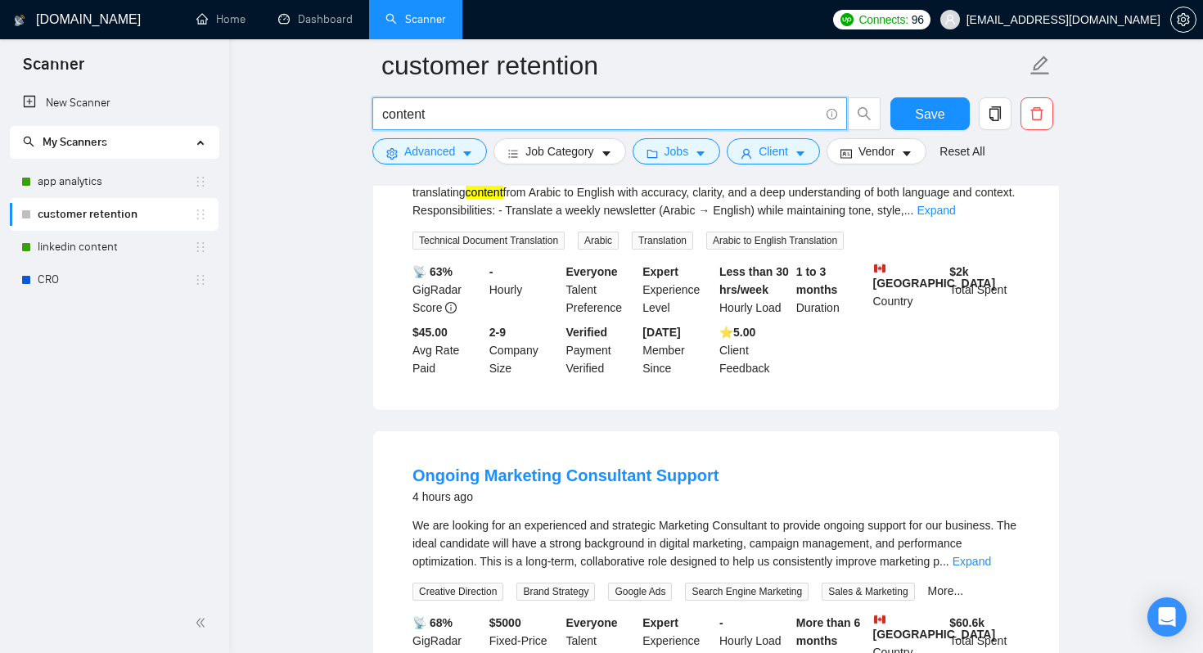
scroll to position [1896, 0]
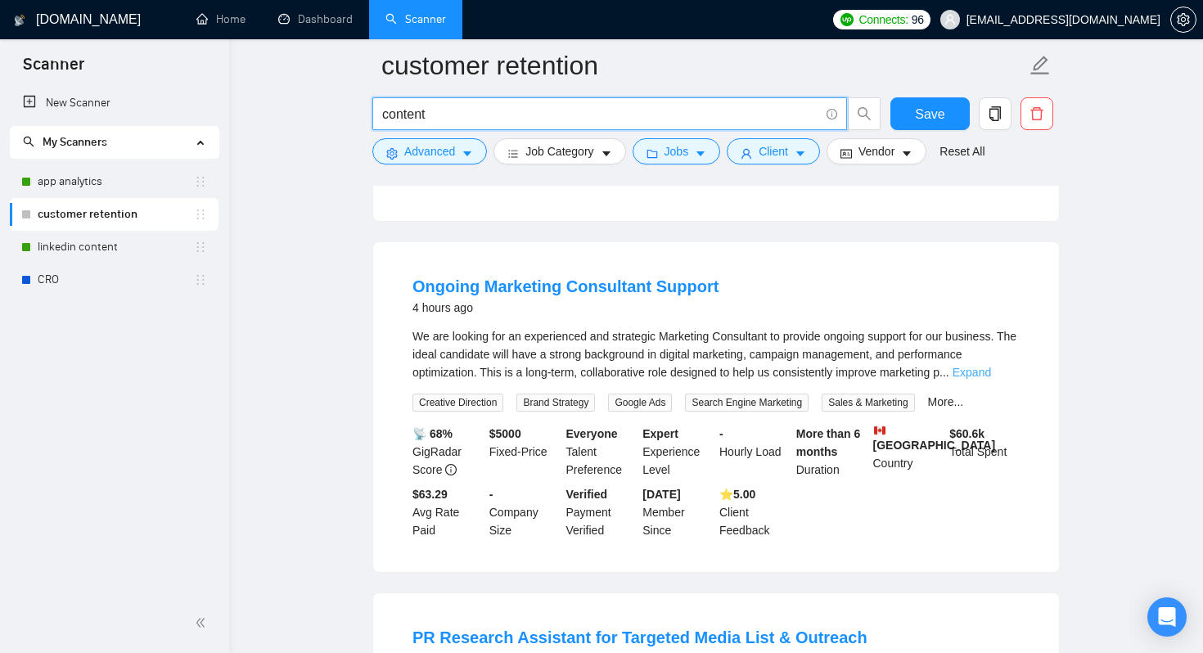
click at [991, 366] on link "Expand" at bounding box center [971, 372] width 38 height 13
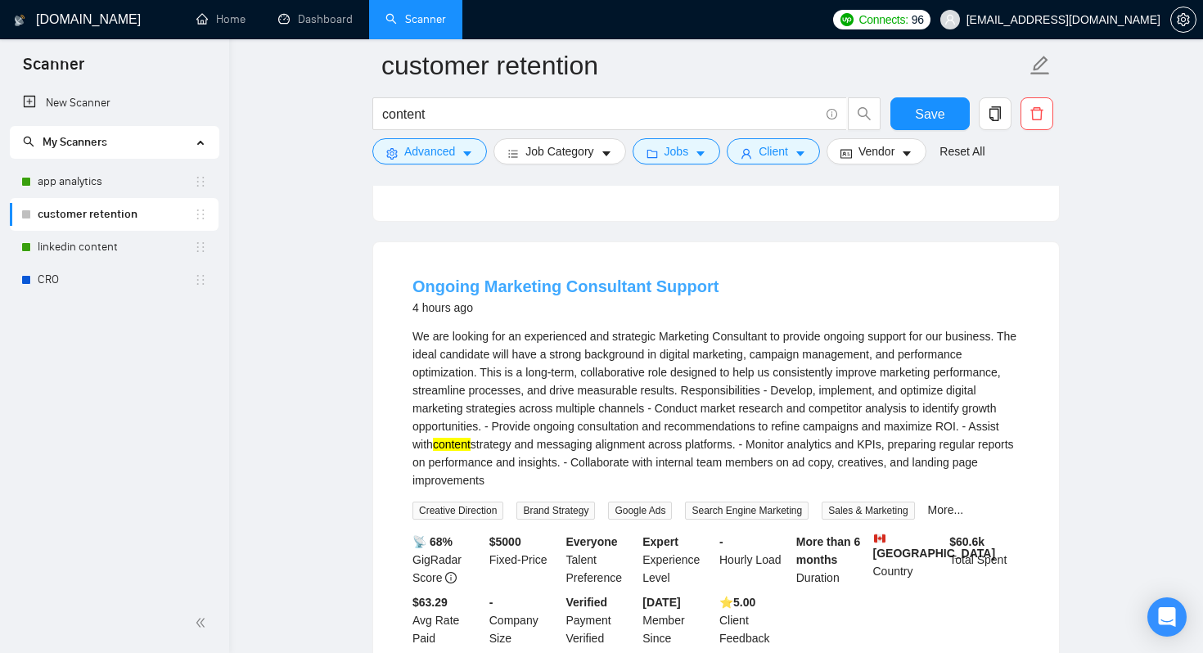
click at [553, 277] on link "Ongoing Marketing Consultant Support" at bounding box center [565, 286] width 306 height 18
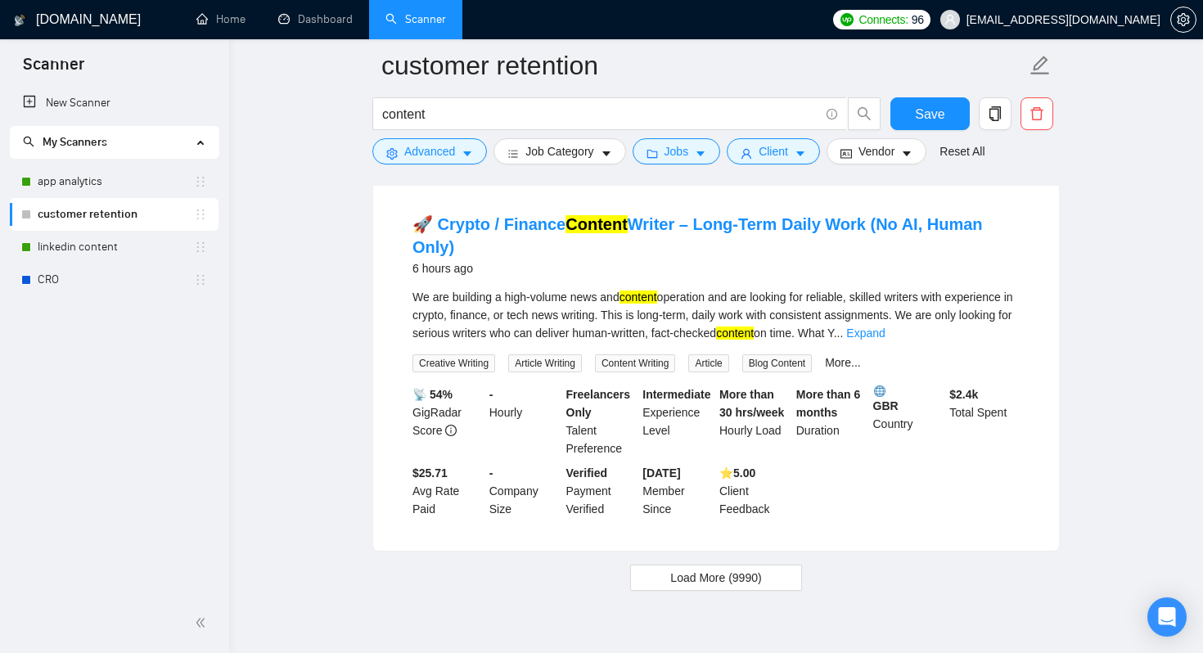
scroll to position [3489, 0]
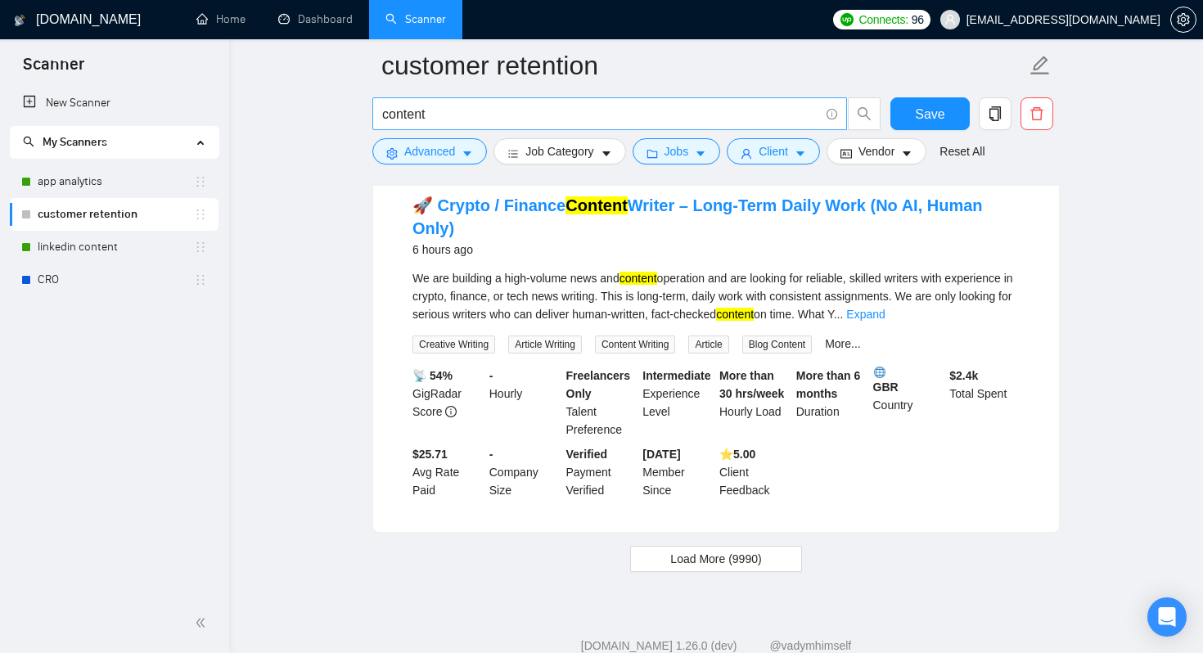
click at [465, 115] on input "content" at bounding box center [600, 114] width 437 height 20
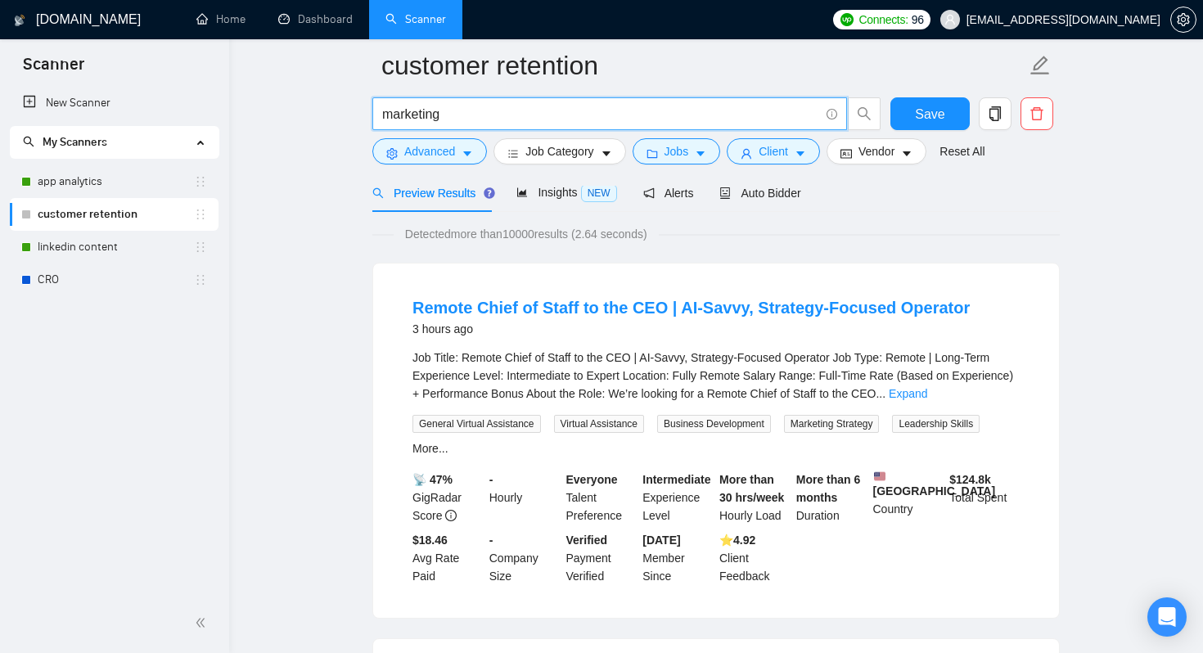
scroll to position [72, 0]
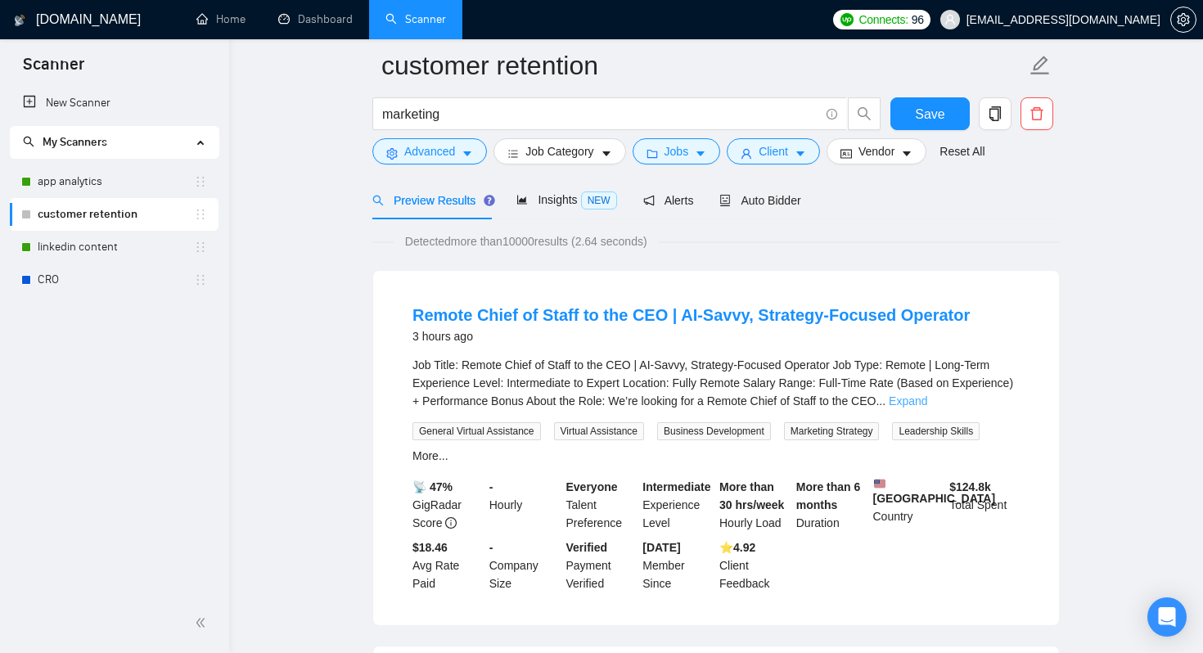
click at [927, 400] on link "Expand" at bounding box center [907, 400] width 38 height 13
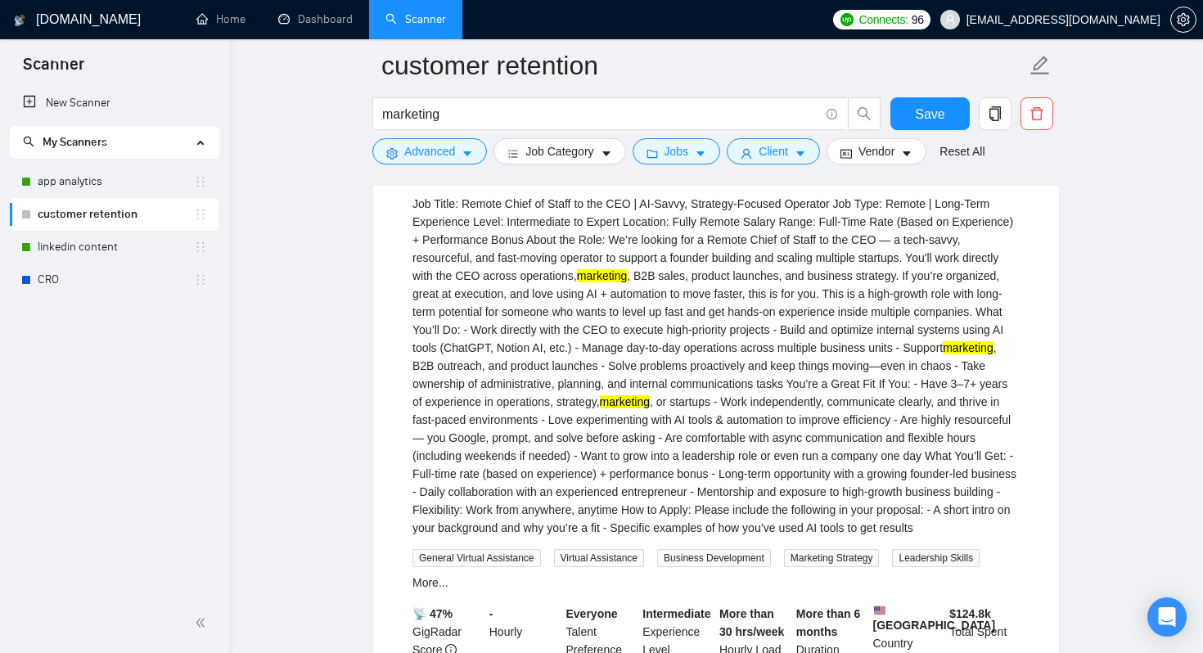
scroll to position [145, 0]
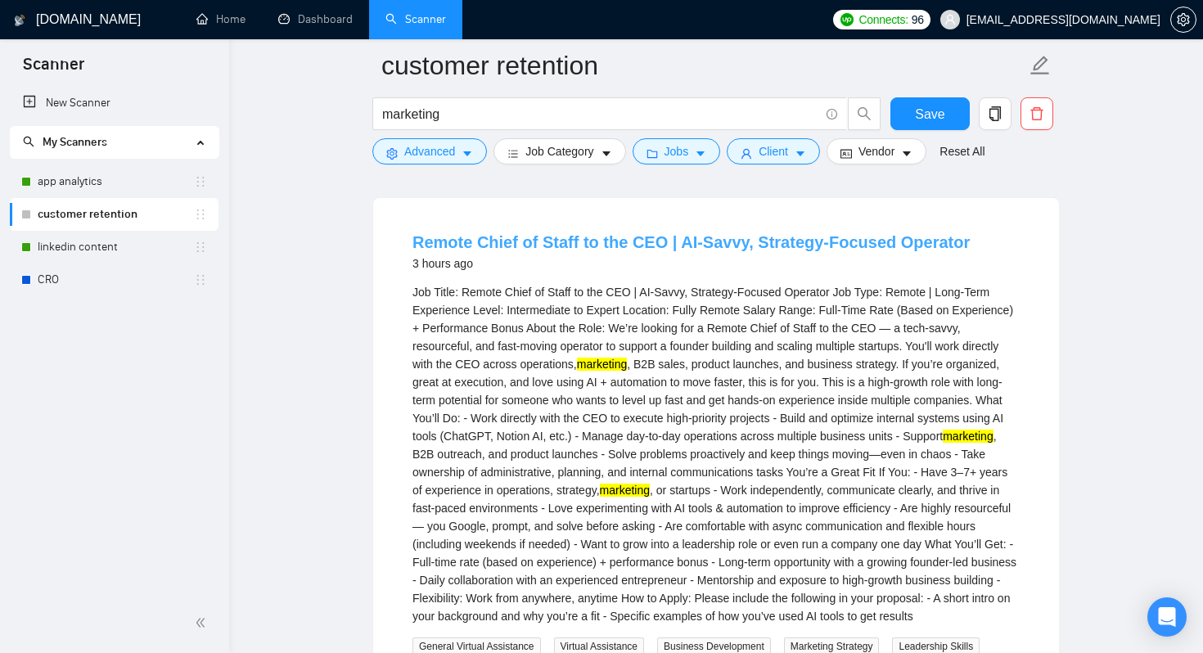
click at [489, 241] on link "Remote Chief of Staff to the CEO | AI-Savvy, Strategy-Focused Operator" at bounding box center [690, 242] width 557 height 18
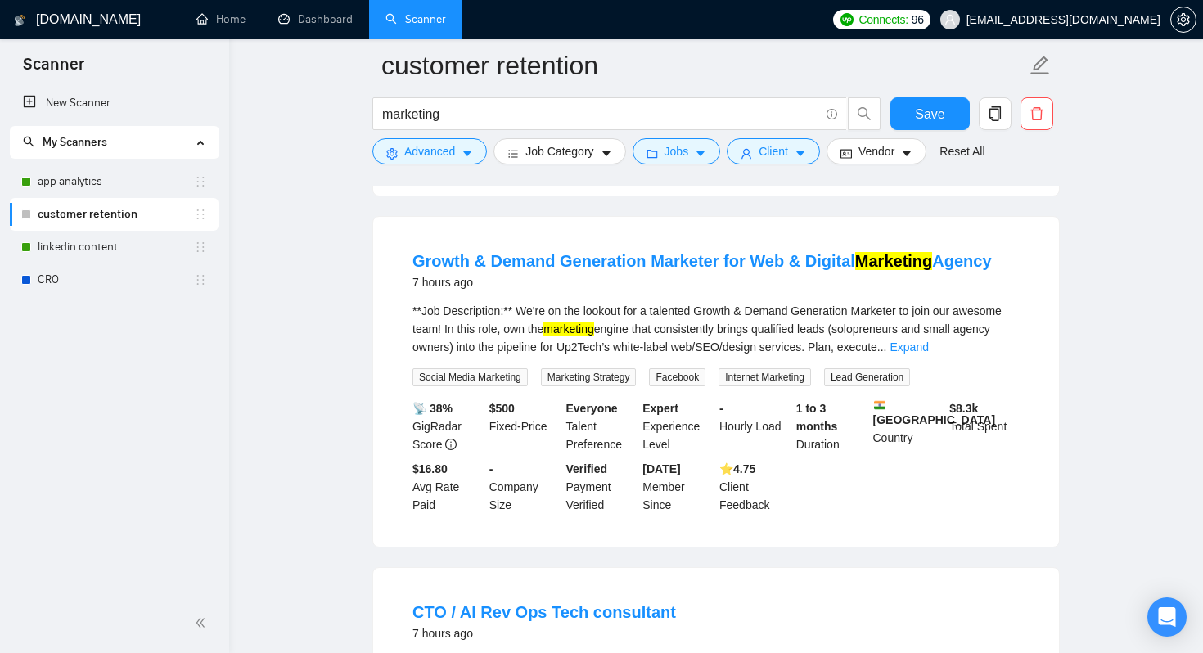
scroll to position [1874, 0]
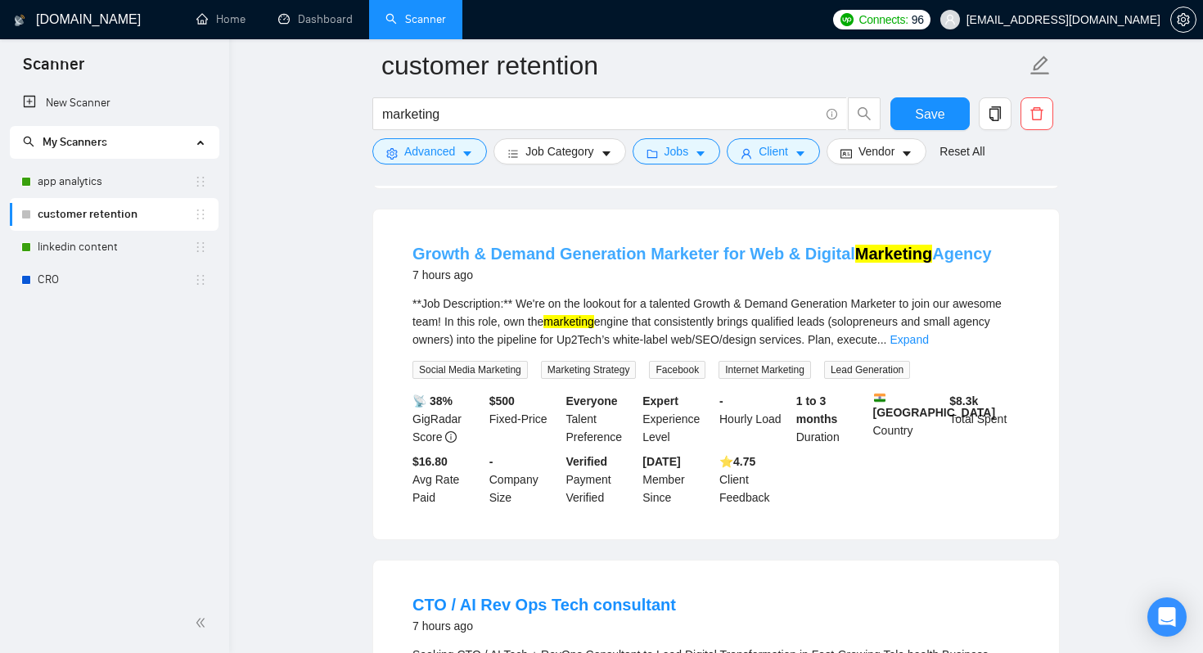
click at [533, 263] on link "Growth & Demand Generation Marketer for Web & Digital Marketing Agency" at bounding box center [701, 254] width 579 height 18
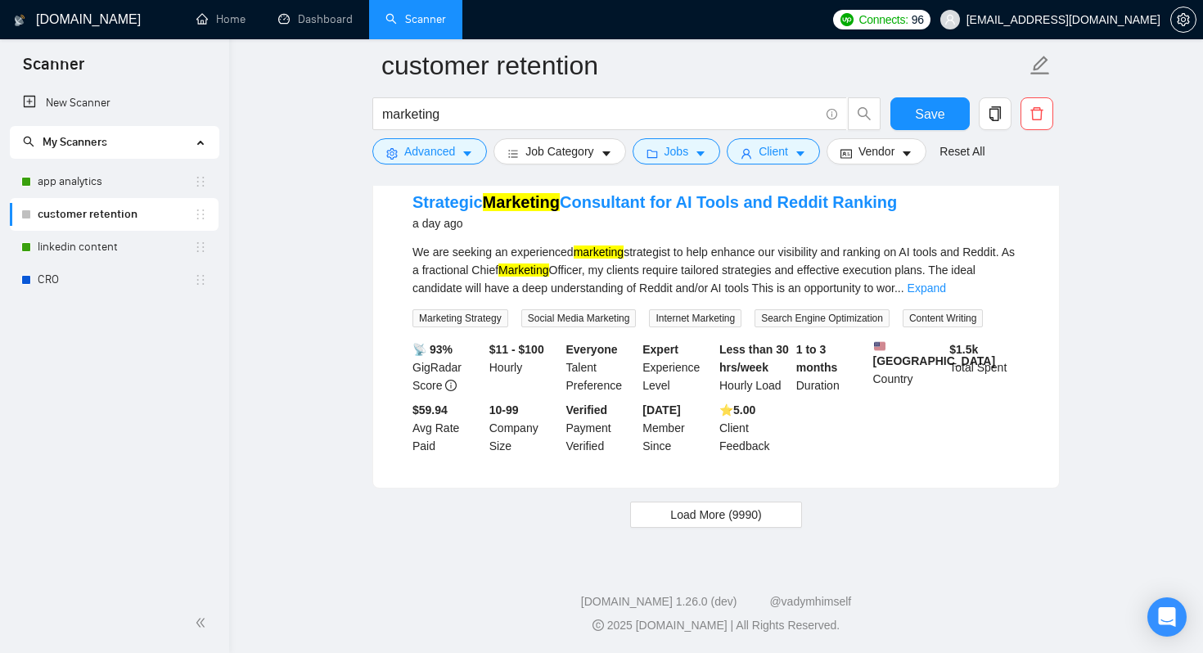
scroll to position [3784, 0]
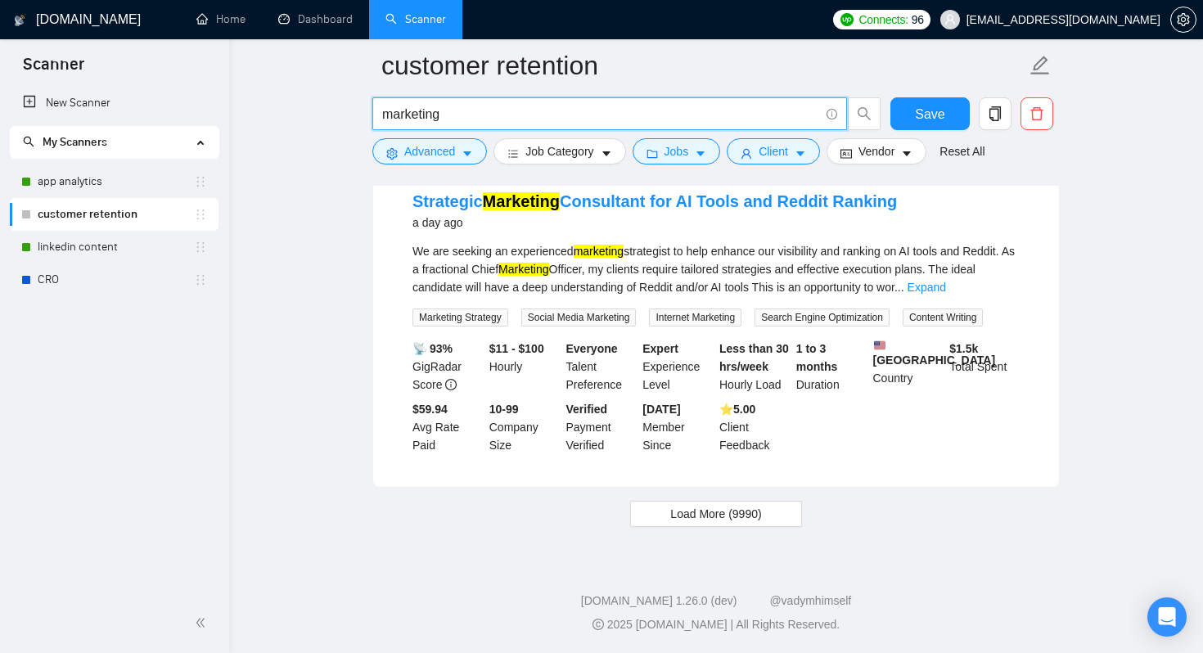
click at [470, 119] on input "marketing" at bounding box center [600, 114] width 437 height 20
click at [460, 114] on input "marketing" at bounding box center [600, 114] width 437 height 20
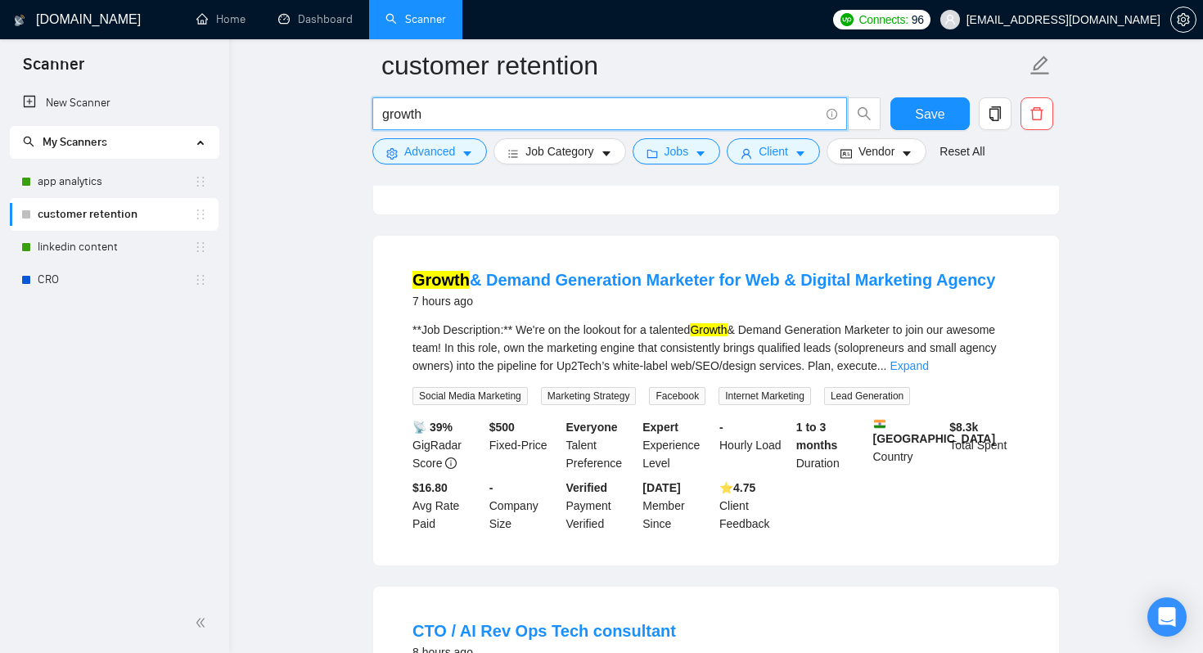
scroll to position [2303, 0]
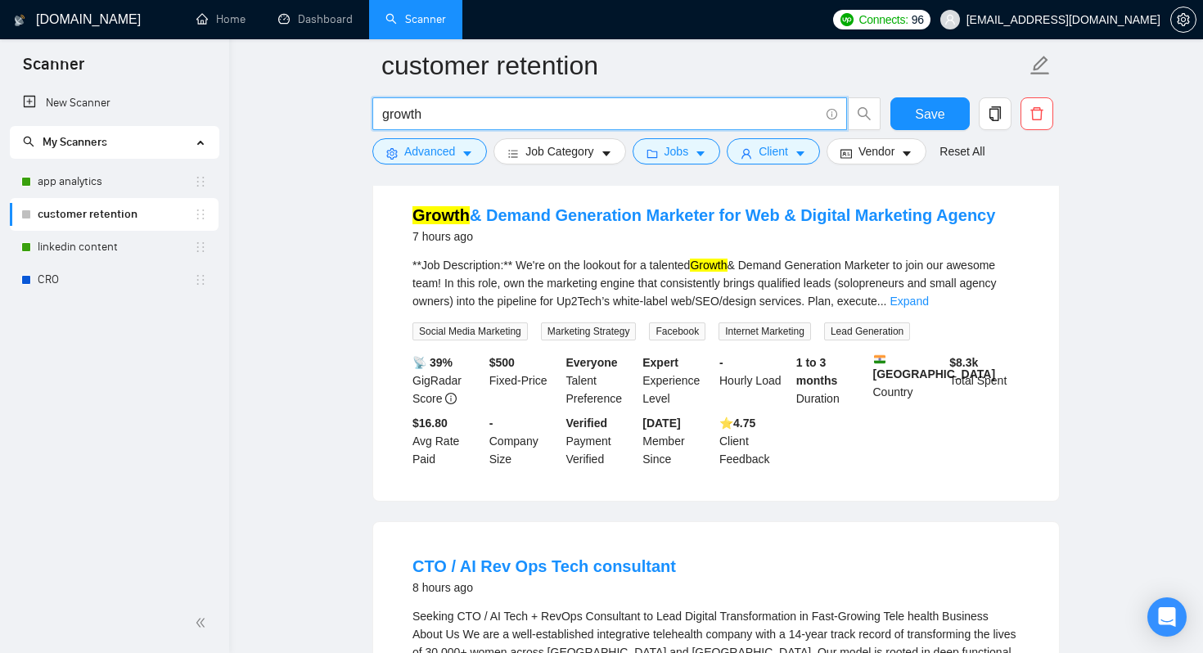
click at [515, 117] on input "growth" at bounding box center [600, 114] width 437 height 20
type input "growth"
